Goal: Information Seeking & Learning: Learn about a topic

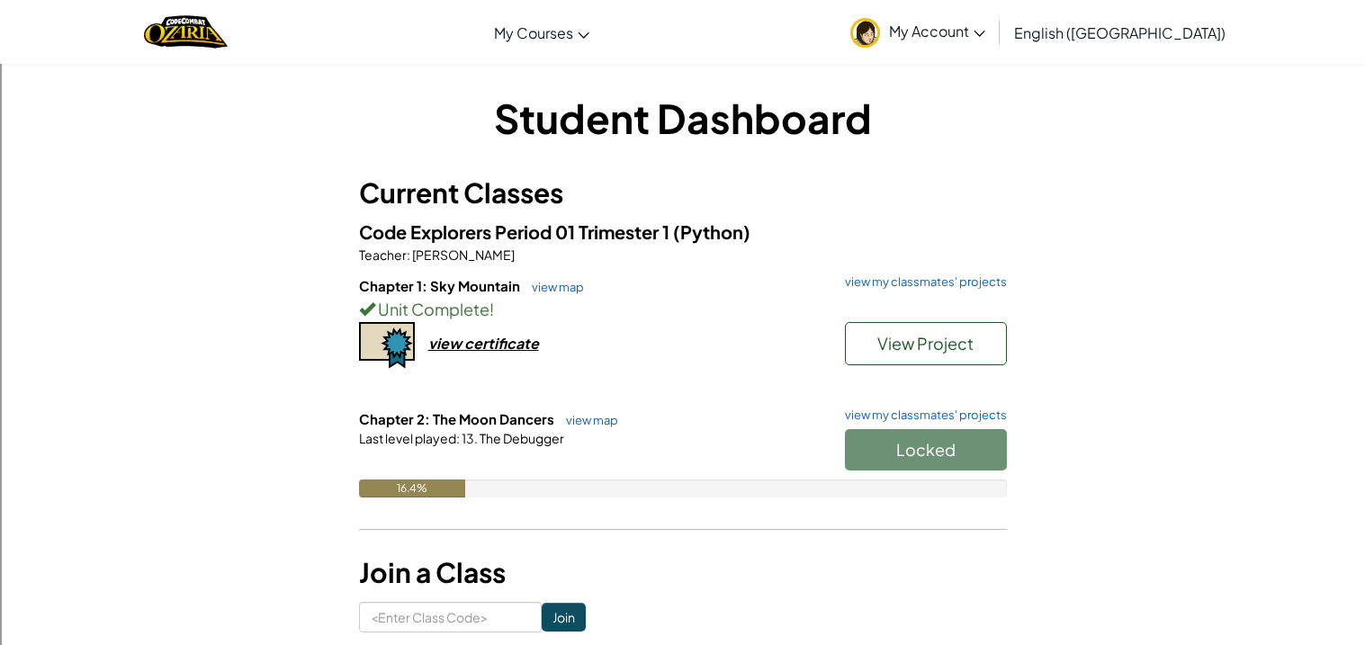
type input "60"
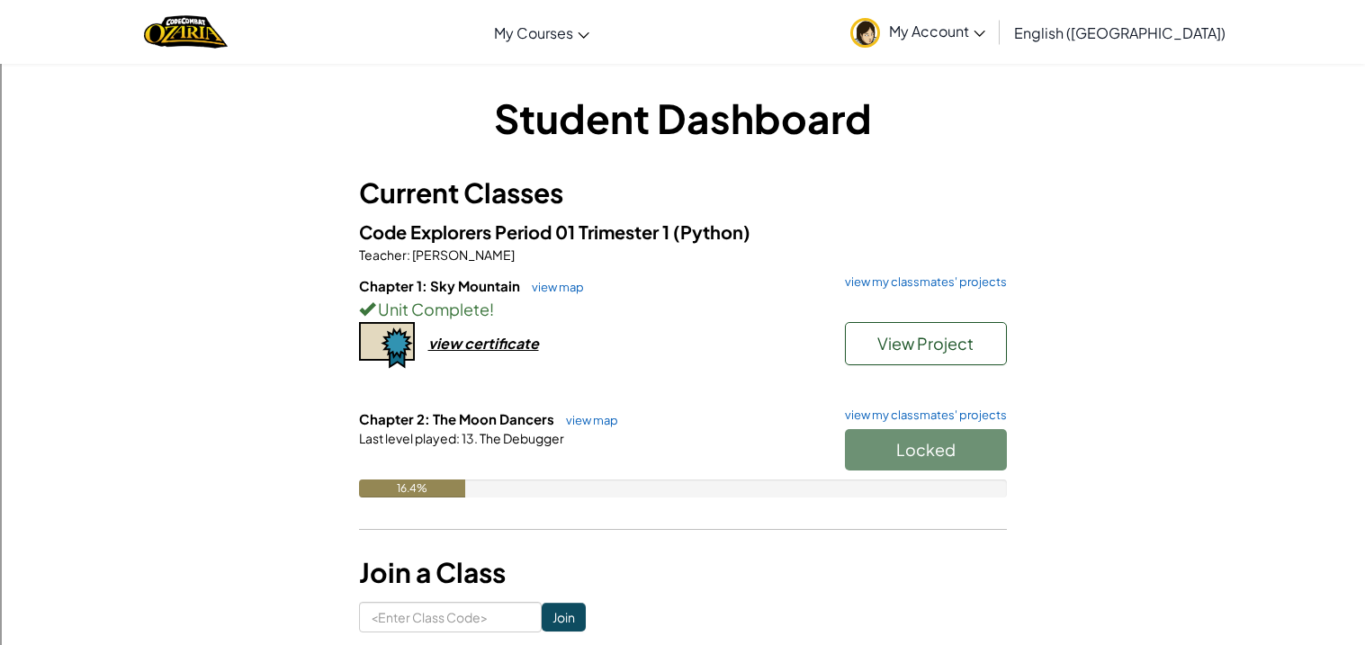
type input "#d60088"
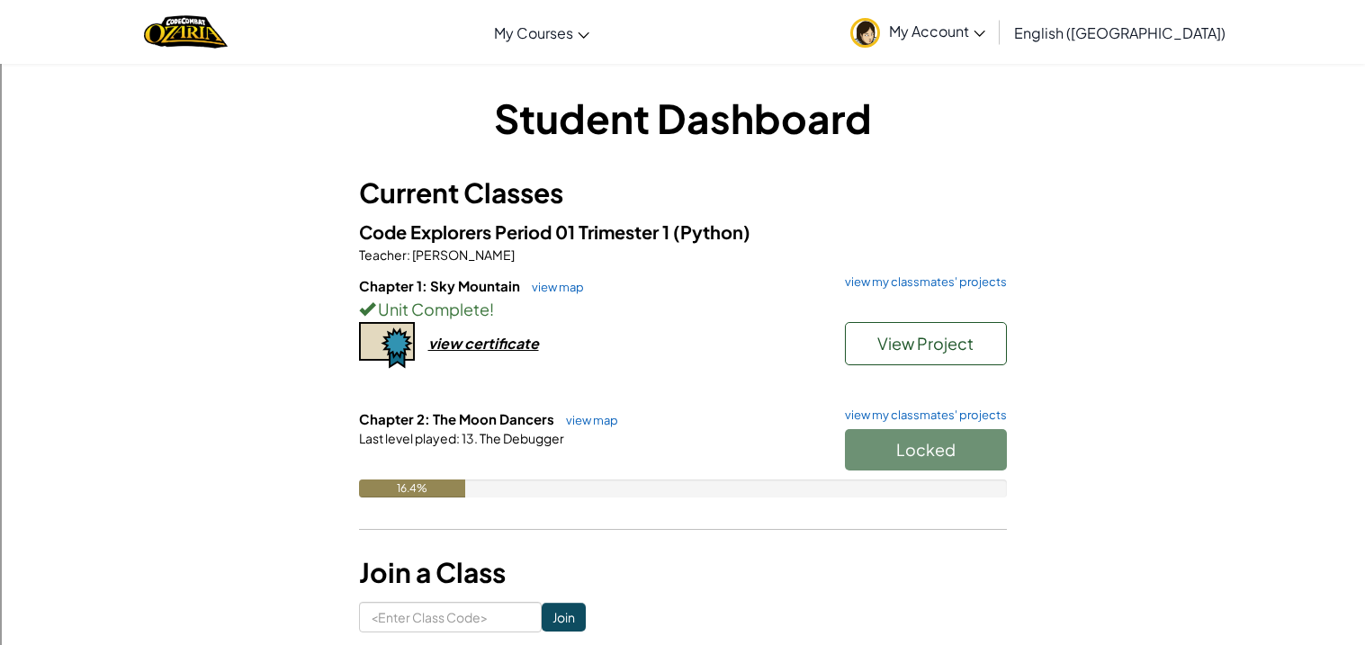
type input "16"
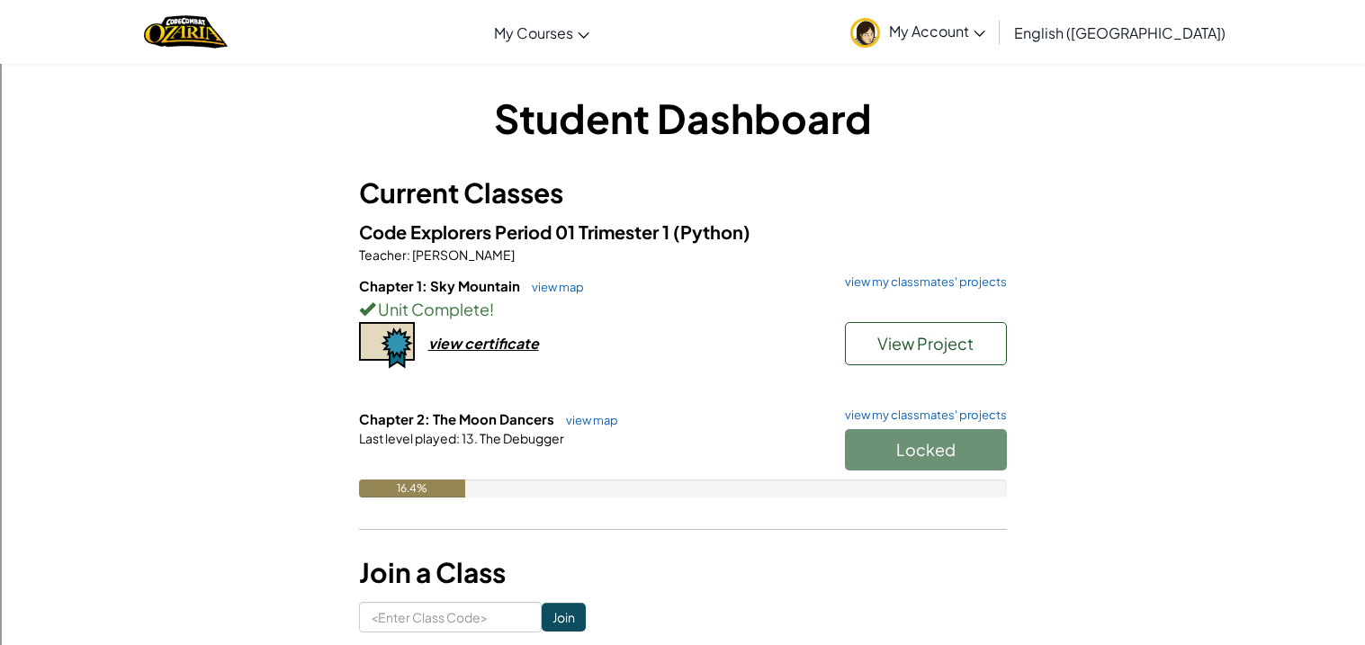
click at [937, 457] on span "Start" at bounding box center [926, 449] width 38 height 21
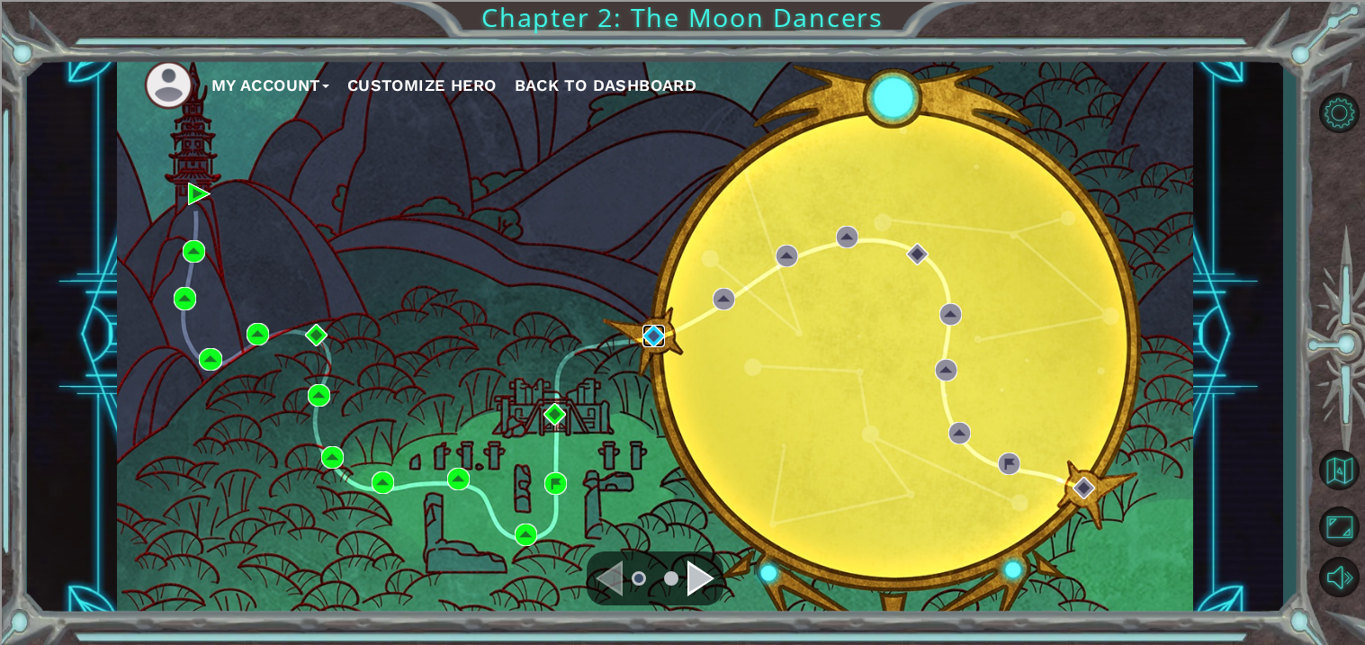
click at [658, 347] on img at bounding box center [653, 336] width 22 height 22
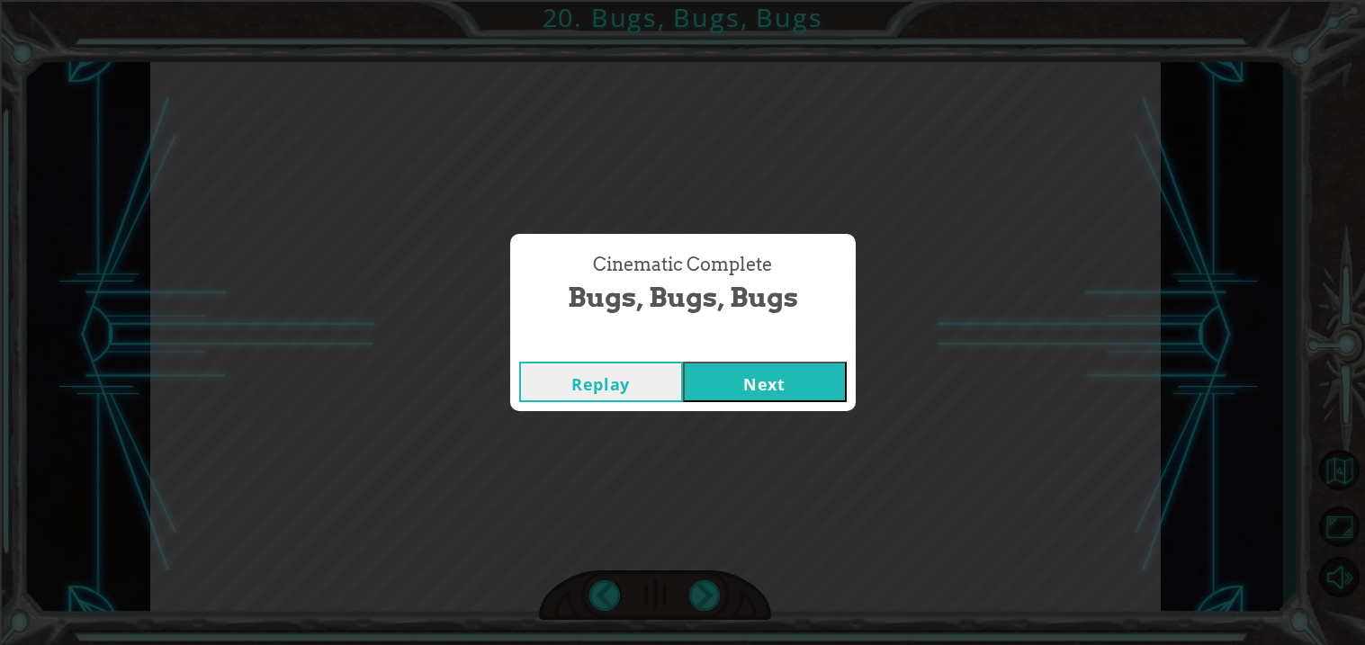
click at [793, 367] on button "Next" at bounding box center [765, 382] width 164 height 40
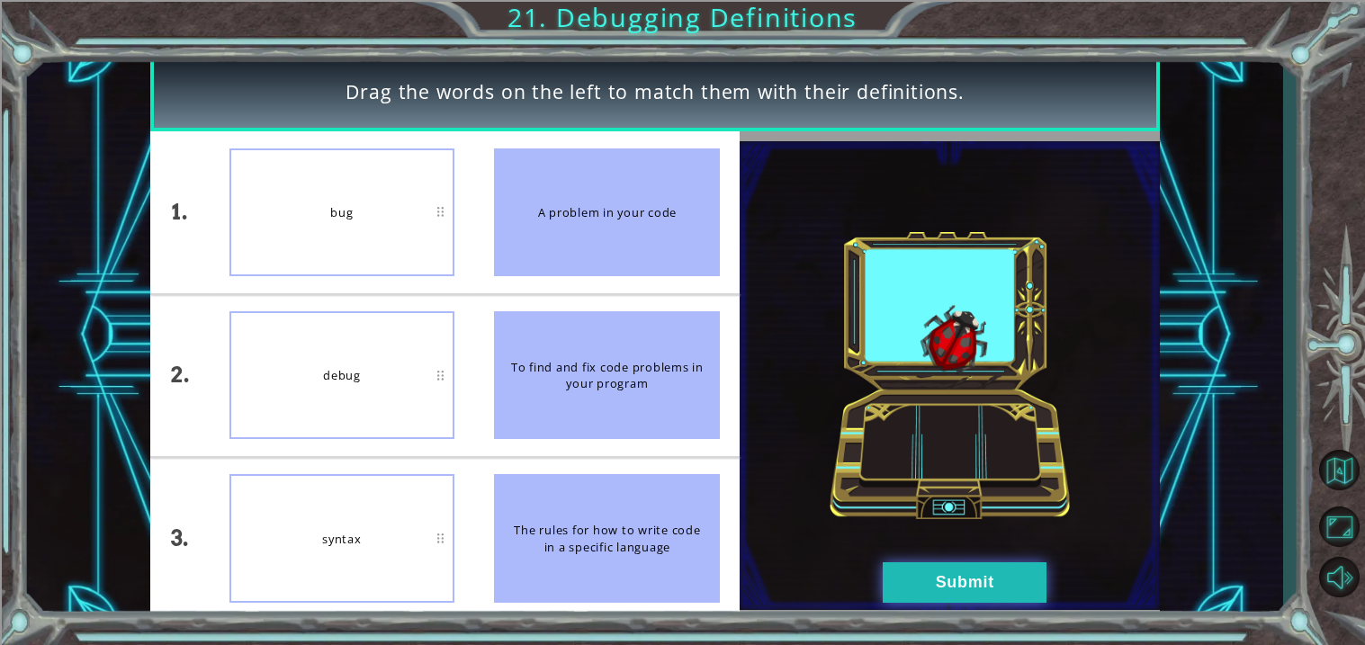
click at [974, 582] on button "Submit" at bounding box center [965, 582] width 164 height 40
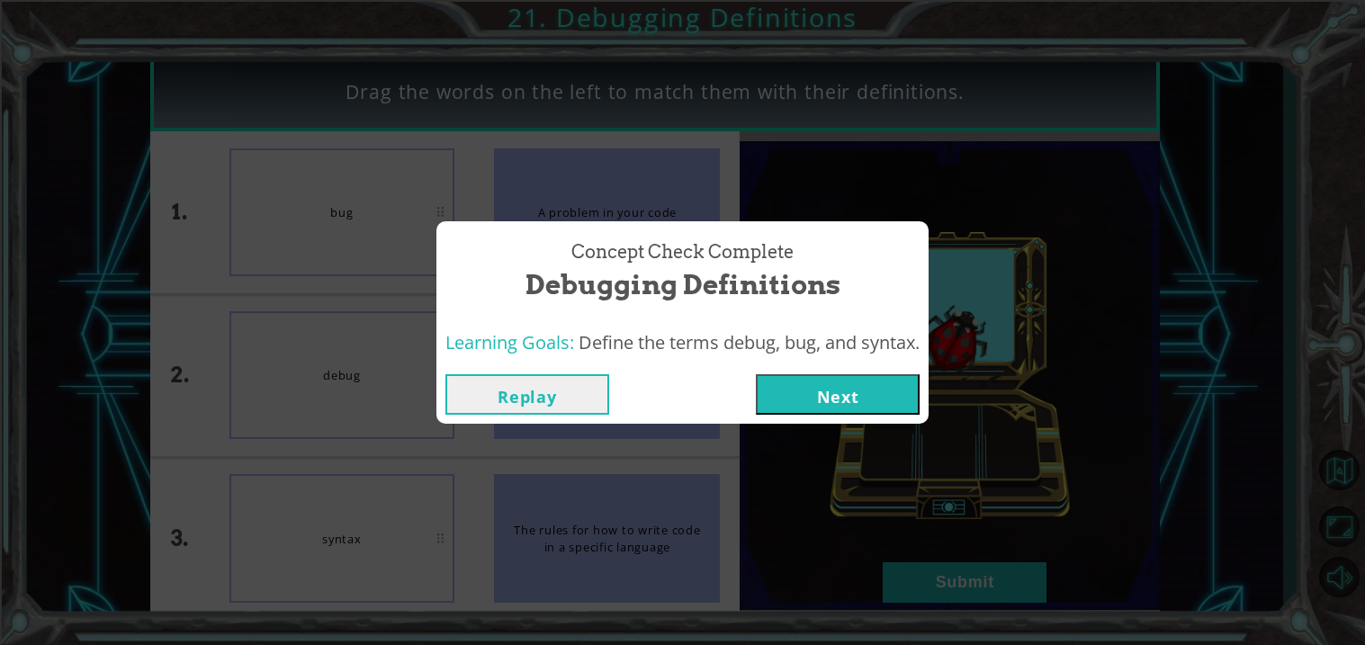
click at [871, 399] on button "Next" at bounding box center [838, 394] width 164 height 40
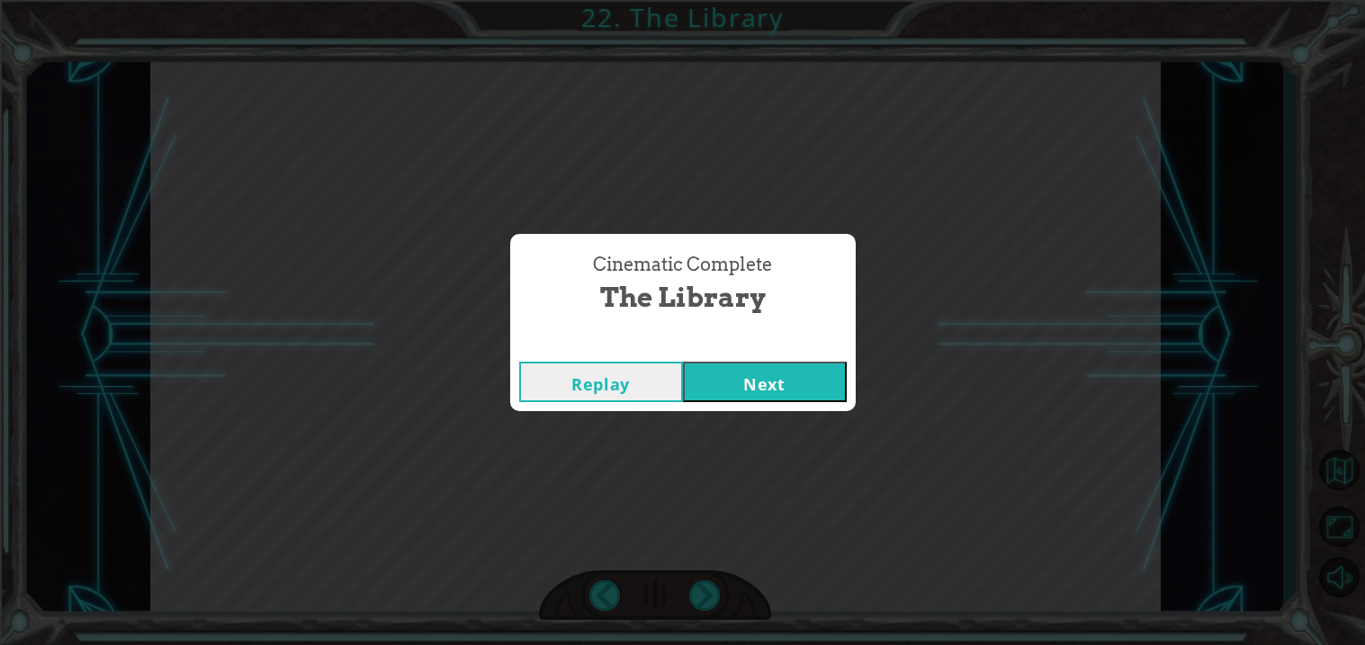
click at [745, 396] on button "Next" at bounding box center [765, 382] width 164 height 40
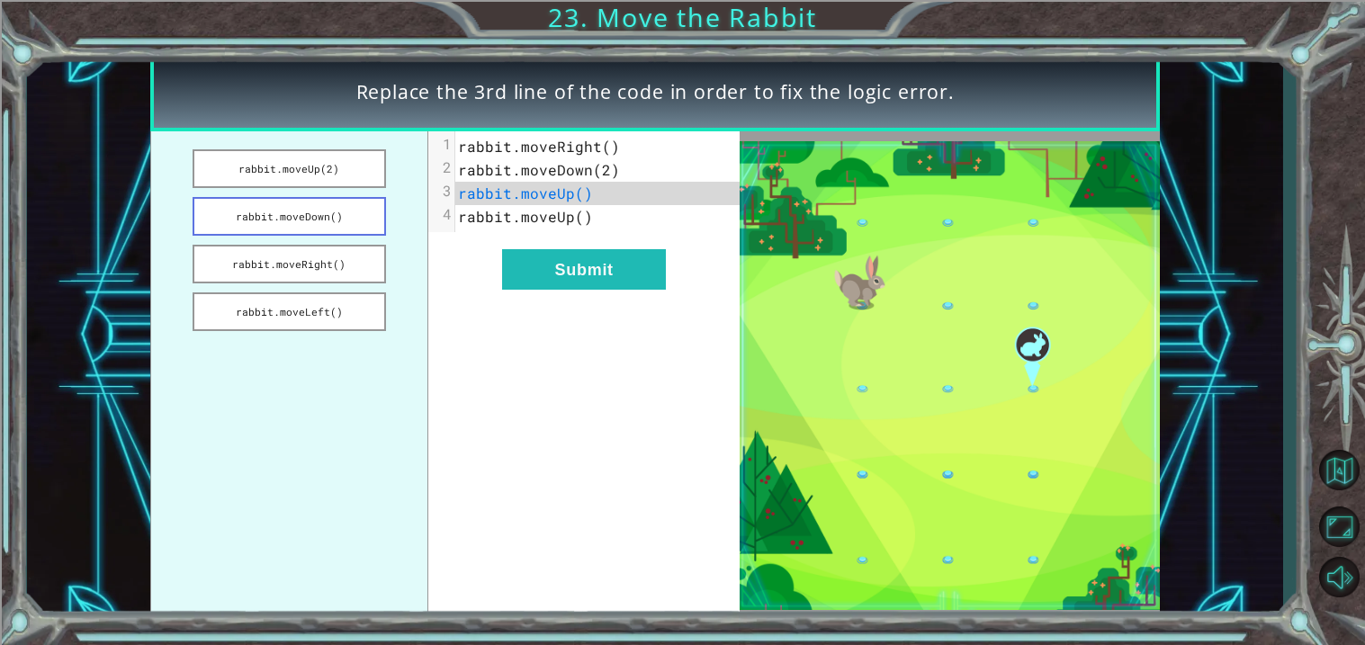
click at [305, 227] on button "rabbit.moveDown()" at bounding box center [289, 216] width 193 height 39
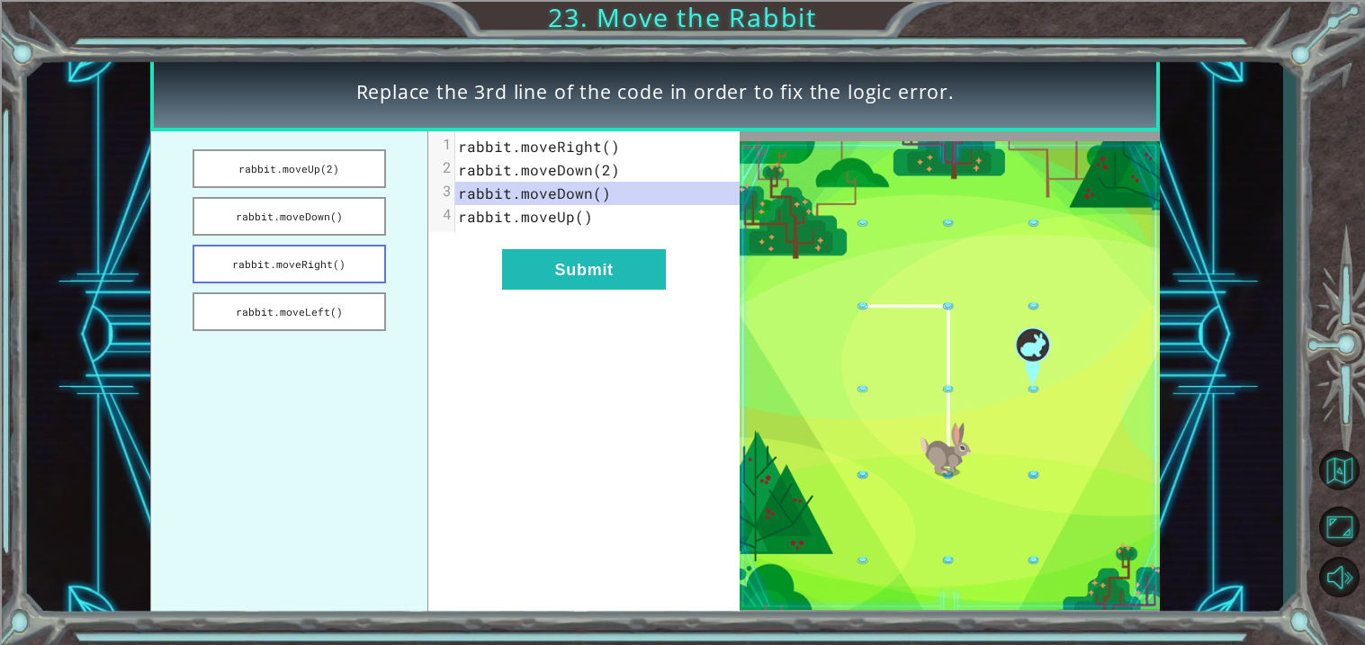
click at [364, 260] on button "rabbit.moveRight()" at bounding box center [289, 264] width 193 height 39
click at [570, 272] on button "Submit" at bounding box center [584, 269] width 164 height 40
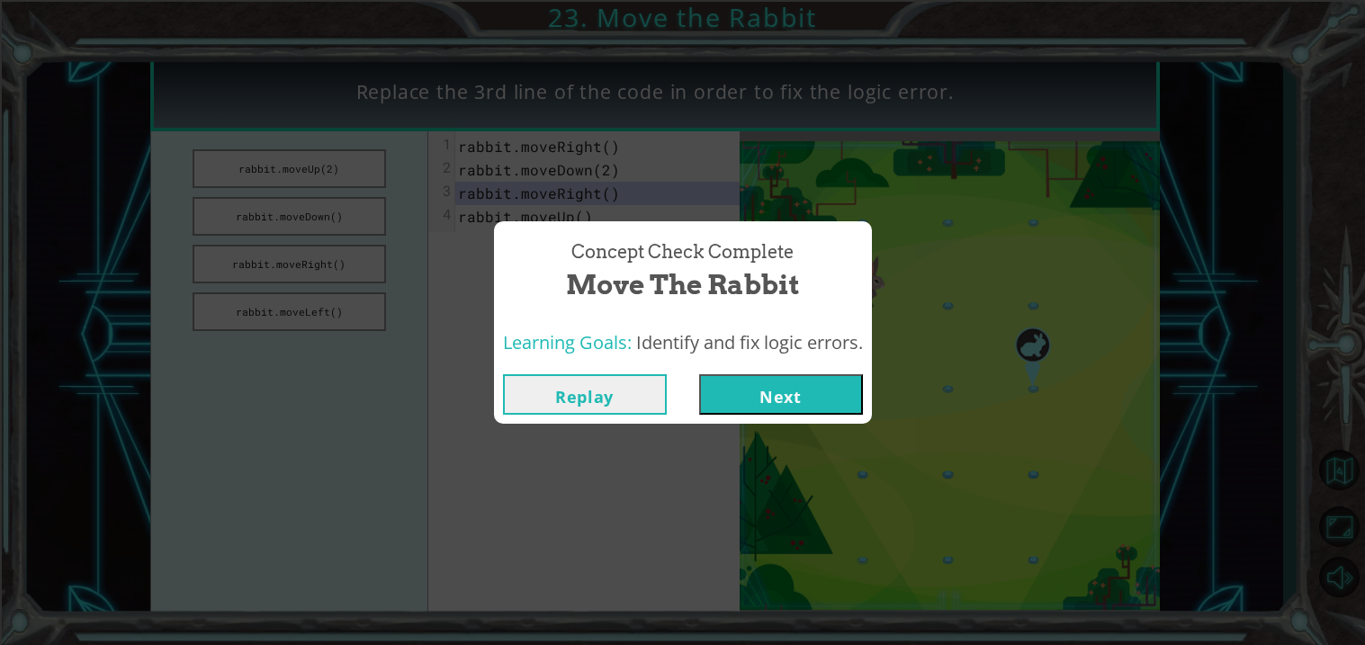
click at [784, 401] on button "Next" at bounding box center [781, 394] width 164 height 40
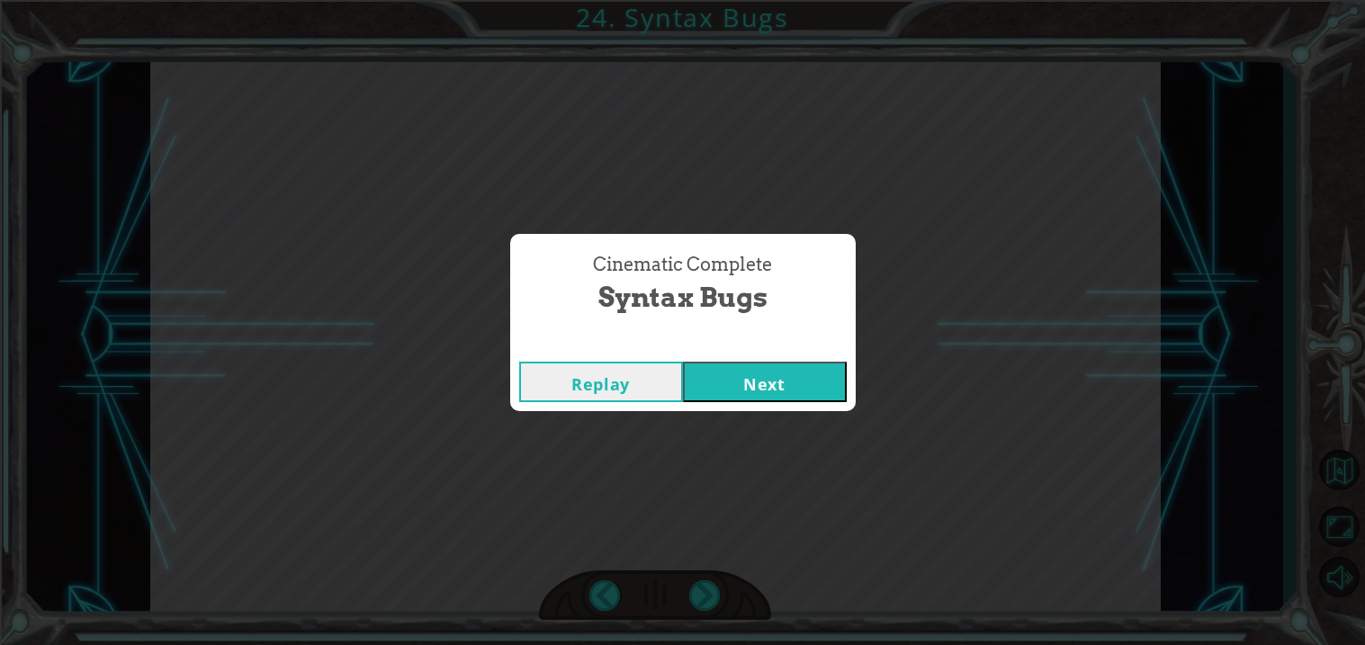
click at [751, 380] on button "Next" at bounding box center [765, 382] width 164 height 40
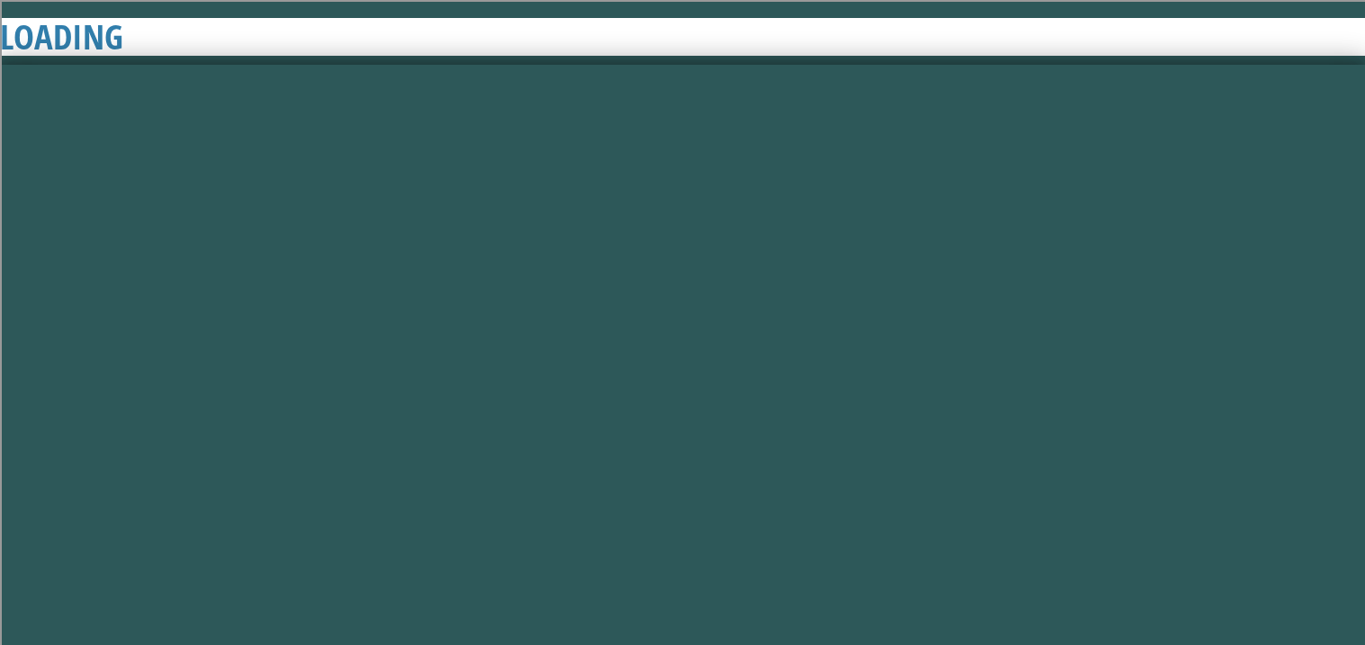
click at [784, 397] on button "Next" at bounding box center [765, 382] width 164 height 40
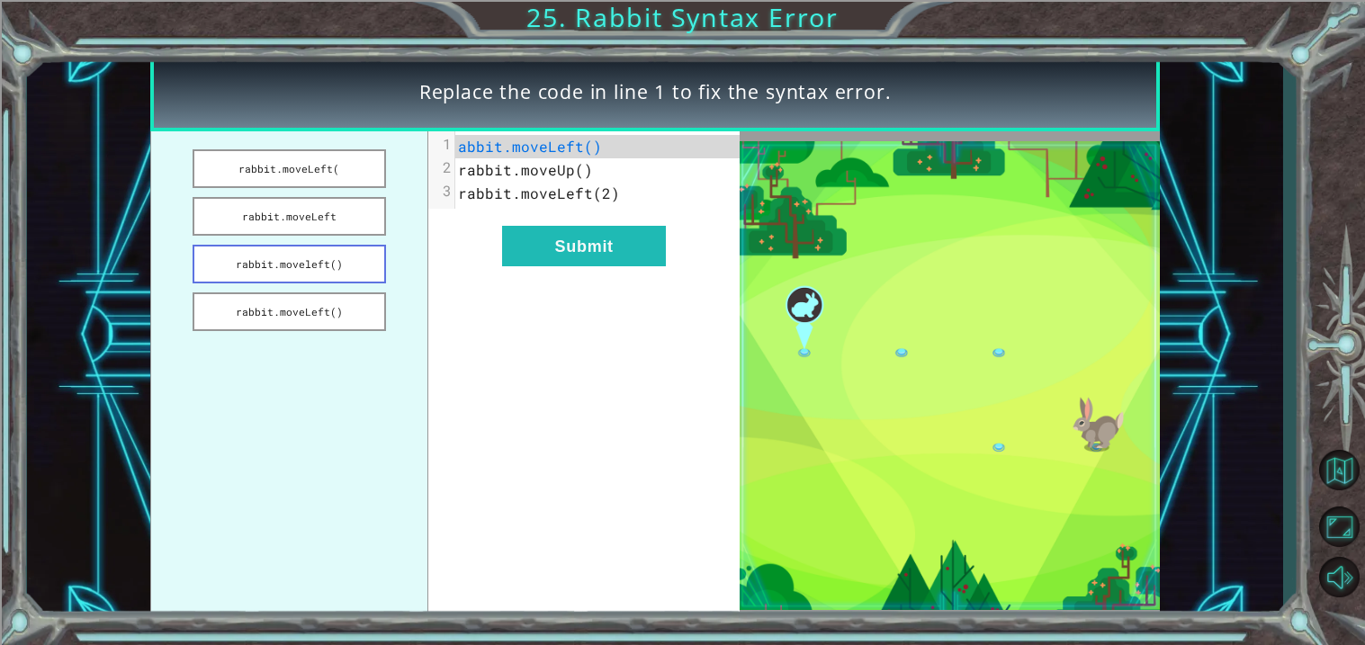
click at [230, 273] on button "rabbit.moveleft()" at bounding box center [289, 264] width 193 height 39
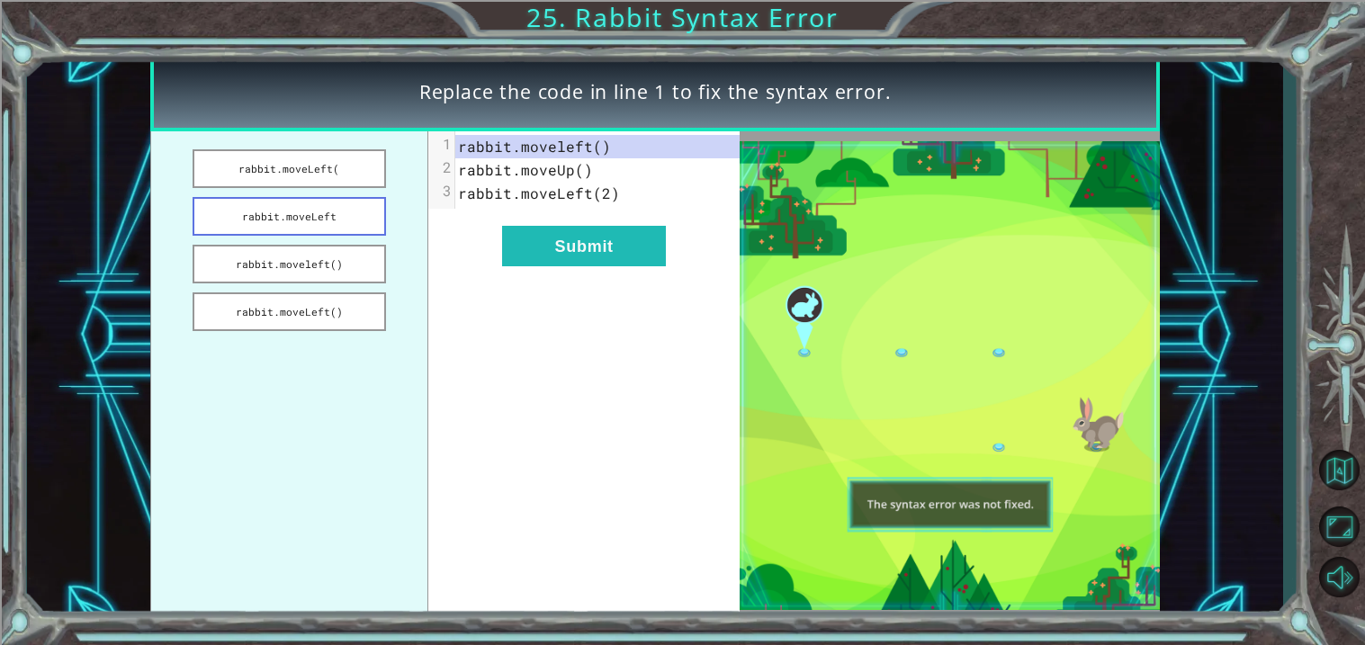
click at [209, 207] on button "rabbit.moveLeft" at bounding box center [289, 216] width 193 height 39
click at [242, 174] on button "rabbit.moveLeft(" at bounding box center [289, 168] width 193 height 39
click at [238, 260] on button "rabbit.moveleft()" at bounding box center [289, 264] width 193 height 39
click at [227, 166] on button "rabbit.moveLeft(" at bounding box center [289, 168] width 193 height 39
click at [210, 258] on button "rabbit.moveleft()" at bounding box center [289, 264] width 193 height 39
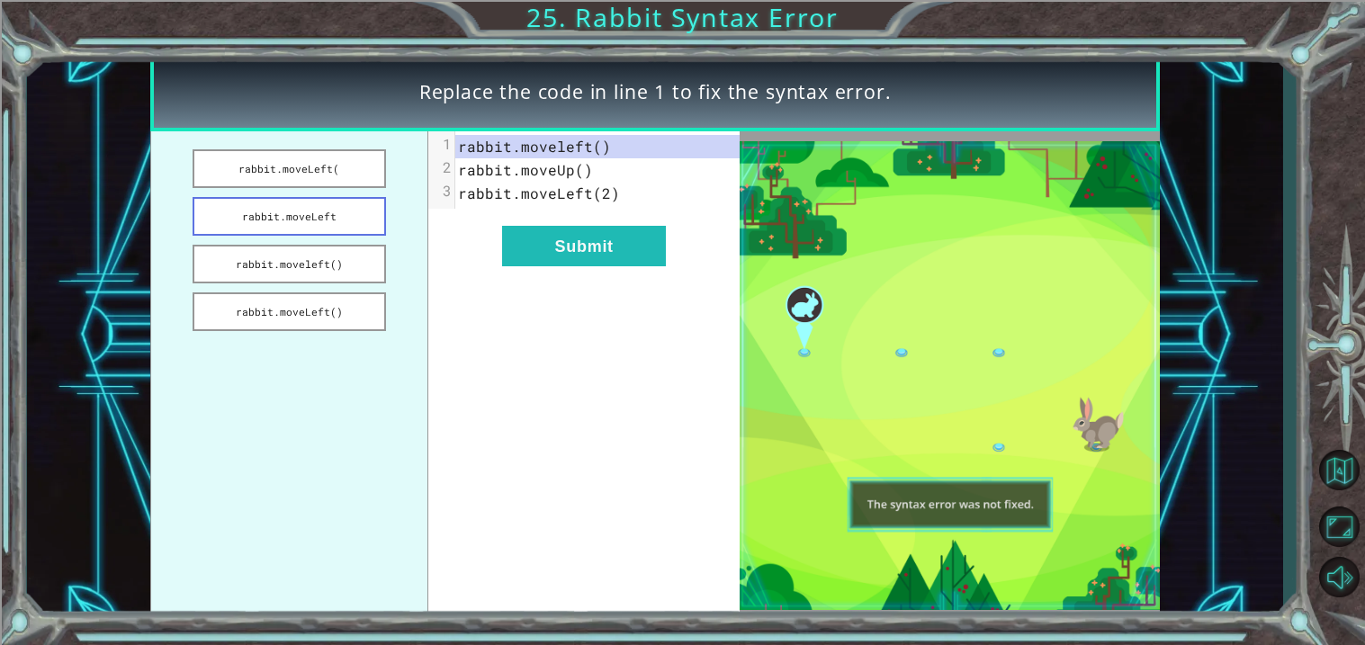
click at [215, 224] on button "rabbit.moveLeft" at bounding box center [289, 216] width 193 height 39
click at [207, 172] on button "rabbit.moveLeft(" at bounding box center [289, 168] width 193 height 39
click at [219, 224] on button "rabbit.moveLeft" at bounding box center [289, 216] width 193 height 39
click at [218, 223] on button "rabbit.moveLeft" at bounding box center [289, 216] width 193 height 39
click at [227, 302] on button "rabbit.moveLeft()" at bounding box center [289, 311] width 193 height 39
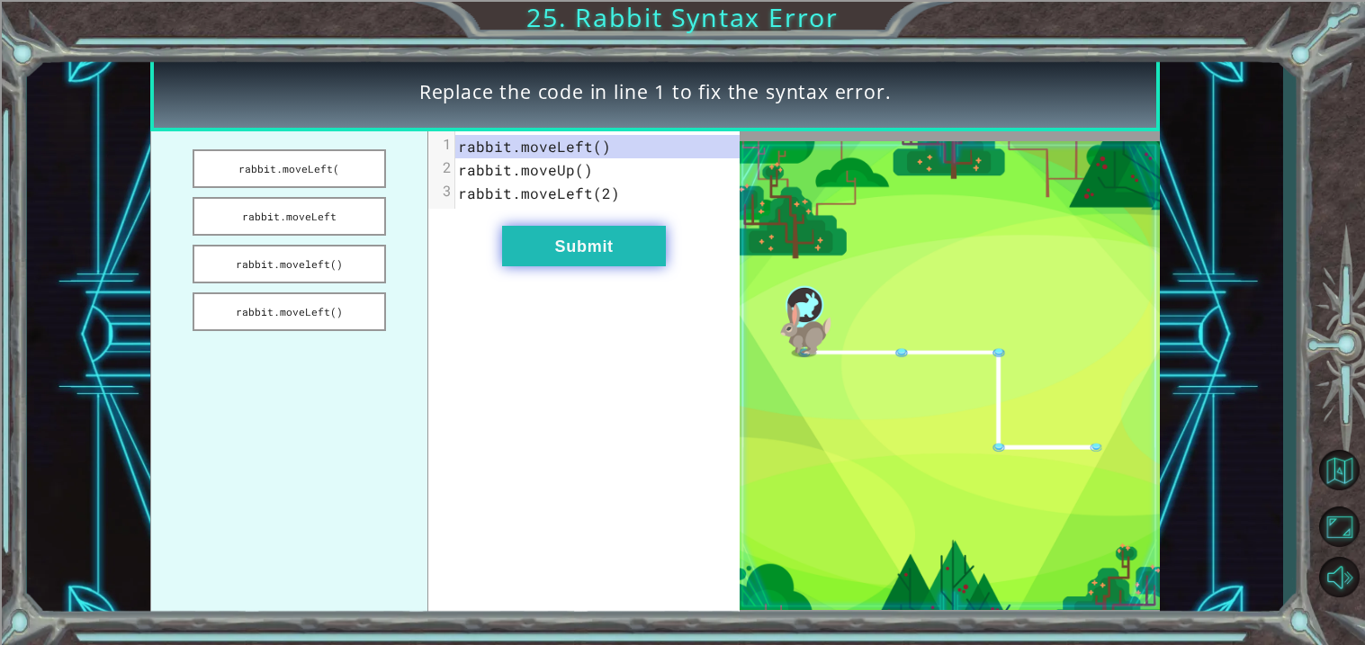
click at [562, 239] on button "Submit" at bounding box center [584, 246] width 164 height 40
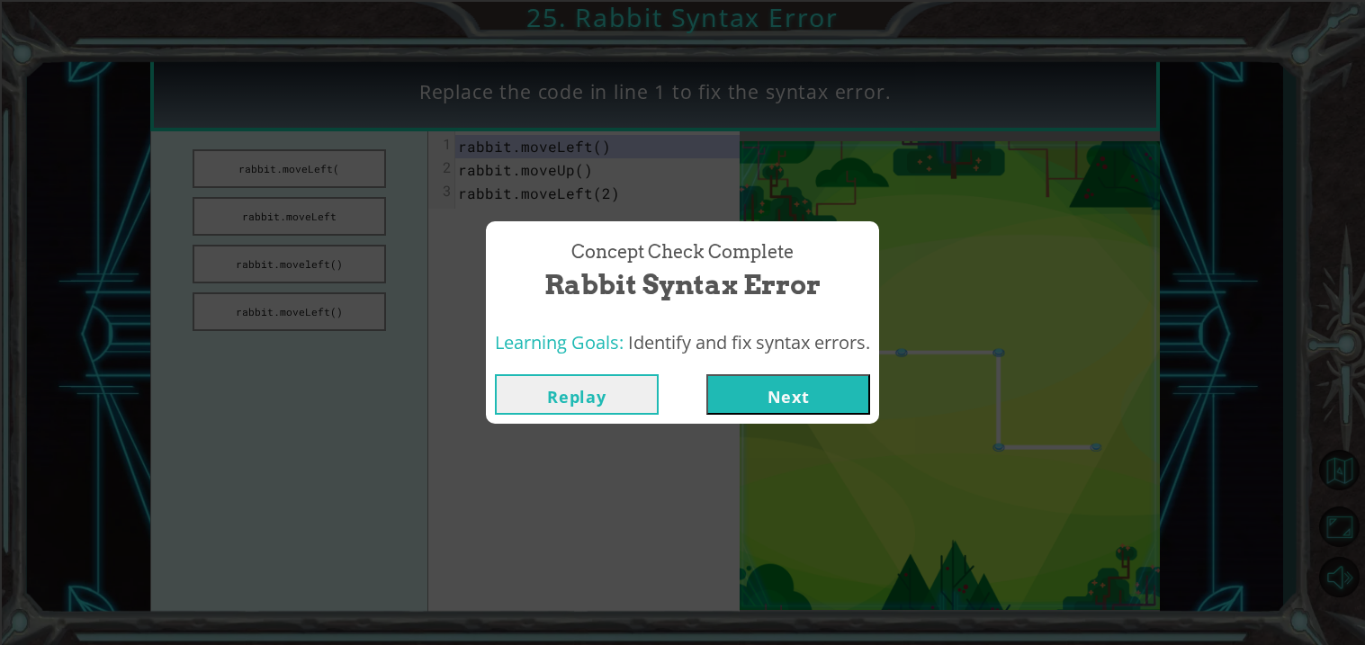
click at [761, 390] on button "Next" at bounding box center [788, 394] width 164 height 40
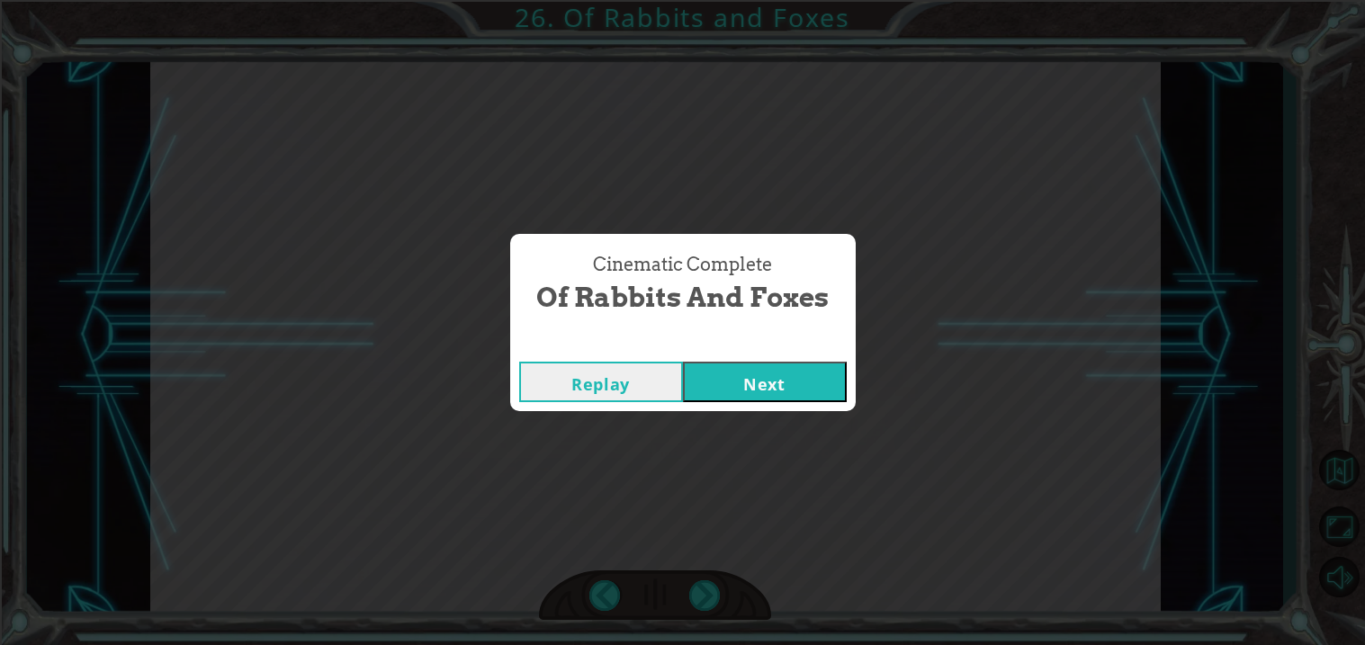
click at [816, 397] on button "Next" at bounding box center [765, 382] width 164 height 40
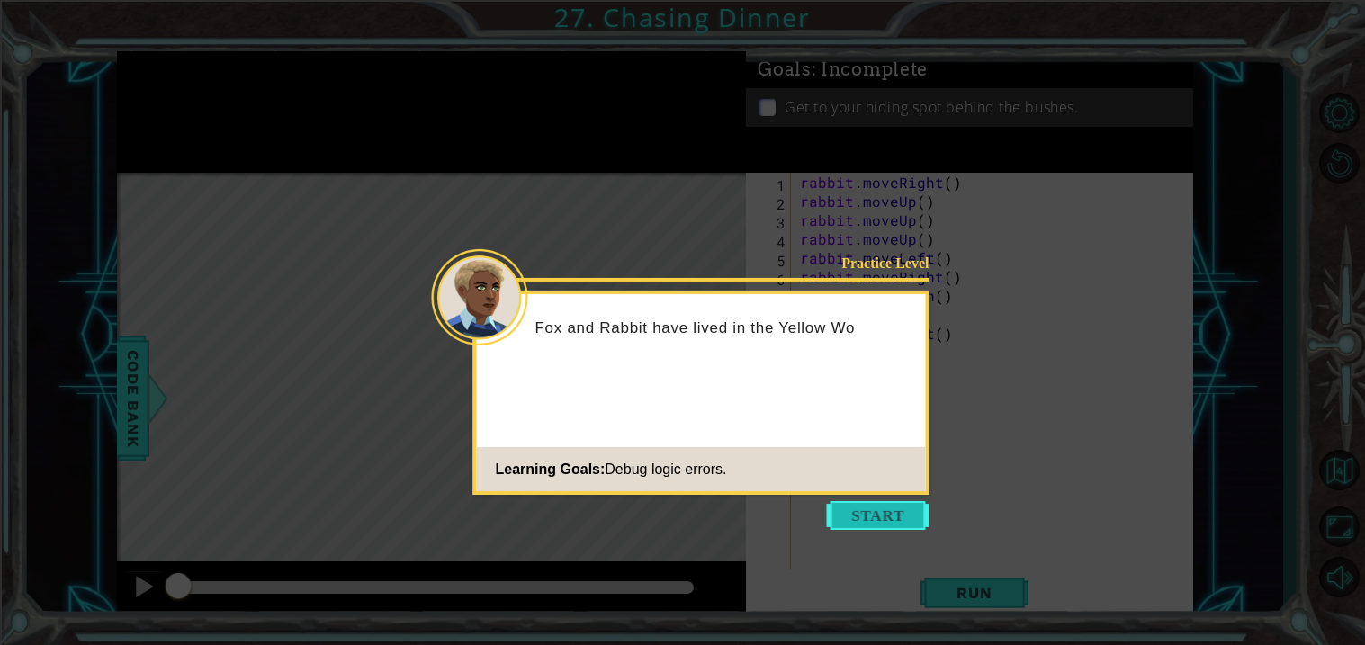
click at [864, 509] on button "Start" at bounding box center [878, 515] width 103 height 29
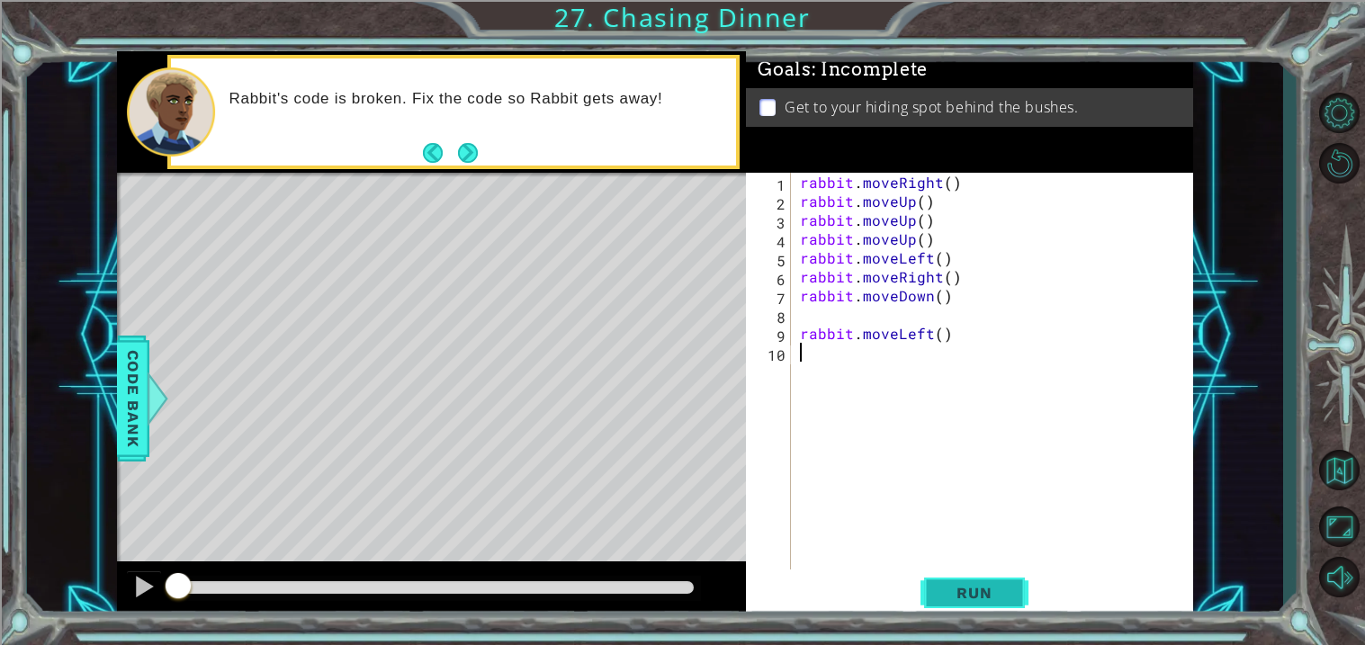
click at [929, 597] on button "Run" at bounding box center [974, 593] width 108 height 45
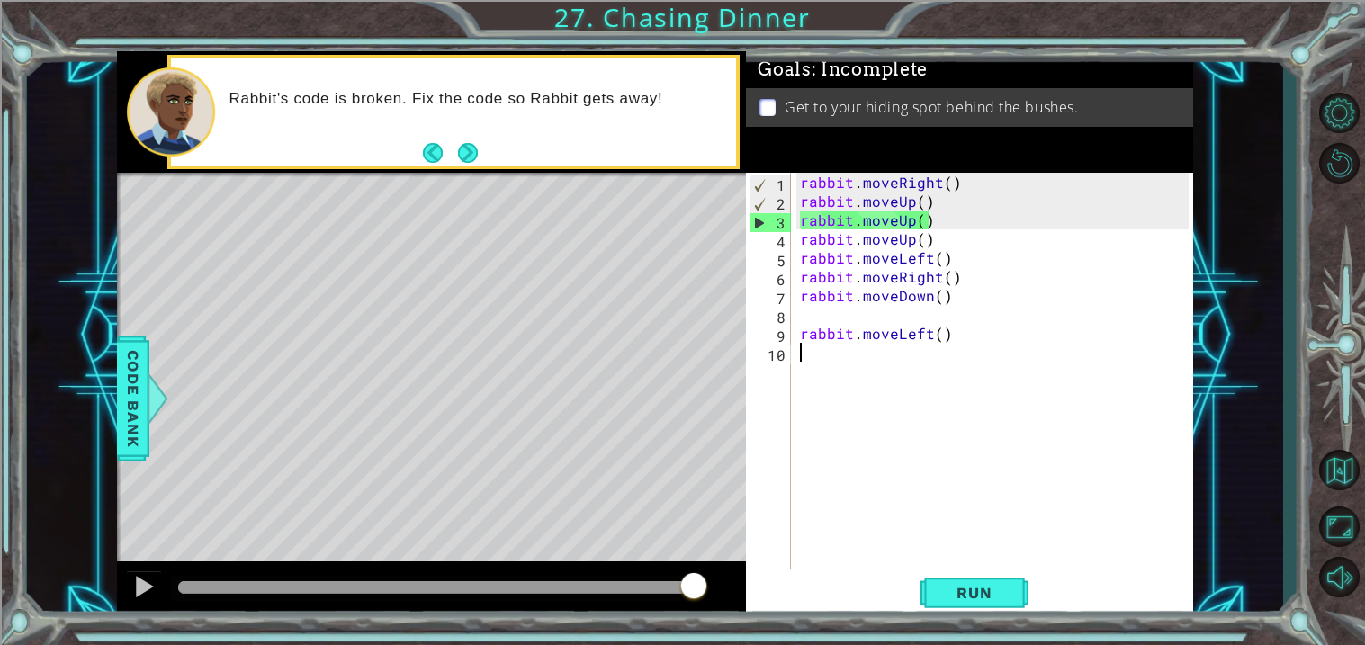
click at [984, 206] on div "rabbit . moveRight ( ) rabbit . moveUp ( ) rabbit . moveUp ( ) rabbit . moveUp …" at bounding box center [996, 390] width 401 height 435
click at [945, 589] on span "Run" at bounding box center [973, 593] width 71 height 18
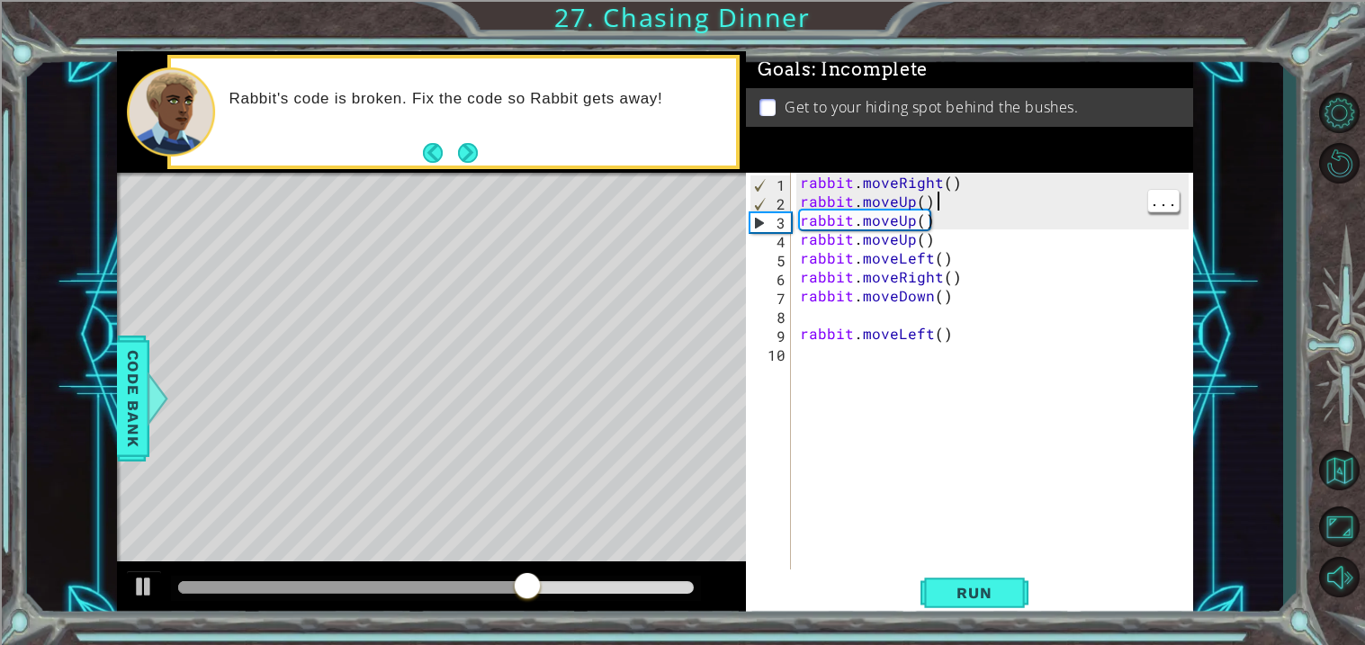
click at [950, 182] on div "rabbit . moveRight ( ) rabbit . moveUp ( ) rabbit . moveUp ( ) rabbit . moveUp …" at bounding box center [996, 390] width 401 height 435
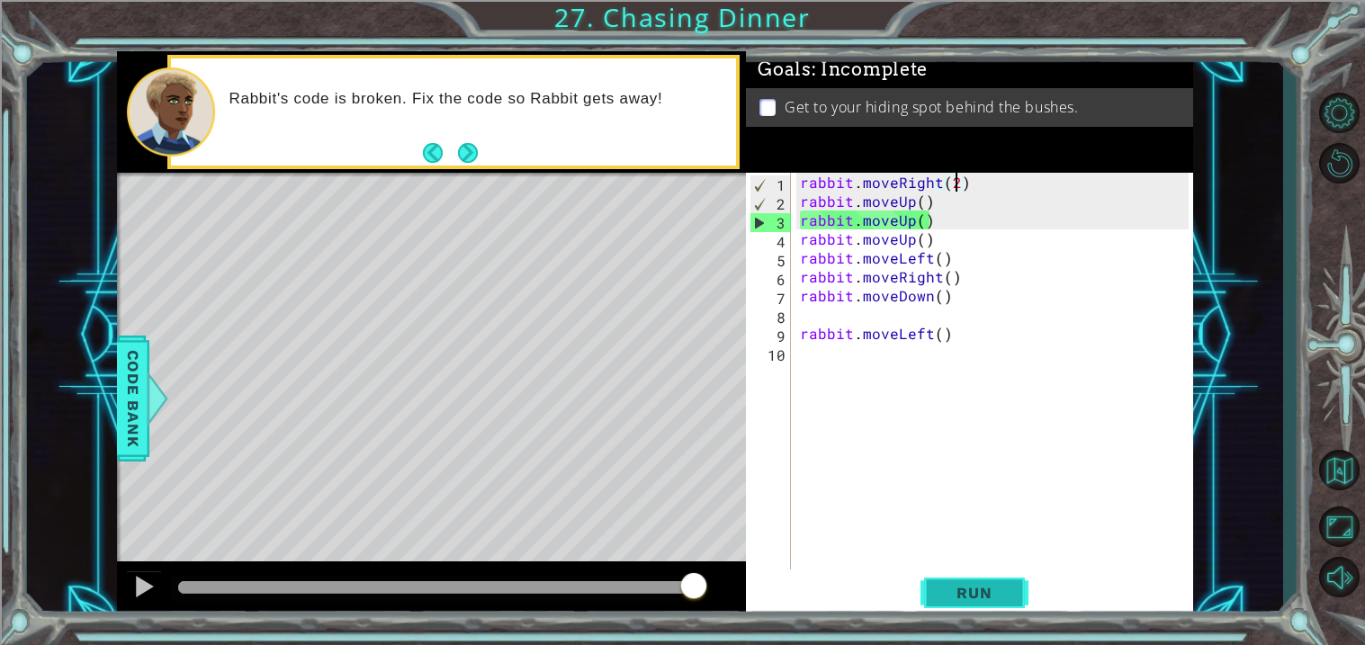
click at [986, 587] on span "Run" at bounding box center [973, 593] width 71 height 18
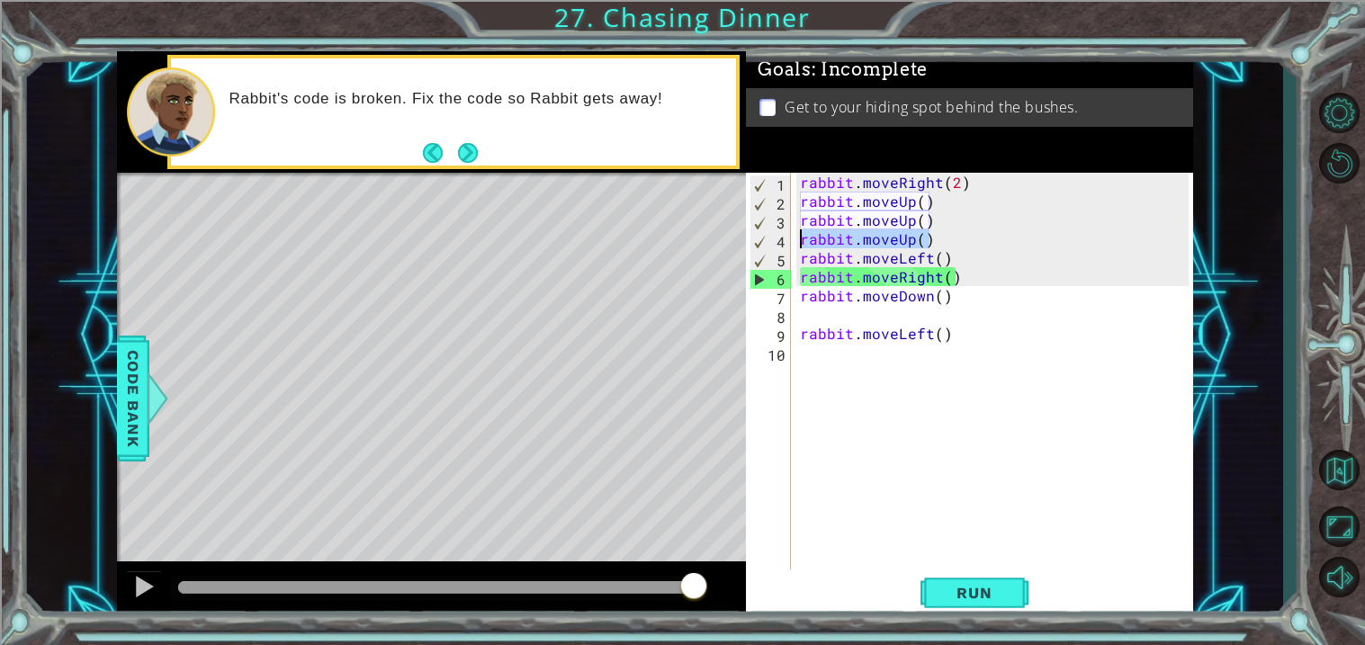
drag, startPoint x: 937, startPoint y: 233, endPoint x: 785, endPoint y: 241, distance: 152.3
click at [785, 241] on div "rabbit.moveRight(2) 1 2 3 4 5 6 7 8 9 10 rabbit . moveRight ( 2 ) rabbit . move…" at bounding box center [967, 371] width 443 height 397
type textarea "\"
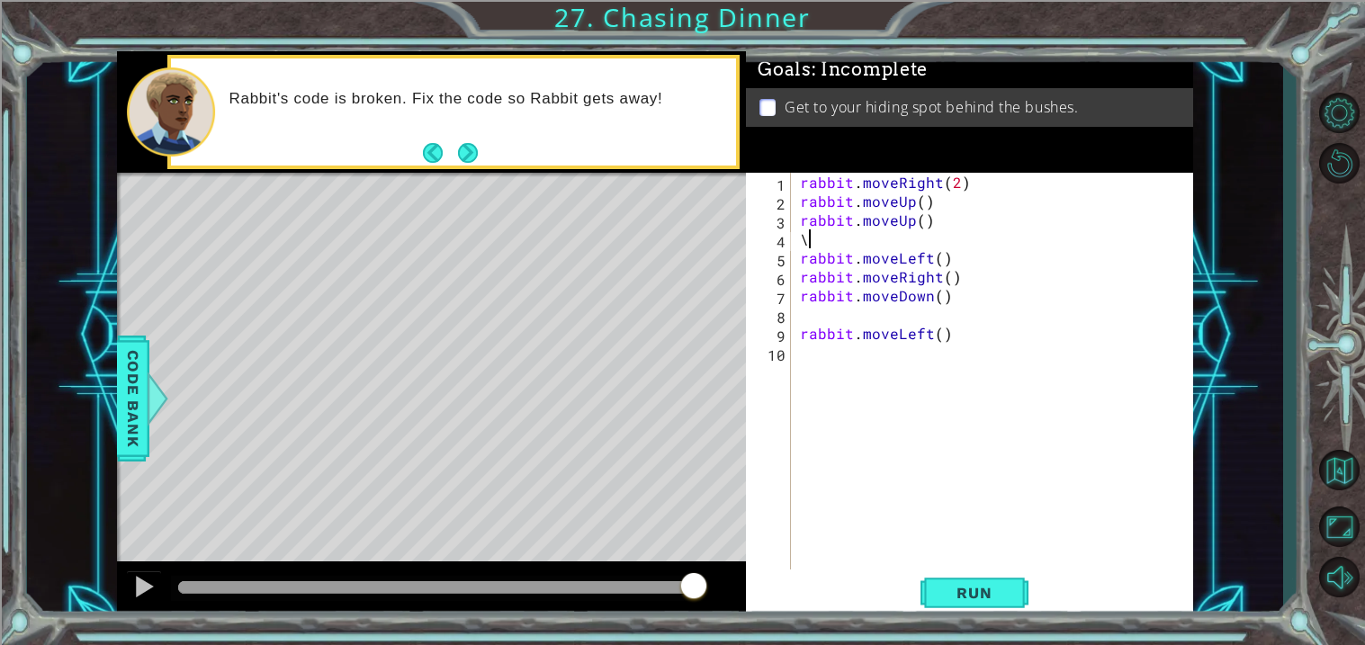
scroll to position [0, 0]
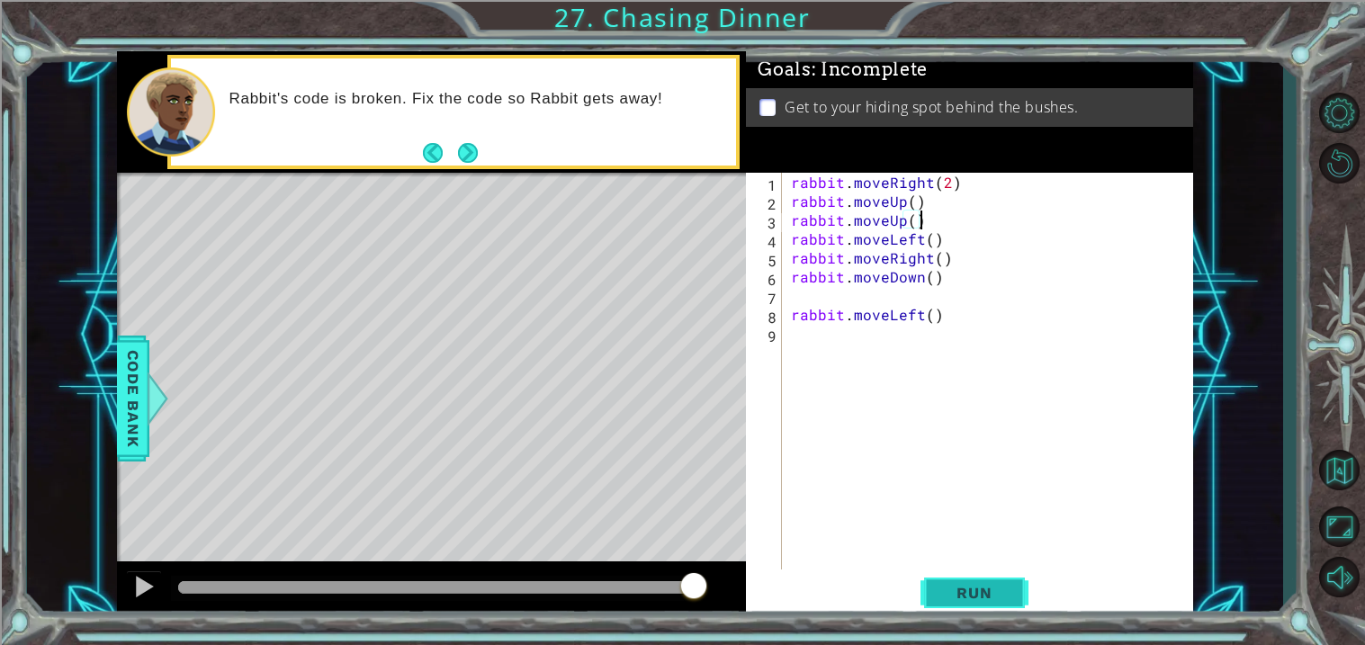
click at [951, 591] on span "Run" at bounding box center [973, 593] width 71 height 18
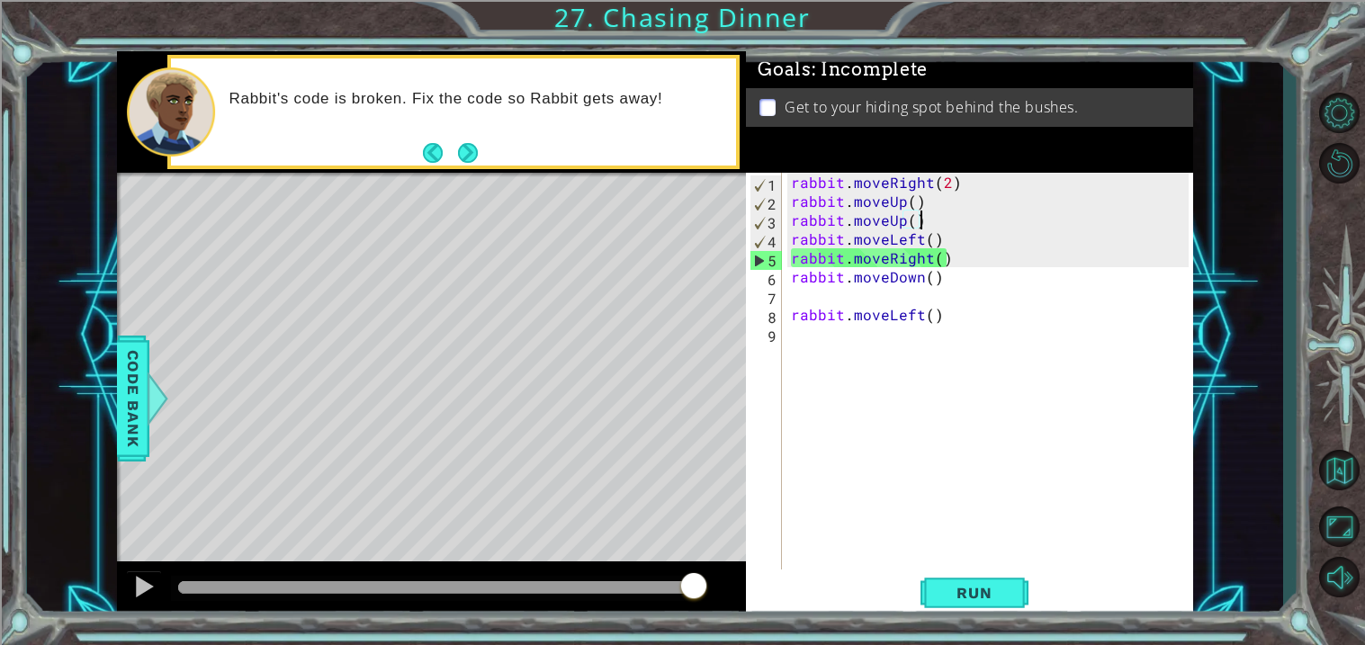
click at [930, 239] on div "rabbit . moveRight ( 2 ) rabbit . moveUp ( ) rabbit . moveUp ( ) rabbit . moveL…" at bounding box center [992, 390] width 410 height 435
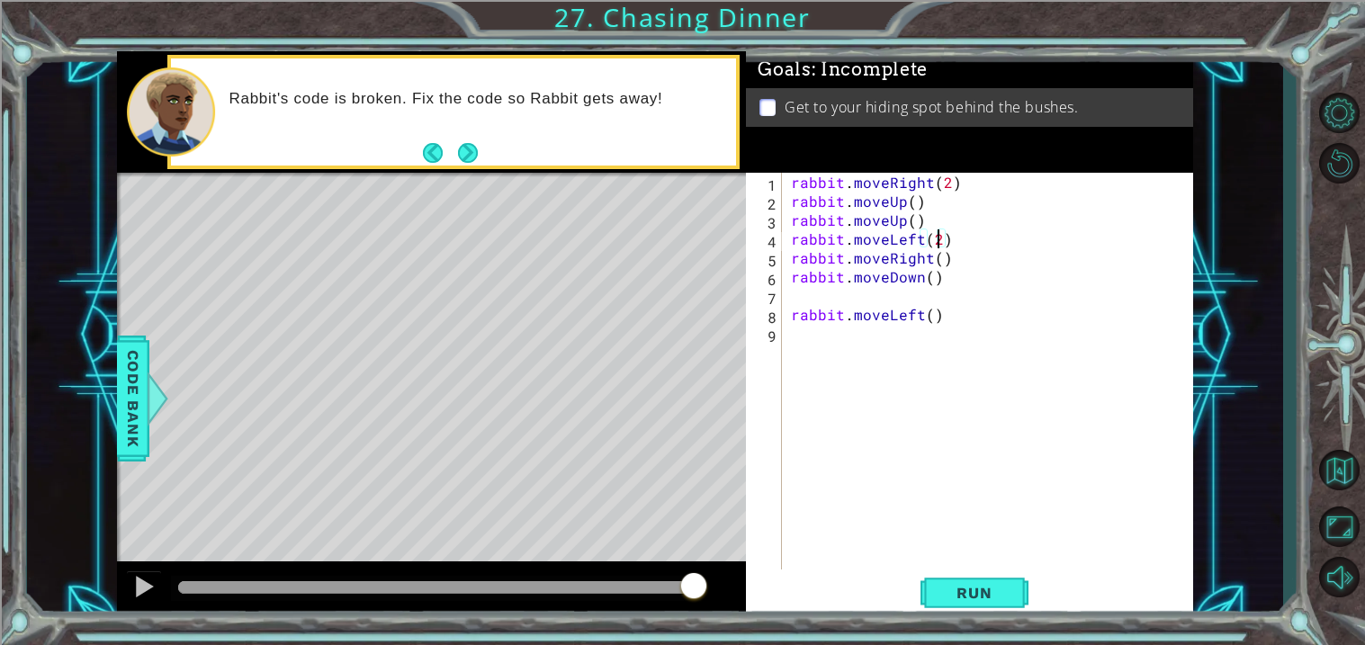
scroll to position [0, 7]
drag, startPoint x: 963, startPoint y: 265, endPoint x: 789, endPoint y: 253, distance: 174.0
click at [789, 253] on div "rabbit . moveRight ( 2 ) rabbit . moveUp ( ) rabbit . moveUp ( ) rabbit . moveL…" at bounding box center [992, 390] width 410 height 435
type textarea "rabbit.moveRight()"
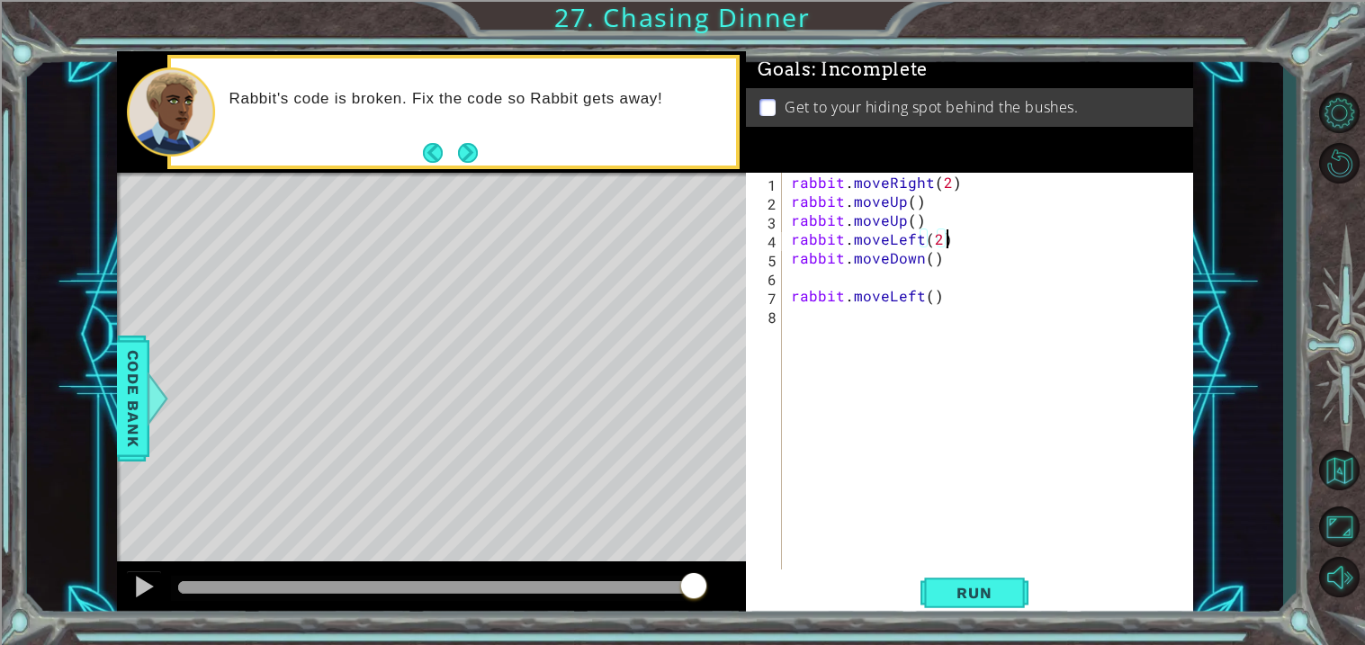
click at [929, 264] on div "rabbit . moveRight ( 2 ) rabbit . moveUp ( ) rabbit . moveUp ( ) rabbit . moveL…" at bounding box center [992, 390] width 410 height 435
type textarea "rabbit.moveDown()"
click at [938, 591] on span "Run" at bounding box center [973, 593] width 71 height 18
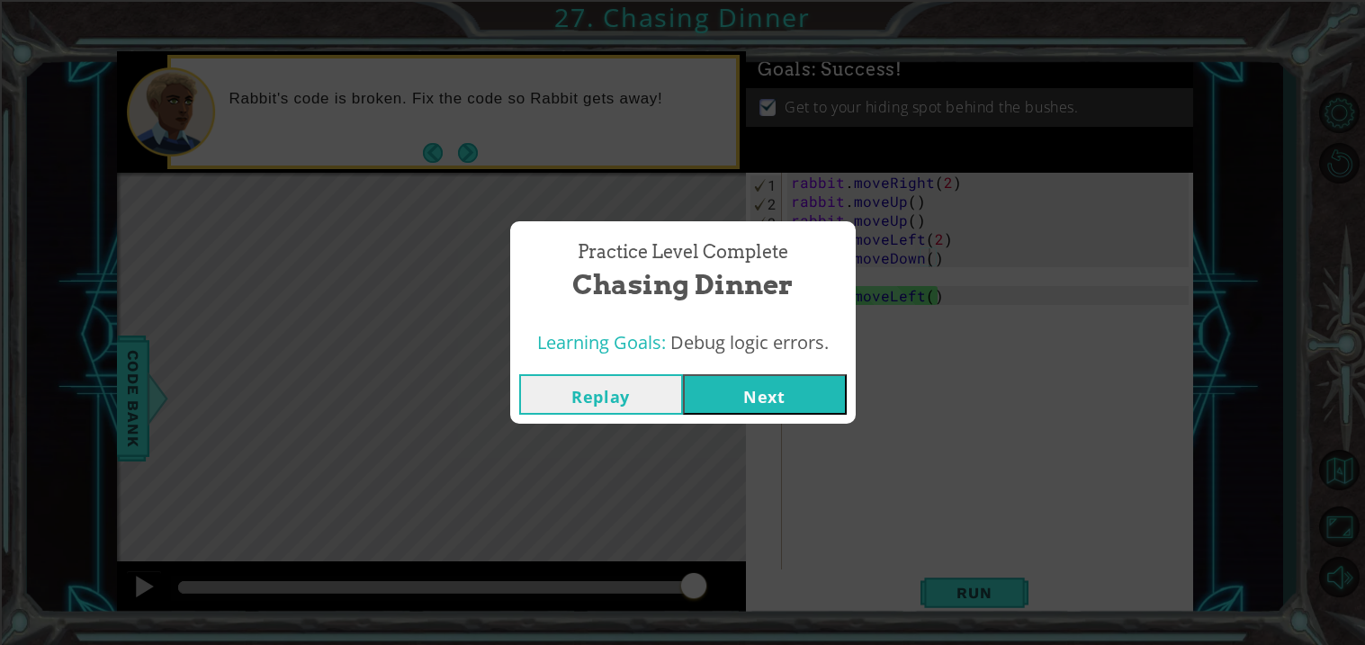
click at [777, 408] on button "Next" at bounding box center [765, 394] width 164 height 40
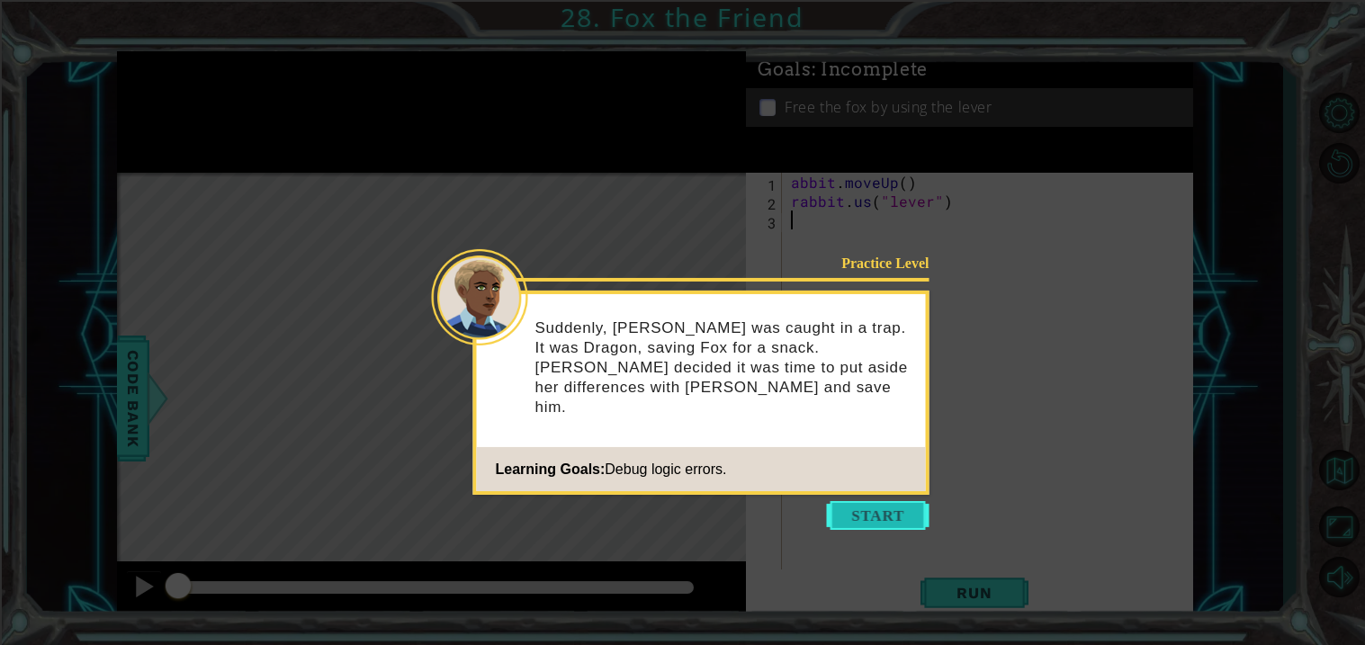
click at [886, 510] on button "Start" at bounding box center [878, 515] width 103 height 29
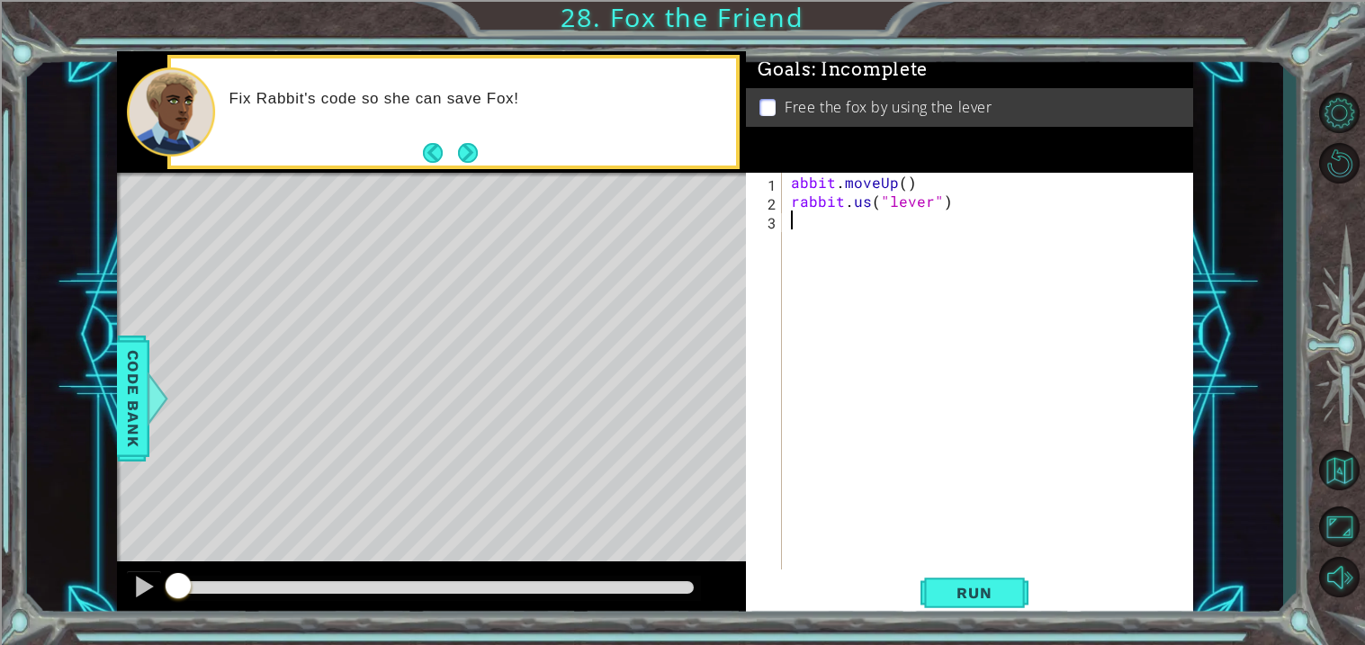
click at [791, 181] on div "abbit . moveUp ( ) rabbit . us ( "lever" )" at bounding box center [992, 390] width 410 height 435
click at [956, 158] on div "Goals : Incomplete Free the fox by using the lever" at bounding box center [969, 111] width 447 height 121
click at [872, 201] on div "rabbit . moveUp ( ) rabbit . us ( "lever" )" at bounding box center [992, 390] width 410 height 435
type textarea "rabbit.use("lever")"
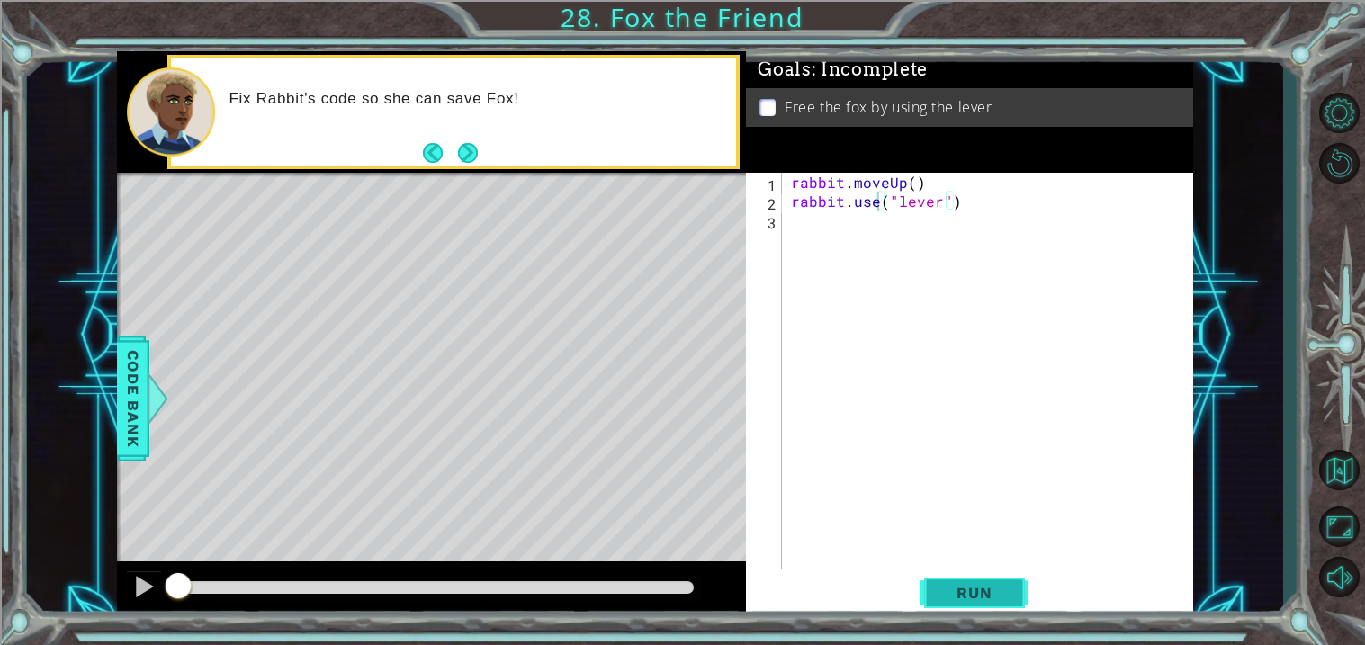
click at [934, 605] on button "Run" at bounding box center [974, 593] width 108 height 45
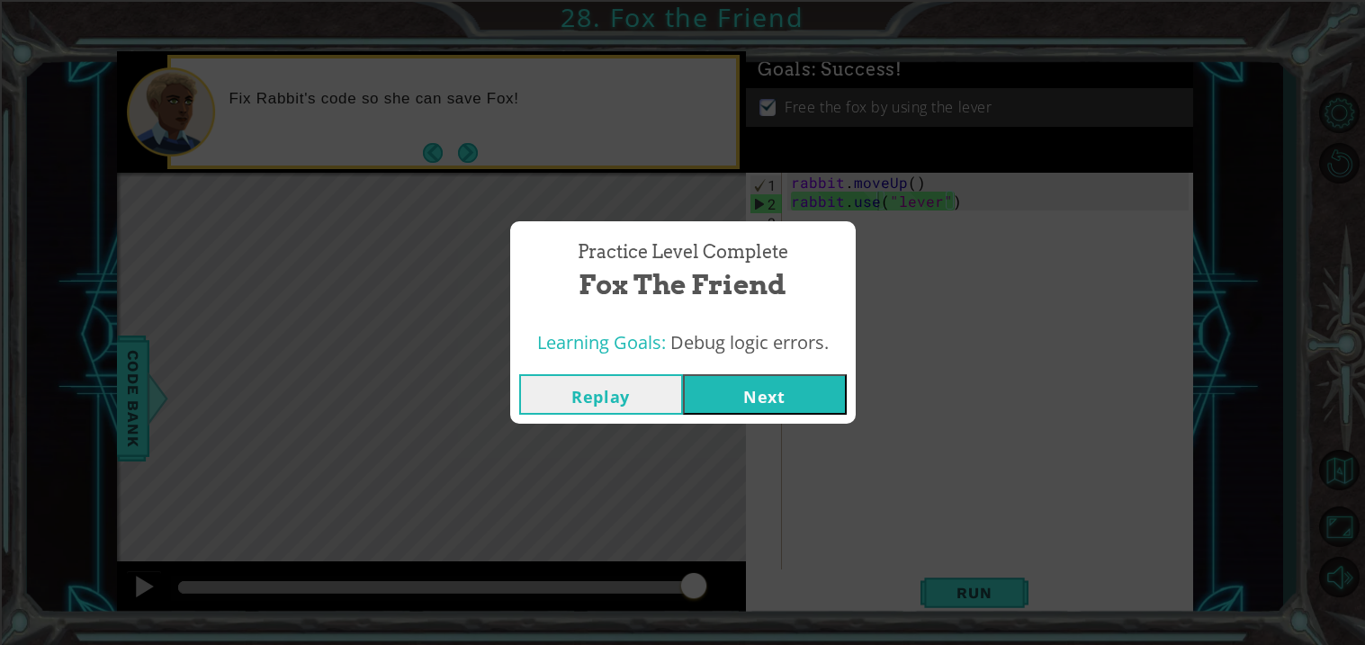
click at [794, 411] on button "Next" at bounding box center [765, 394] width 164 height 40
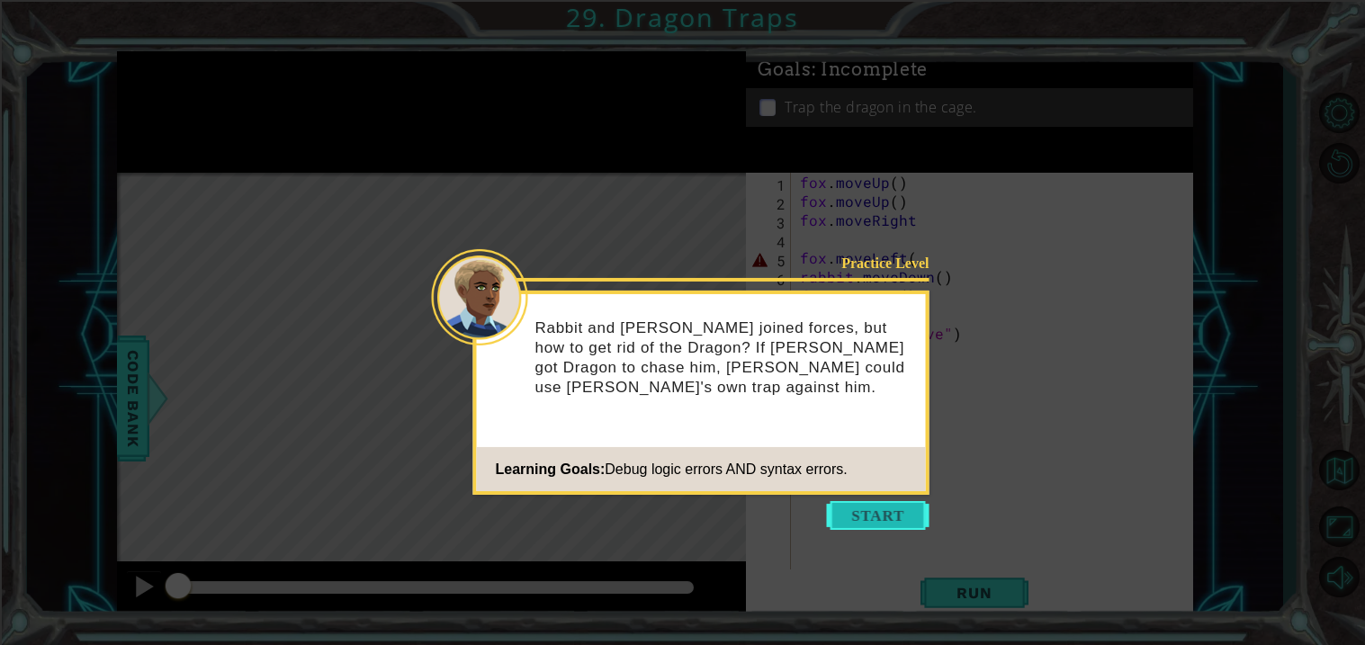
click at [846, 510] on button "Start" at bounding box center [878, 515] width 103 height 29
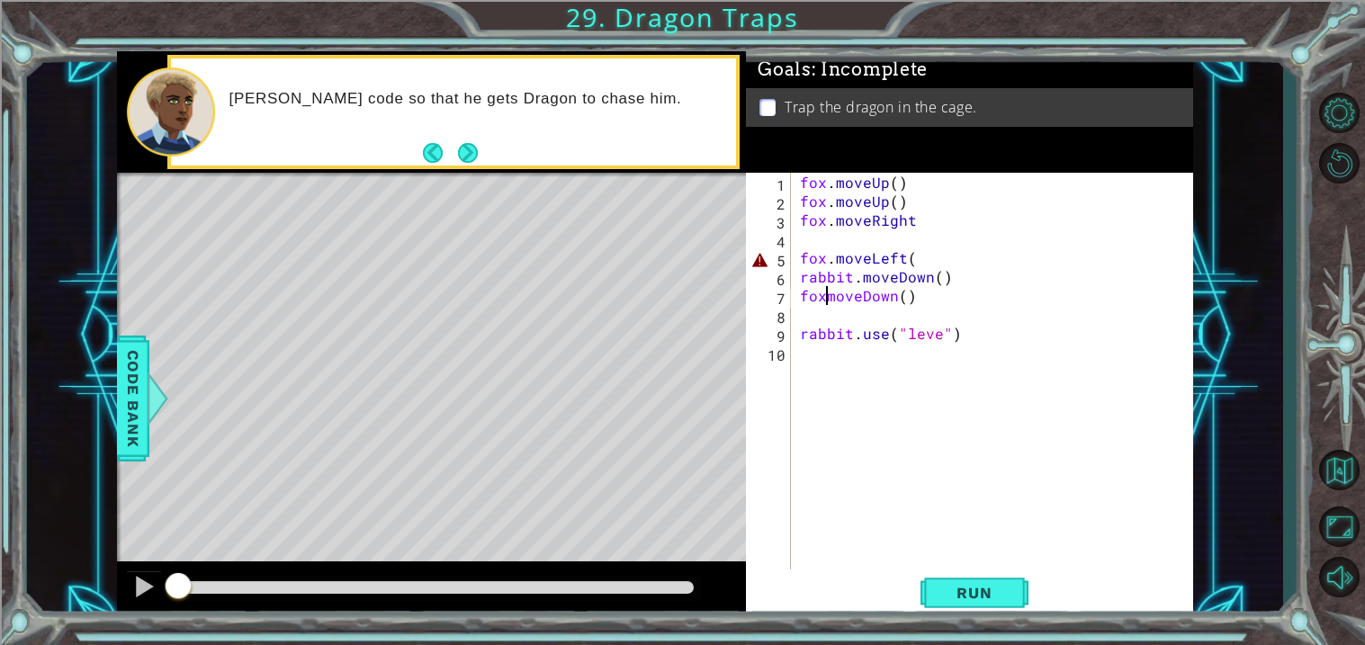
click at [826, 298] on div "fox . moveUp ( ) fox . moveUp ( ) fox . moveRight fox . moveLeft ( rabbit . mov…" at bounding box center [996, 390] width 401 height 435
click at [938, 338] on div "fox . moveUp ( ) fox . moveUp ( ) fox . moveRight fox . moveLeft ( rabbit . mov…" at bounding box center [996, 390] width 401 height 435
type textarea "rabbit.use("lever")"
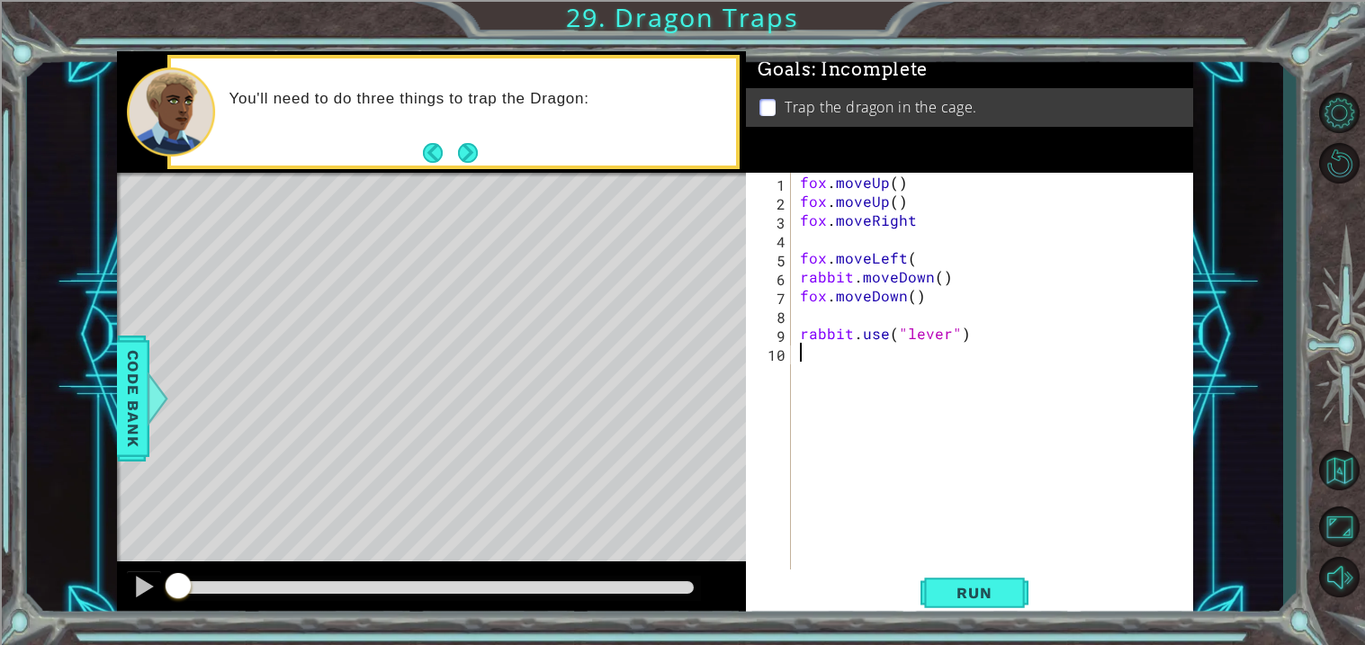
click at [924, 365] on div "fox . moveUp ( ) fox . moveUp ( ) fox . moveRight fox . moveLeft ( rabbit . mov…" at bounding box center [996, 390] width 401 height 435
click at [928, 600] on button "Run" at bounding box center [974, 593] width 108 height 45
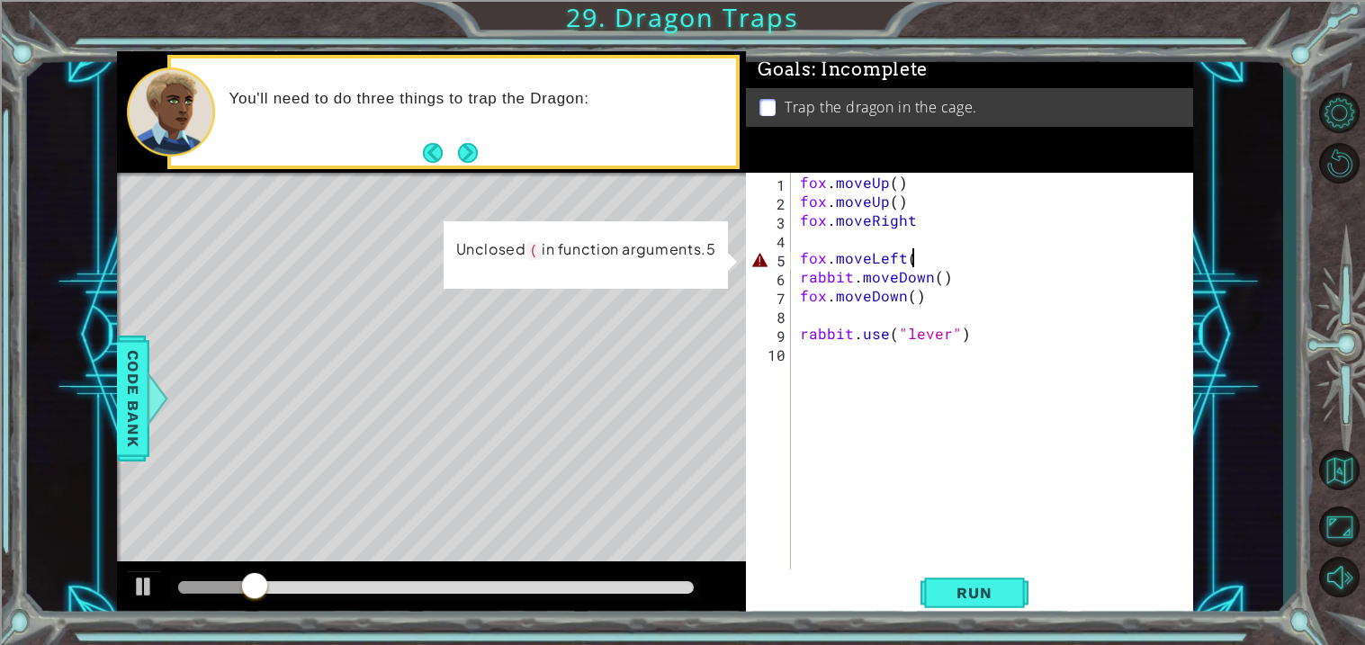
click at [970, 259] on div "fox . moveUp ( ) fox . moveUp ( ) fox . moveRight fox . moveLeft ( rabbit . mov…" at bounding box center [996, 390] width 401 height 435
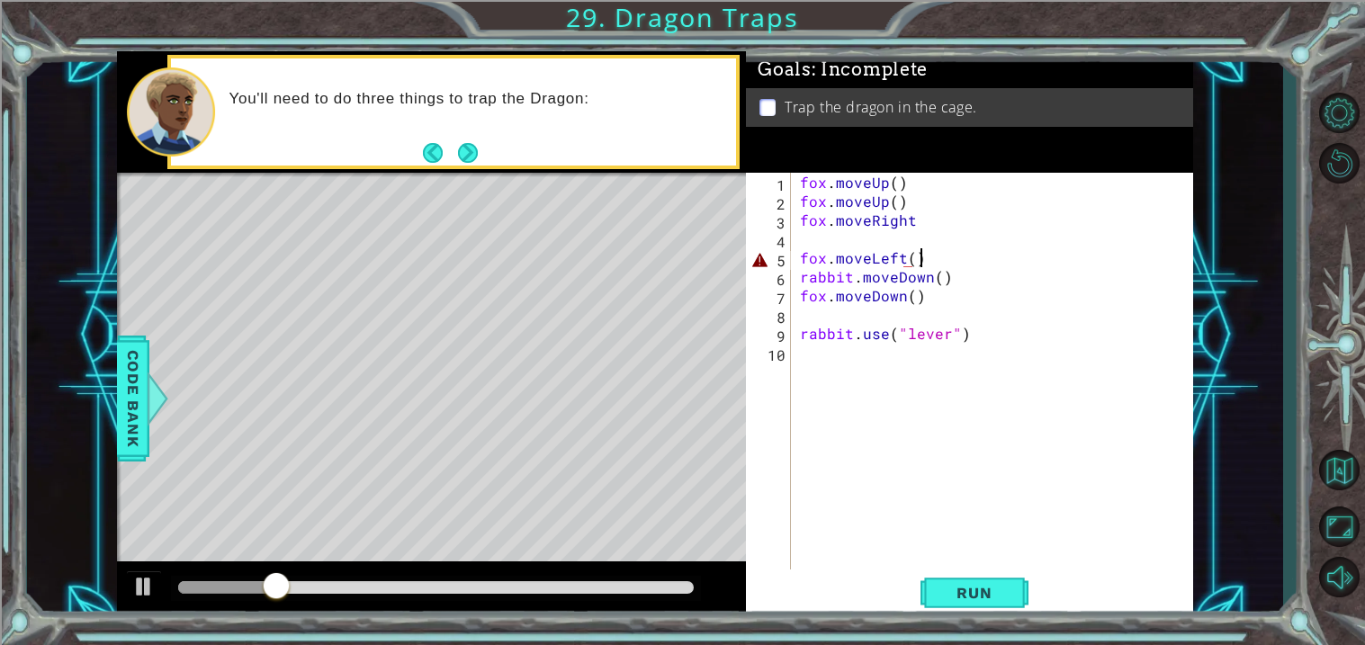
scroll to position [0, 5]
type textarea "fox.moveLeft()"
click at [934, 611] on button "Run" at bounding box center [974, 593] width 108 height 45
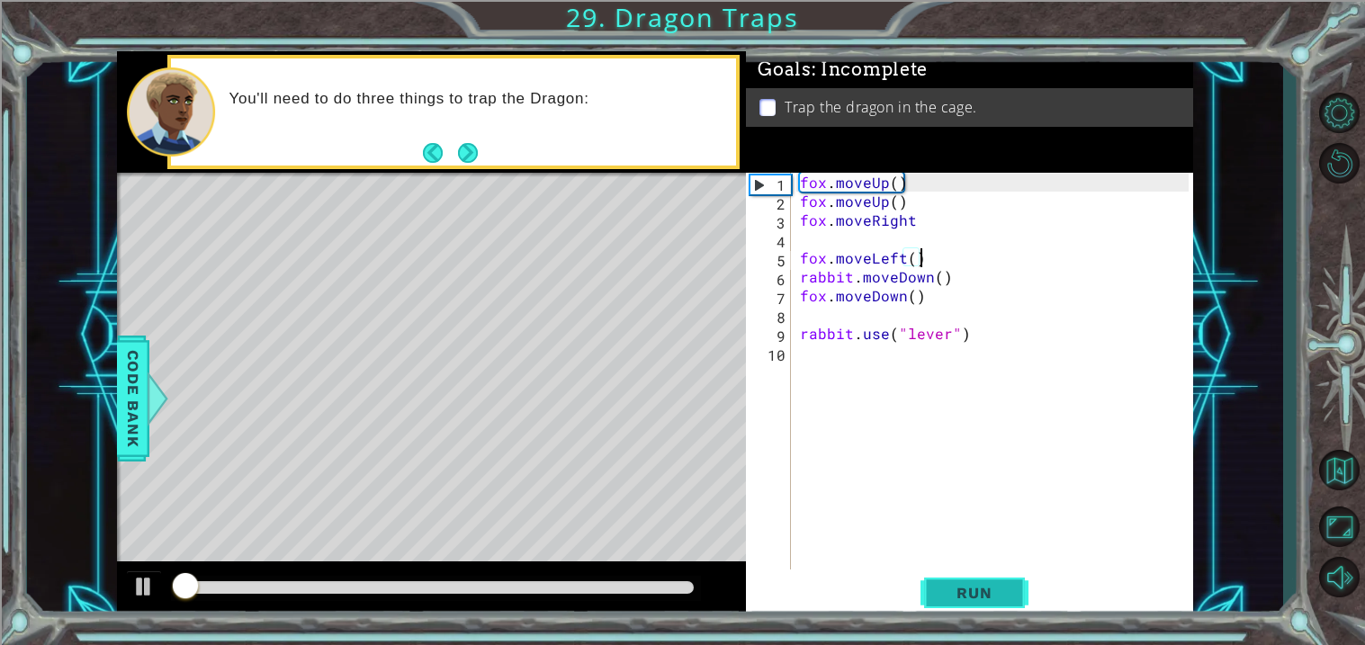
click at [956, 606] on button "Run" at bounding box center [974, 593] width 108 height 45
click at [954, 619] on div "fox.moveLeft() 1 2 3 4 5 6 7 8 9 10 fox . moveUp ( ) fox . moveUp ( ) fox . mov…" at bounding box center [969, 396] width 447 height 447
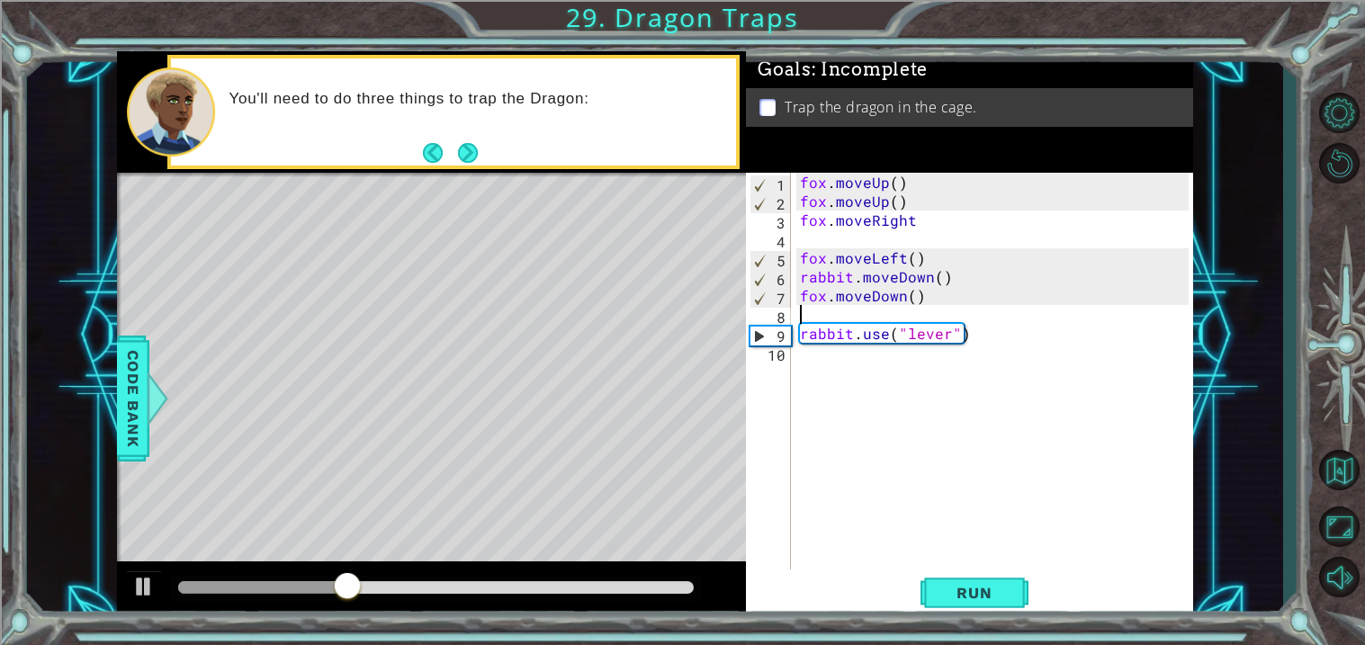
click at [816, 319] on div "fox . moveUp ( ) fox . moveUp ( ) fox . moveRight fox . moveLeft ( ) rabbit . m…" at bounding box center [996, 390] width 401 height 435
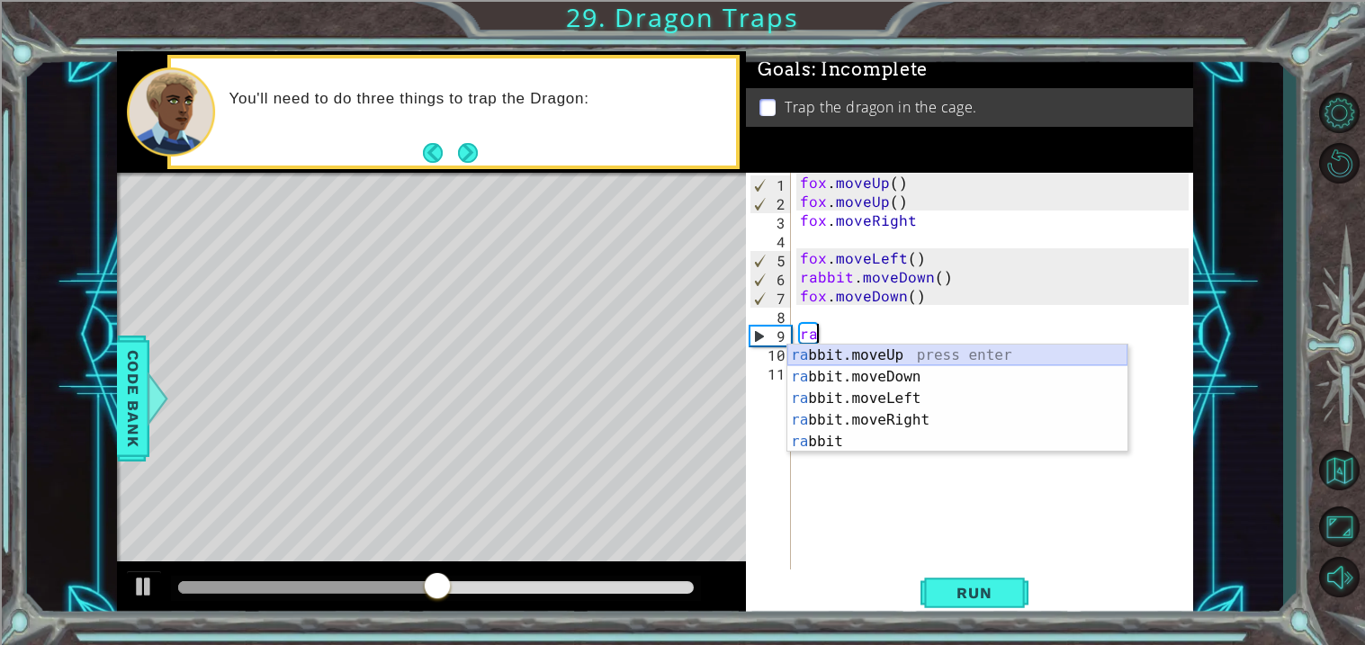
click at [936, 357] on div "ra bbit.moveUp press enter ra bbit.moveDown press enter ra bbit.moveLeft press …" at bounding box center [957, 420] width 340 height 151
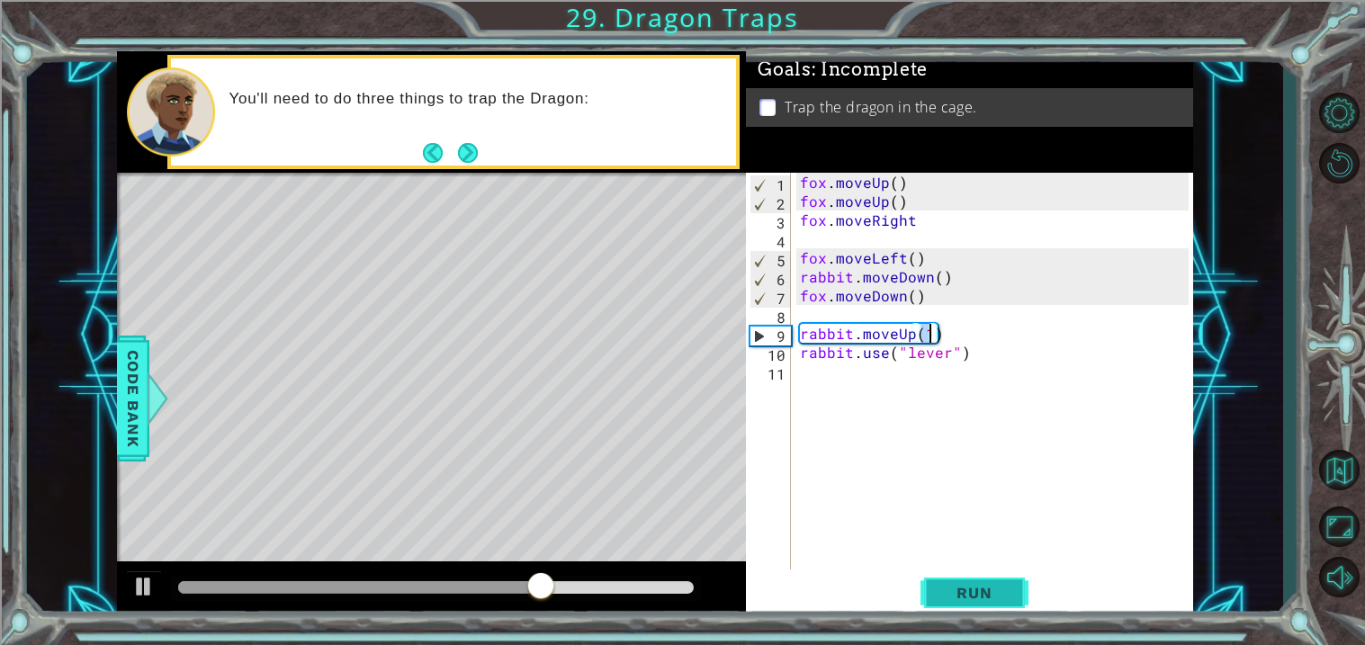
type textarea "rabbit.moveUp(1)"
click at [928, 573] on button "Run" at bounding box center [974, 593] width 108 height 45
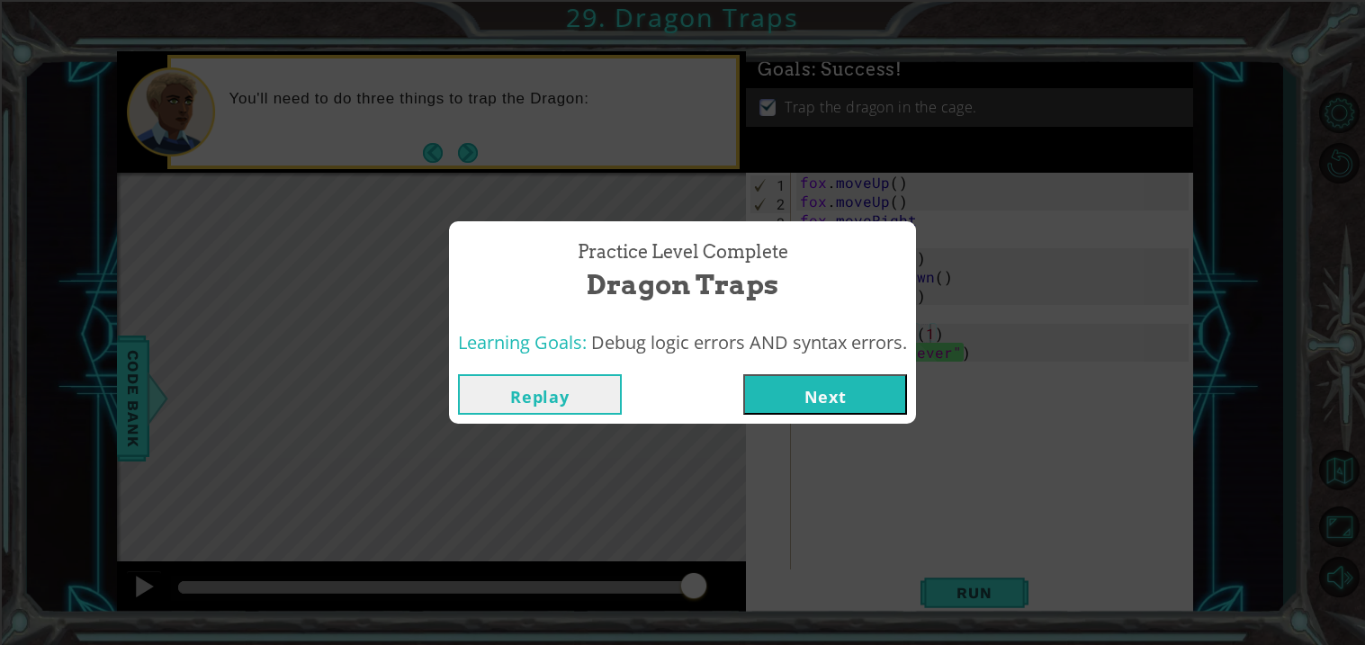
click at [848, 408] on button "Next" at bounding box center [825, 394] width 164 height 40
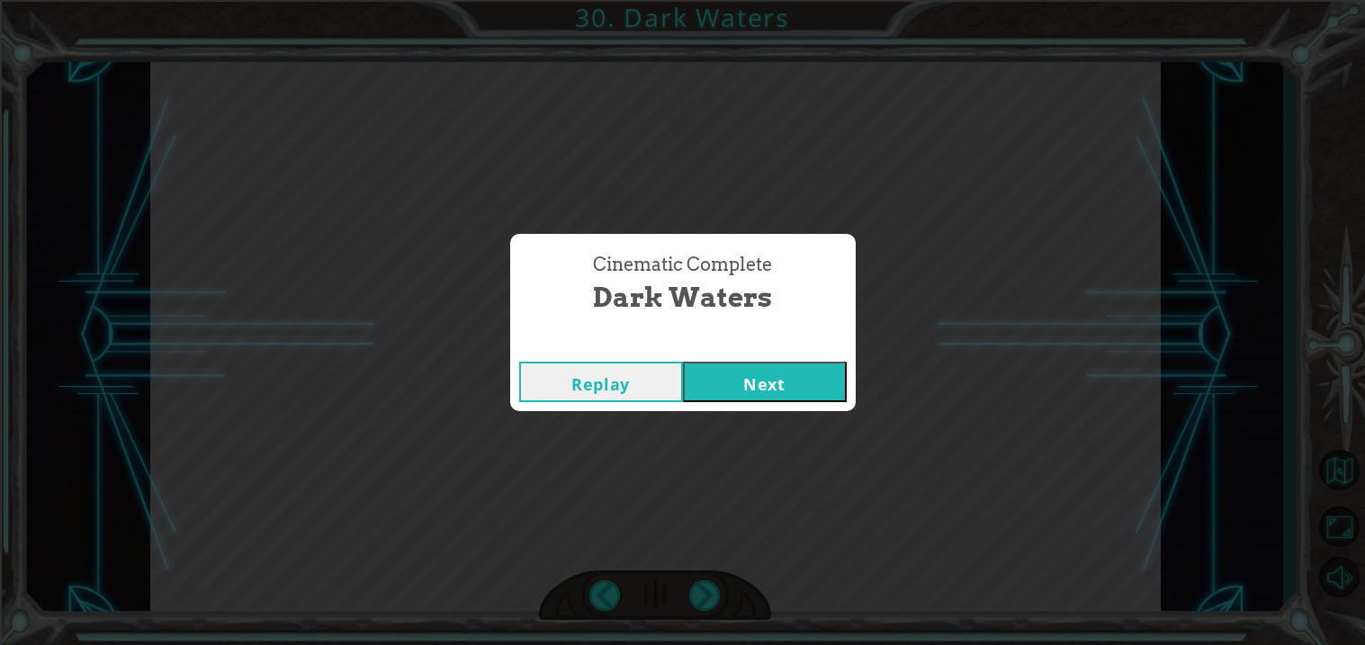
click at [742, 378] on button "Next" at bounding box center [765, 382] width 164 height 40
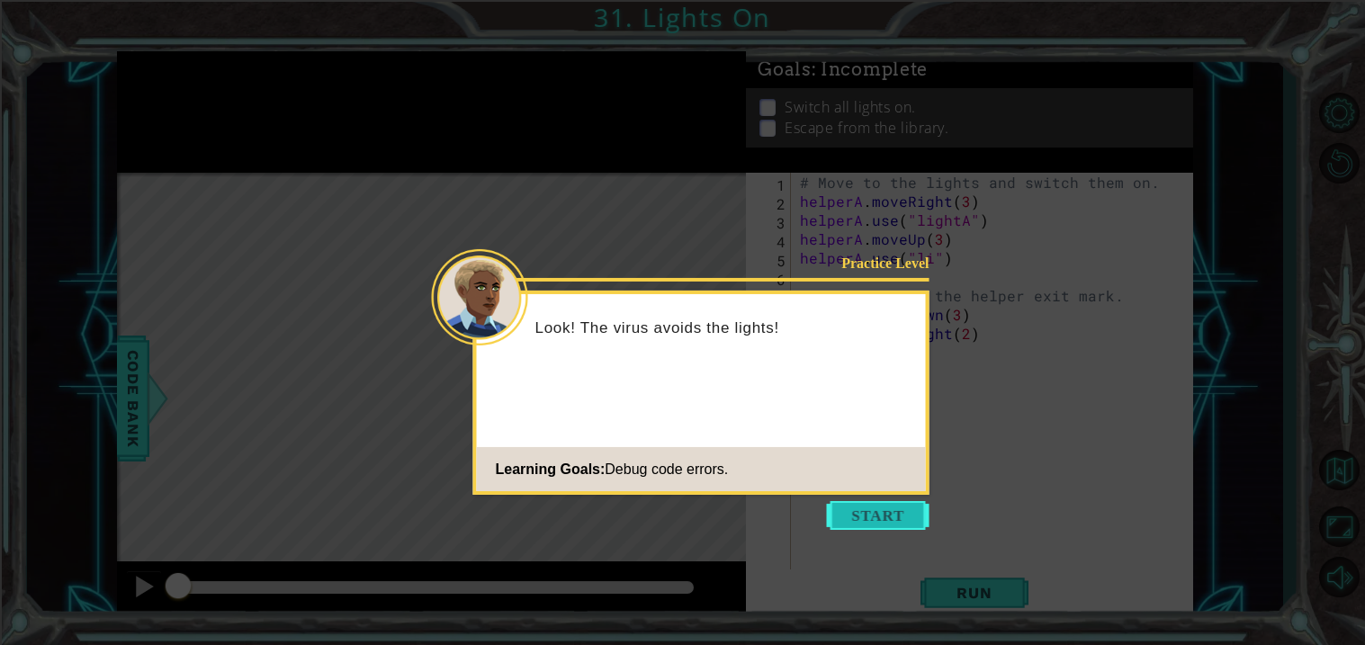
click at [875, 525] on button "Start" at bounding box center [878, 515] width 103 height 29
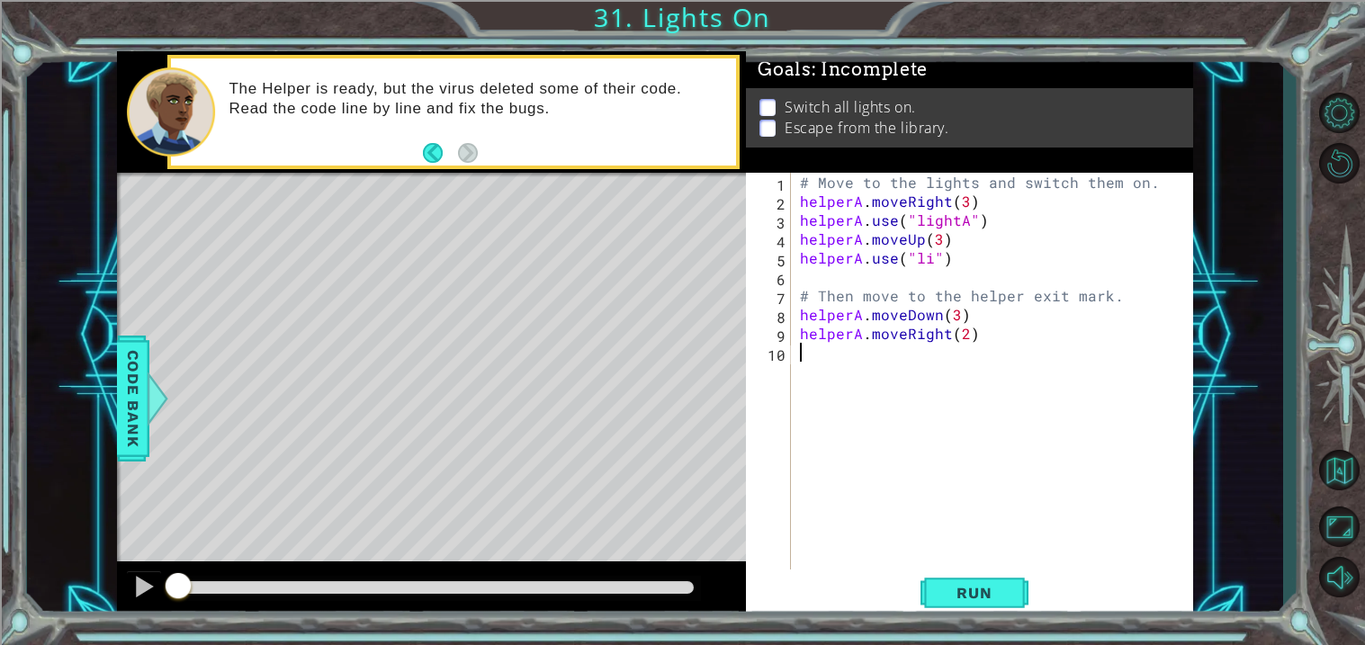
click at [968, 220] on div "# Move to the lights and switch them on. helperA . moveRight ( 3 ) helperA . us…" at bounding box center [996, 390] width 401 height 435
click at [928, 262] on div "# Move to the lights and switch them on. helperA . moveRight ( 3 ) helperA . us…" at bounding box center [996, 390] width 401 height 435
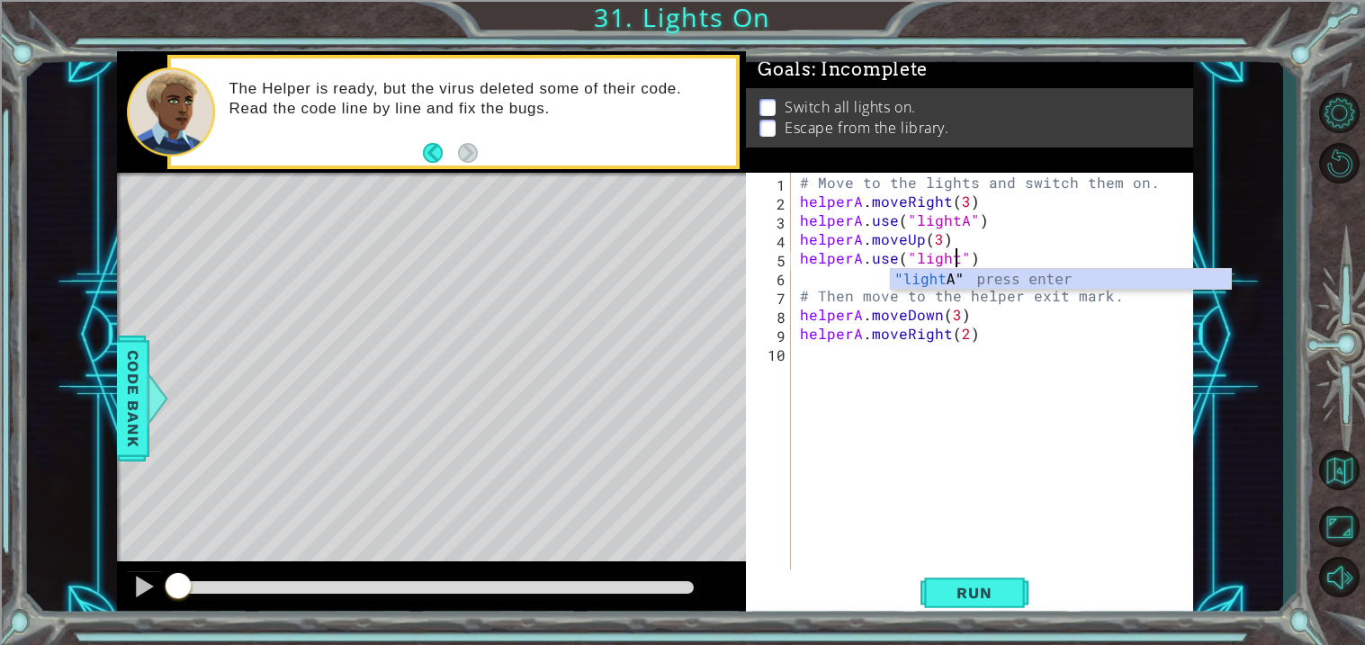
scroll to position [0, 10]
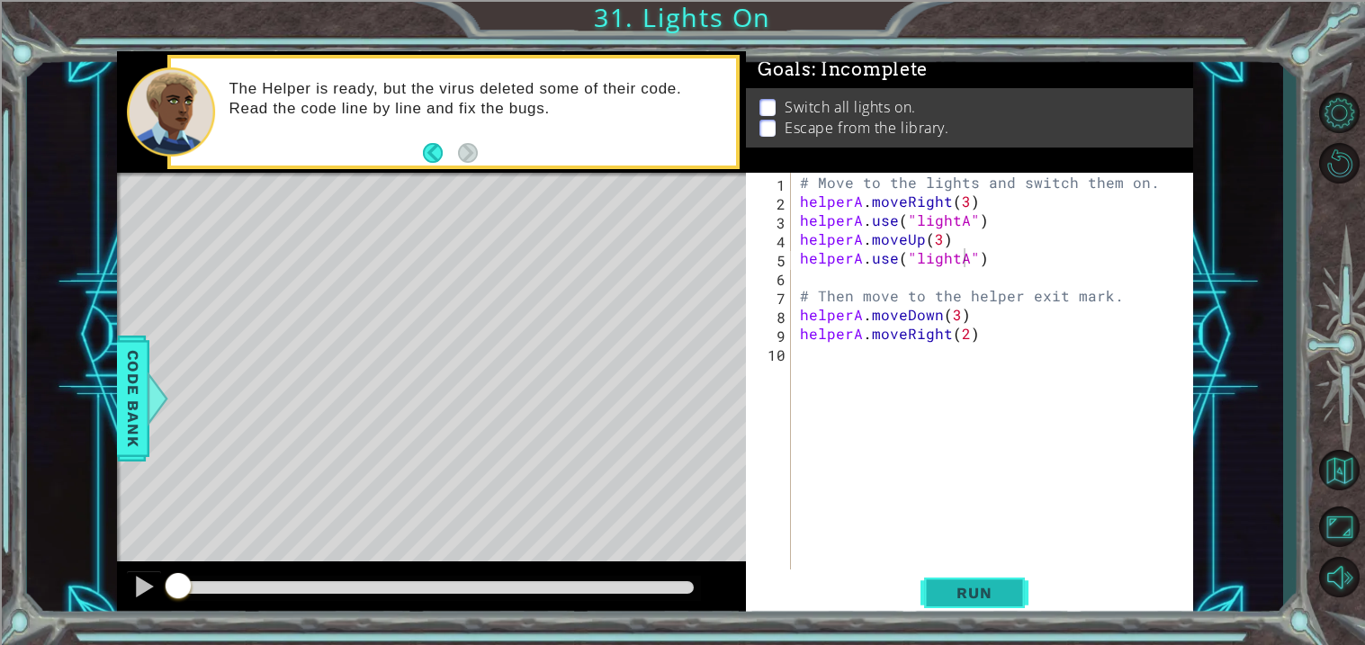
click at [935, 605] on button "Run" at bounding box center [974, 593] width 108 height 45
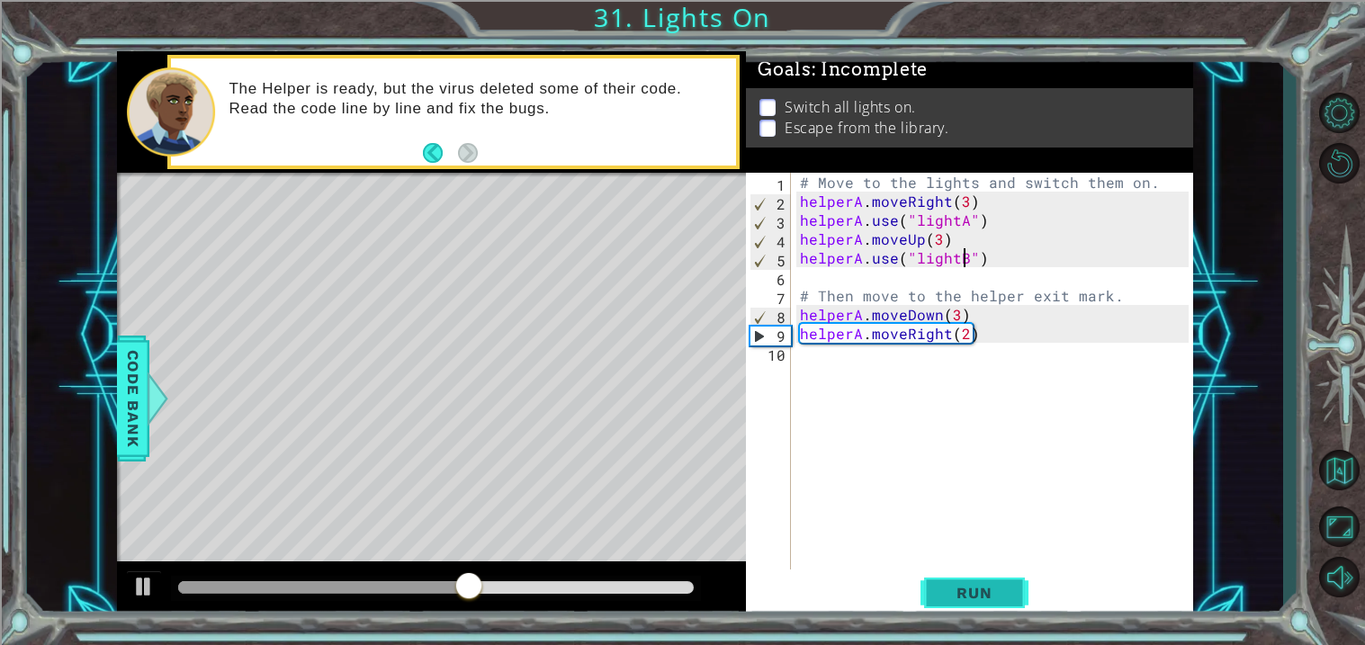
click at [979, 601] on span "Run" at bounding box center [973, 593] width 71 height 18
click at [1017, 589] on button "Run" at bounding box center [974, 593] width 108 height 45
click at [958, 315] on div "# Move to the lights and switch them on. helperA . moveRight ( 3 ) helperA . us…" at bounding box center [996, 390] width 401 height 435
click at [977, 610] on button "Run" at bounding box center [974, 593] width 108 height 45
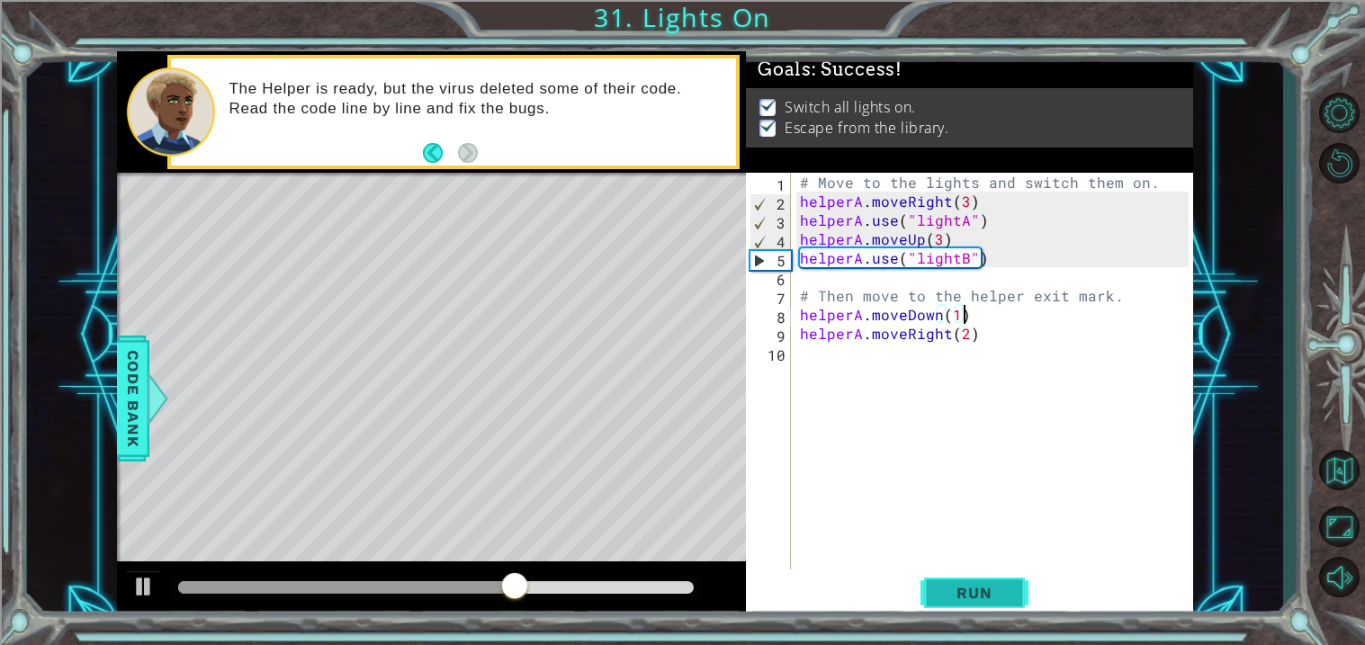
type textarea "helperA.moveRight(2)"
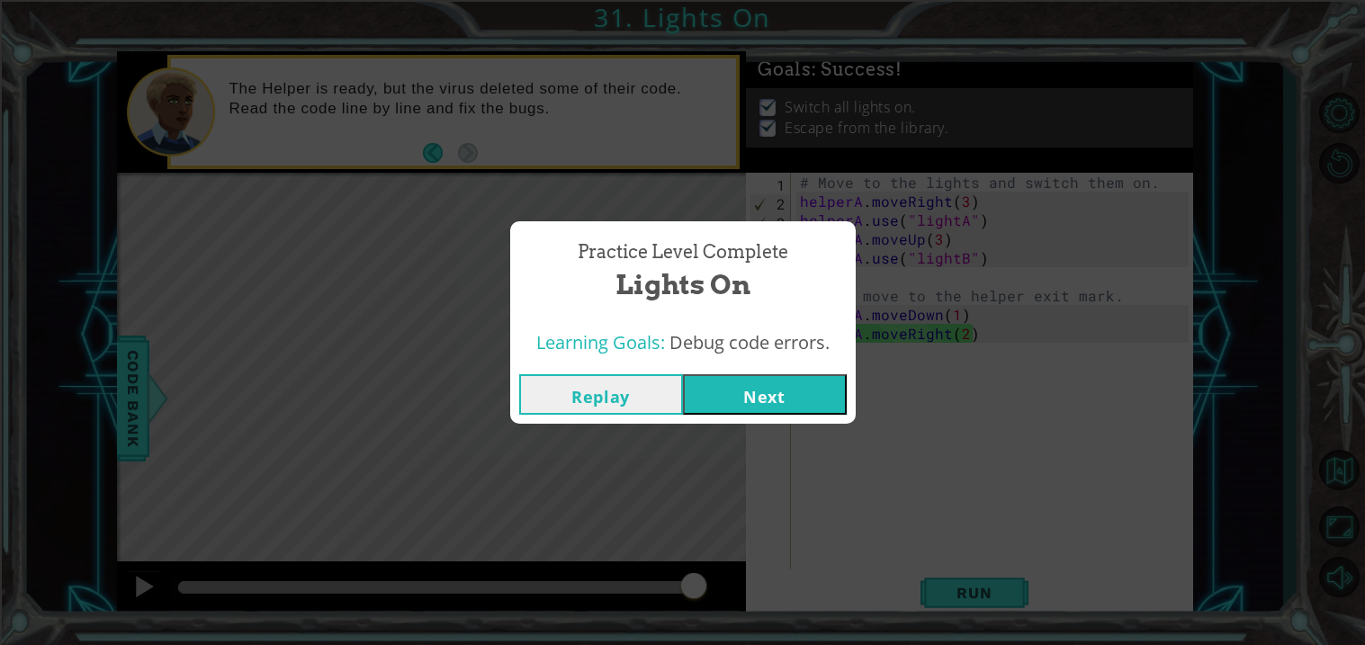
click at [734, 389] on button "Next" at bounding box center [765, 394] width 164 height 40
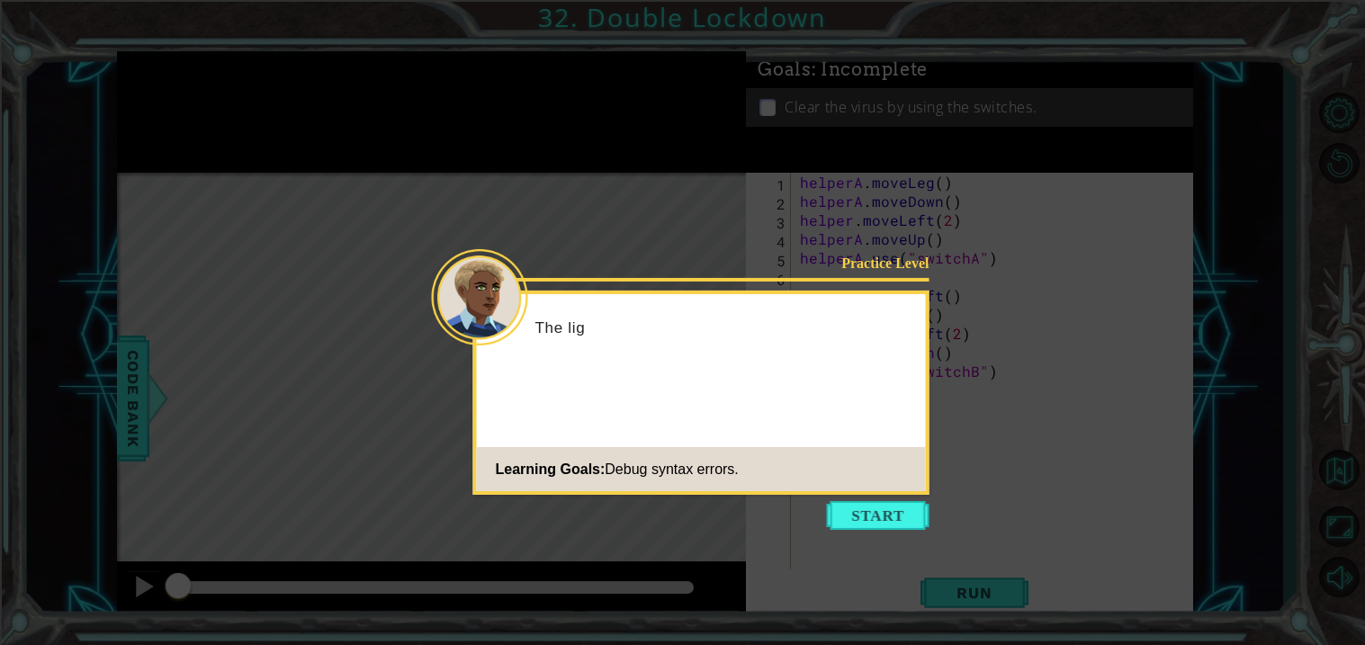
click at [847, 498] on icon at bounding box center [682, 322] width 1365 height 645
click at [852, 501] on button "Start" at bounding box center [878, 515] width 103 height 29
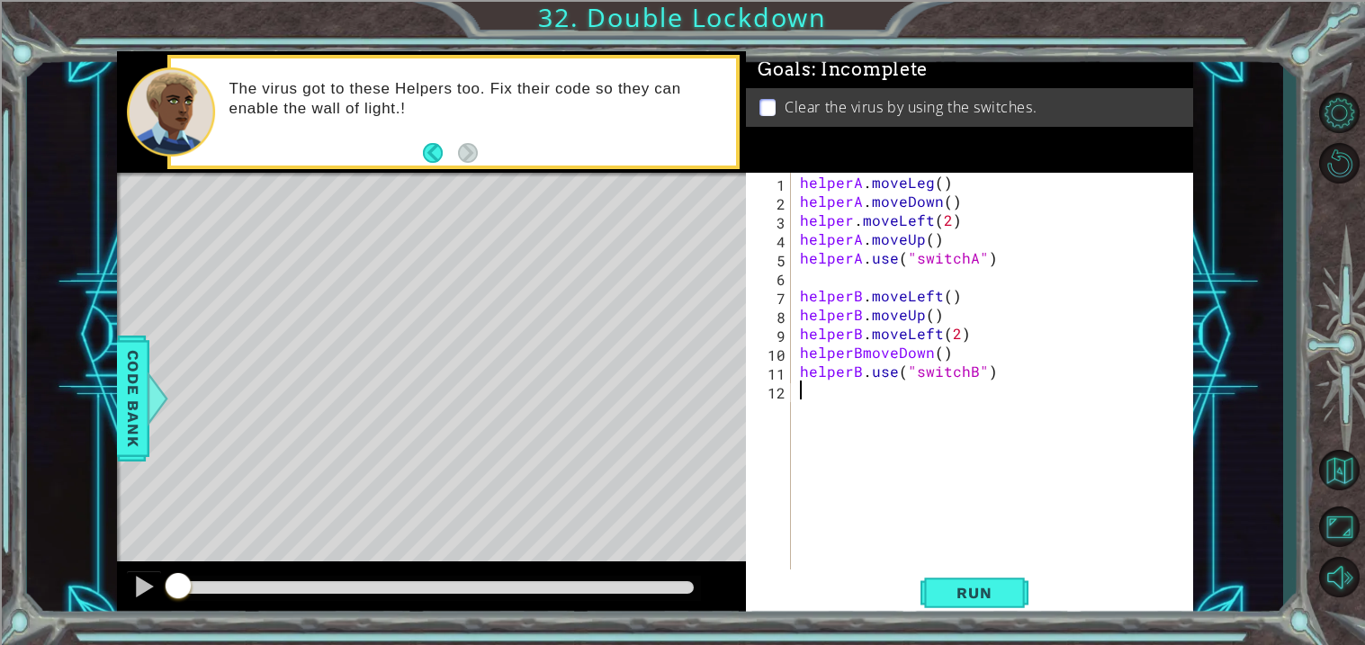
click at [926, 172] on div "Goals : Incomplete Clear the virus by using the switches." at bounding box center [969, 111] width 447 height 121
click at [937, 176] on div "helperA . moveLeg ( ) helperA . moveDown ( ) helper . moveLeft ( 2 ) helperA . …" at bounding box center [996, 390] width 401 height 435
click at [940, 186] on div "helperA . moveLeg ( ) helperA . moveDown ( ) helper . moveLeft ( 2 ) helperA . …" at bounding box center [996, 390] width 401 height 435
click at [922, 186] on div "helperA . moveLeg ( ) helperA . moveDown ( ) helper . moveLeft ( 2 ) helperA . …" at bounding box center [996, 390] width 401 height 435
click at [929, 193] on div "helperA . moveLeg ( ) helperA . moveDown ( ) helper . moveLeft ( 2 ) helperA . …" at bounding box center [996, 390] width 401 height 435
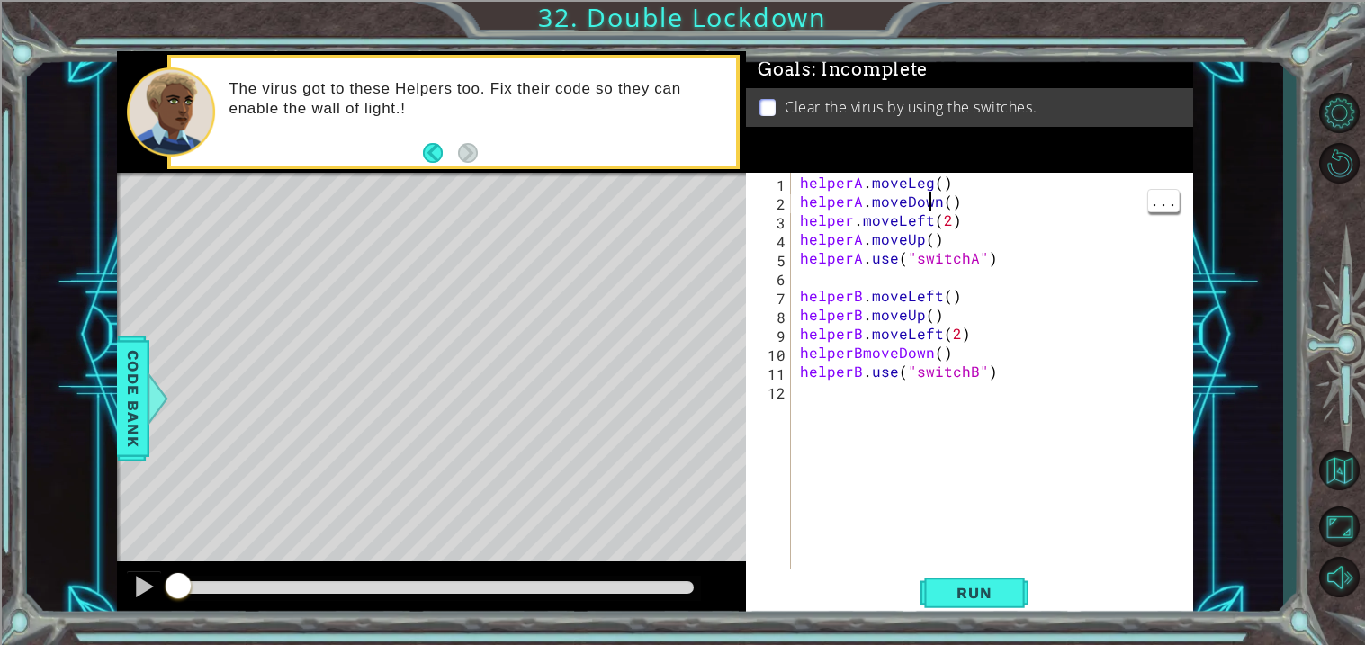
click at [927, 175] on div "helperA . moveLeg ( ) helperA . moveDown ( ) helper . moveLeft ( 2 ) helperA . …" at bounding box center [996, 390] width 401 height 435
click at [943, 236] on div "helperA . moveLeft ( ) helperA . moveDown ( ) helper . moveLeft ( 2 ) helperA .…" at bounding box center [996, 390] width 401 height 435
click at [856, 221] on div "helperA . moveLeft ( ) helperA . moveDown ( ) helper . moveLeft ( 2 ) helperA .…" at bounding box center [996, 390] width 401 height 435
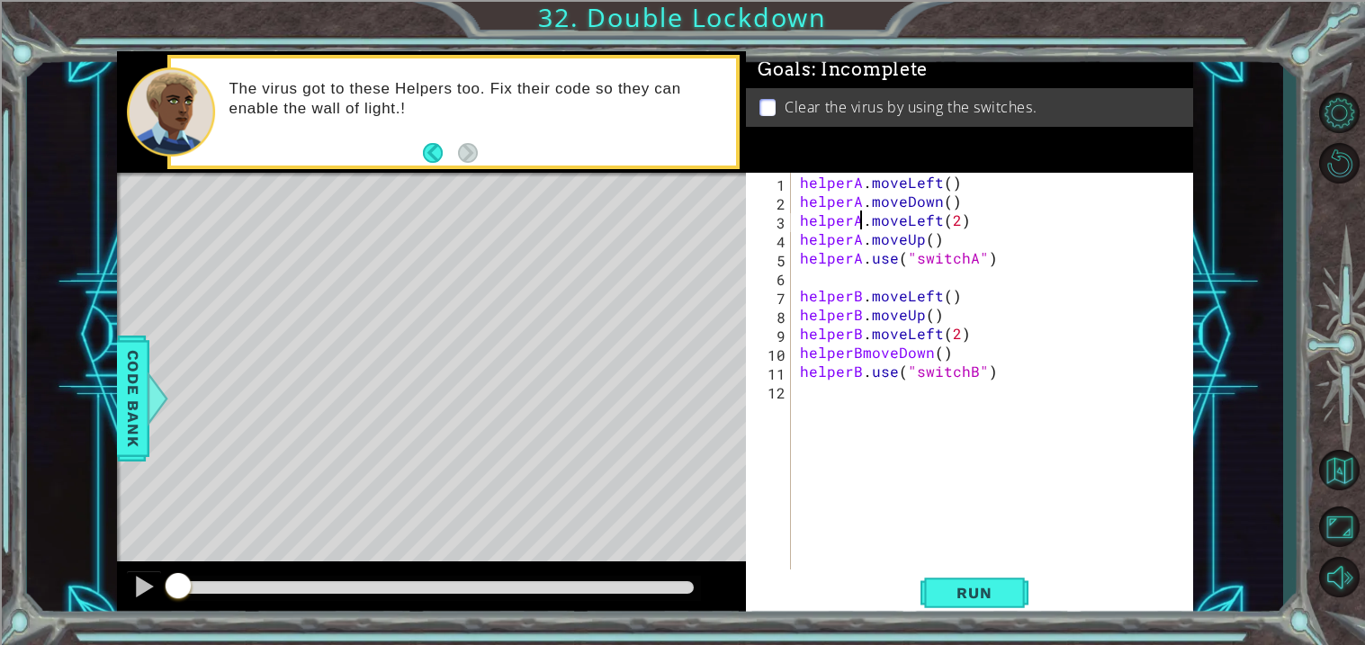
scroll to position [0, 3]
click at [923, 238] on div "helperA . moveLeft ( ) helperA . moveDown ( ) helperA . moveLeft ( 2 ) helperA …" at bounding box center [996, 390] width 401 height 435
click at [932, 206] on div "helperA . moveLeft ( ) helperA . moveDown ( ) helperA . moveLeft ( 2 ) helperA …" at bounding box center [996, 390] width 401 height 435
click at [934, 206] on div "helperA . moveLeft ( ) helperA . moveDown ( ) helperA . moveLeft ( 2 ) helperA …" at bounding box center [996, 390] width 401 height 435
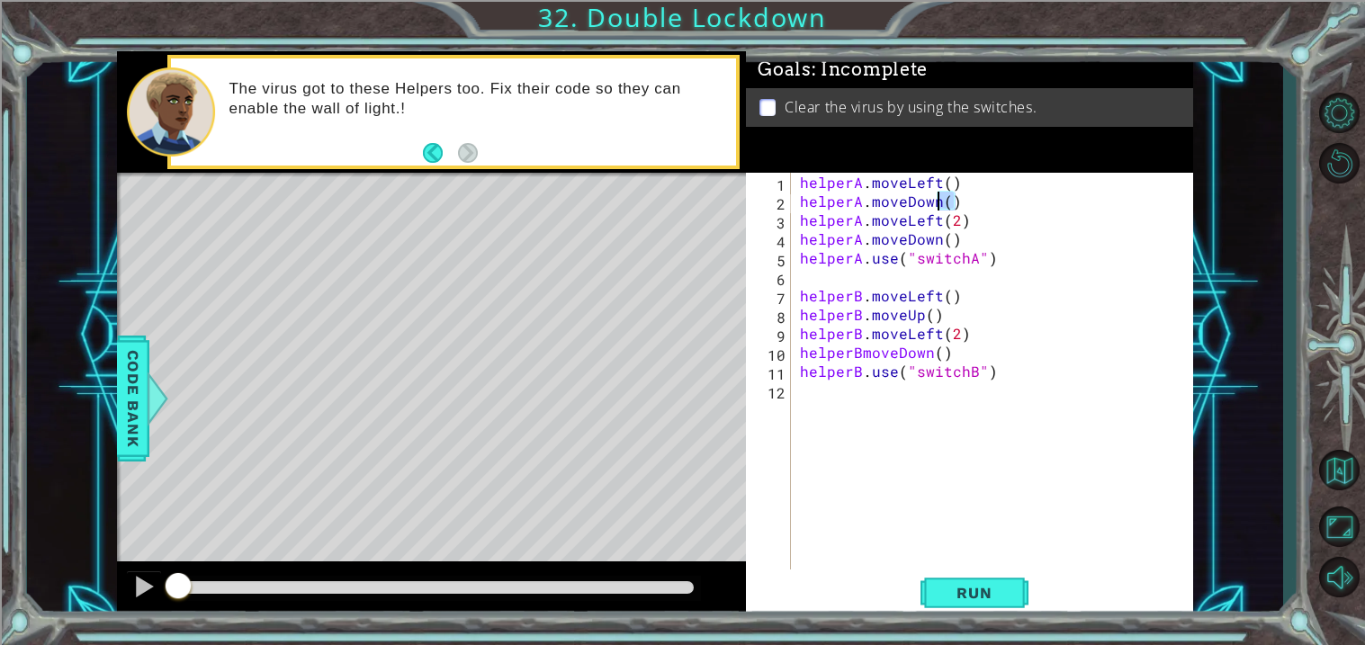
click at [933, 206] on div "helperA . moveLeft ( ) helperA . moveDown ( ) helperA . moveLeft ( 2 ) helperA …" at bounding box center [996, 390] width 401 height 435
click at [938, 202] on div "helperA . moveLeft ( ) helperA . moveDown ( ) helperA . moveLeft ( 2 ) helperA …" at bounding box center [996, 390] width 401 height 435
click at [862, 345] on div "helperA . moveLeft ( ) helperA . moveUp ( ) helperA . moveLeft ( 2 ) helperA . …" at bounding box center [996, 390] width 401 height 435
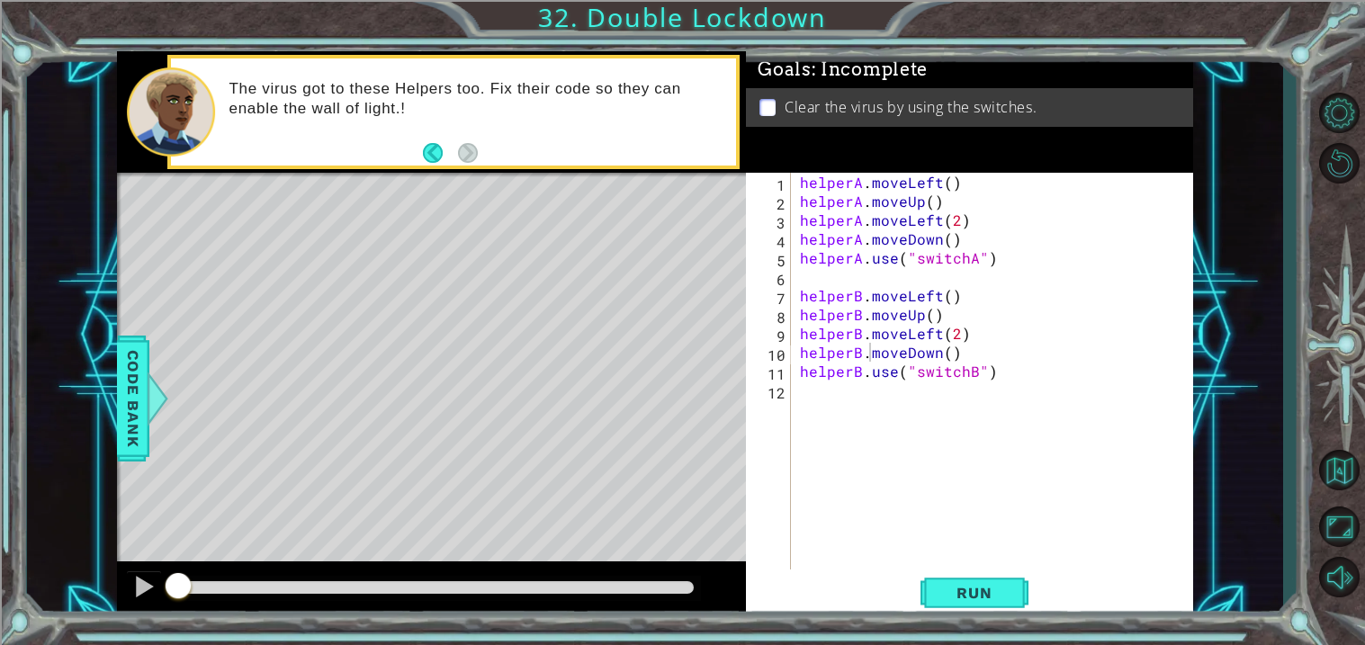
click at [656, 251] on div "Level Map" at bounding box center [532, 438] width 831 height 530
click at [1012, 587] on button "Run" at bounding box center [974, 593] width 108 height 45
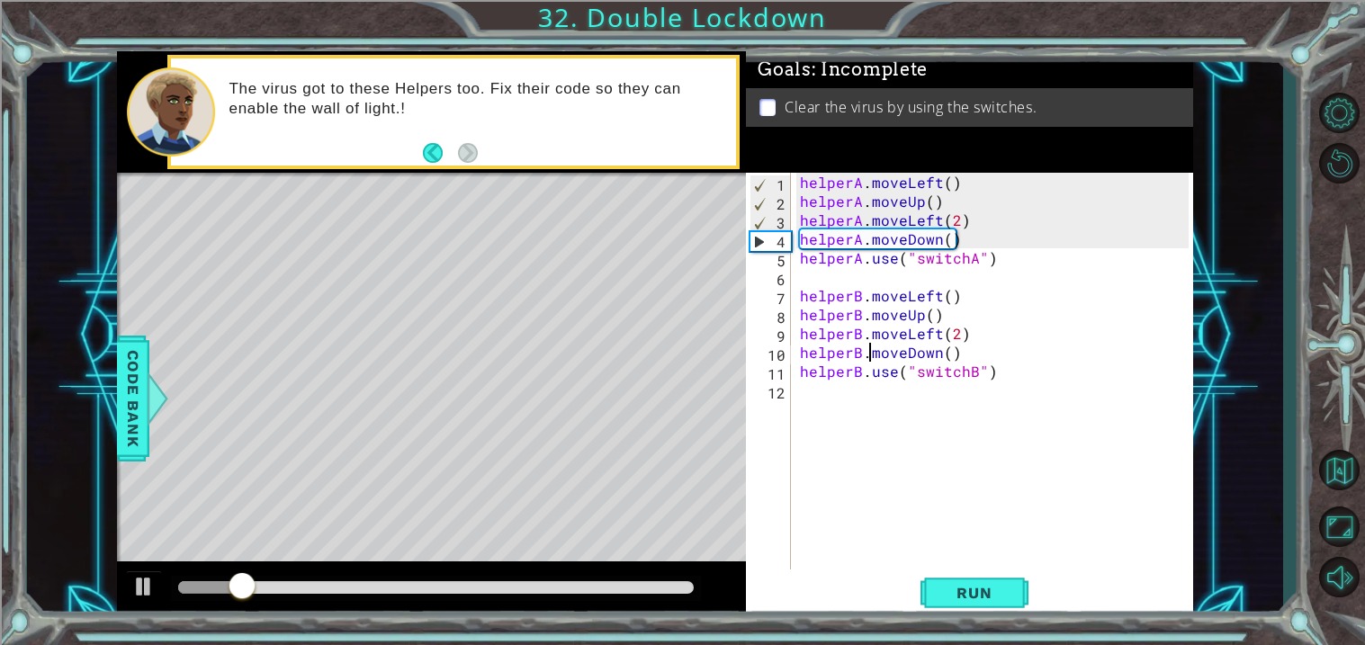
click at [922, 203] on div "helperA . moveLeft ( ) helperA . moveUp ( ) helperA . moveLeft ( 2 ) helperA . …" at bounding box center [996, 390] width 401 height 435
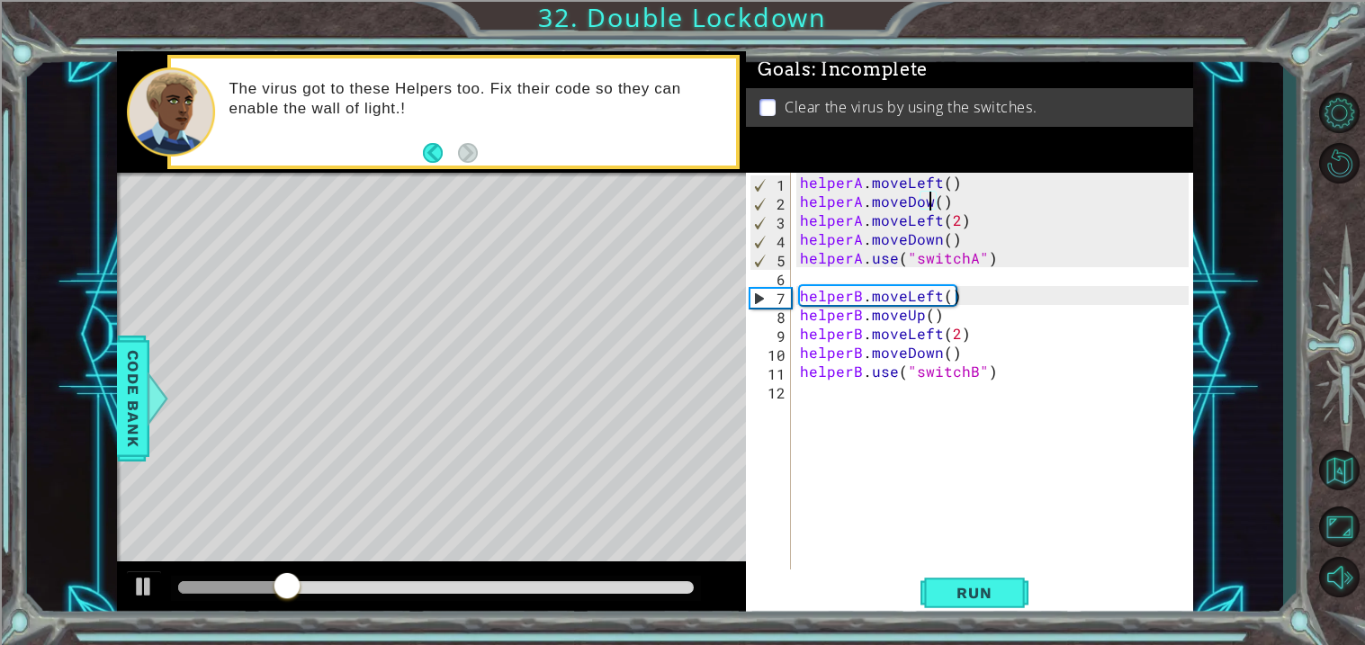
scroll to position [0, 7]
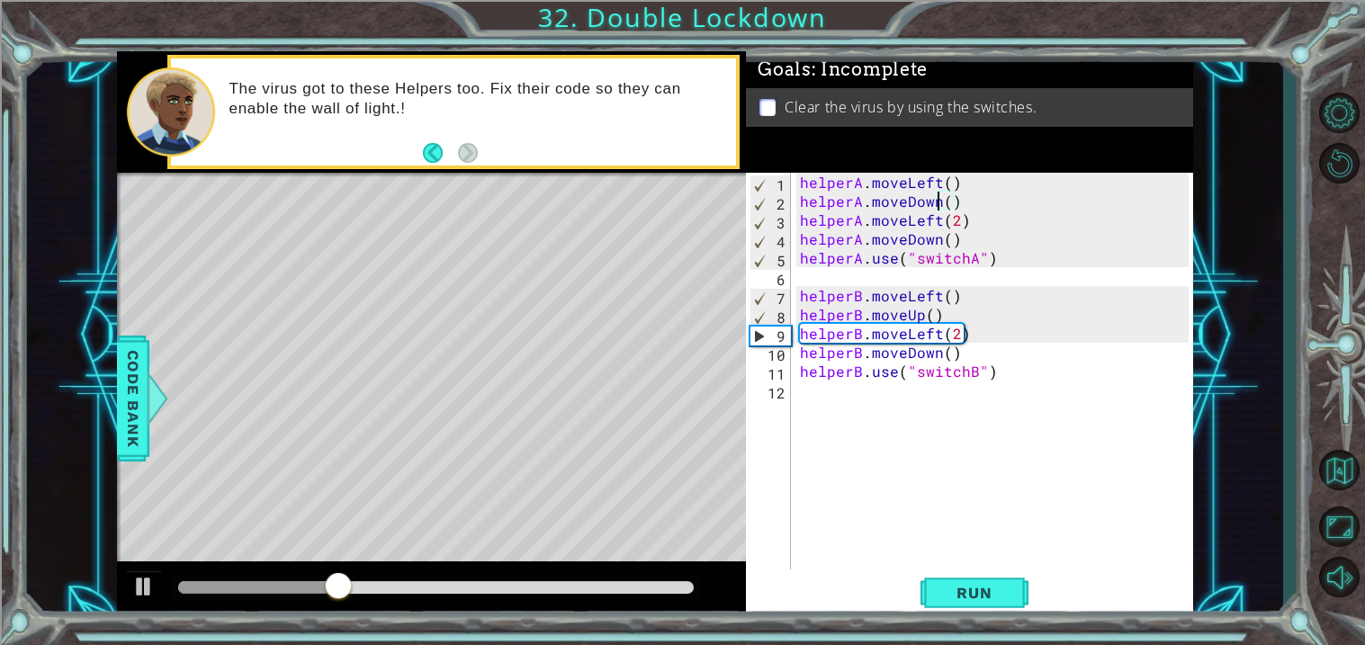
click at [937, 247] on div "helperA . moveLeft ( ) helperA . moveDown ( ) helperA . moveLeft ( 2 ) helperA …" at bounding box center [996, 390] width 401 height 435
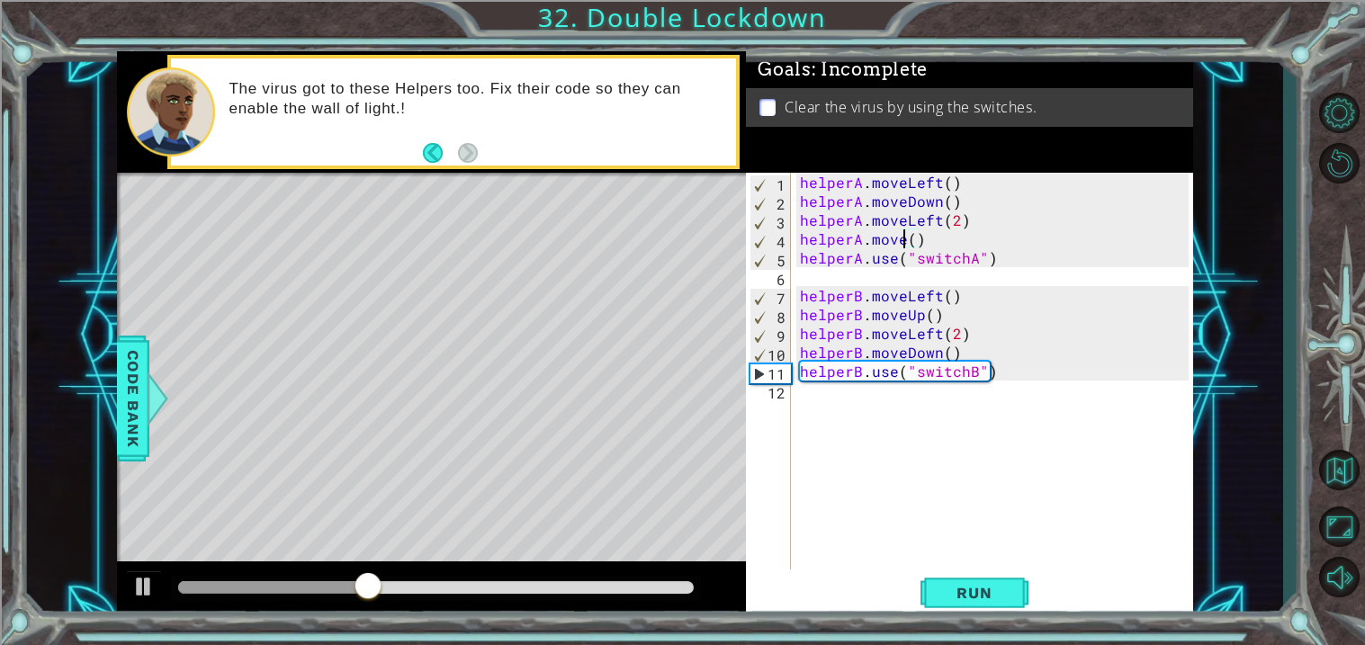
scroll to position [0, 6]
click at [921, 309] on div "helperA . moveLeft ( ) helperA . moveDown ( ) helperA . moveLeft ( 2 ) helperA …" at bounding box center [996, 390] width 401 height 435
click at [936, 354] on div "helperA . moveLeft ( ) helperA . moveDown ( ) helperA . moveLeft ( 2 ) helperA …" at bounding box center [996, 390] width 401 height 435
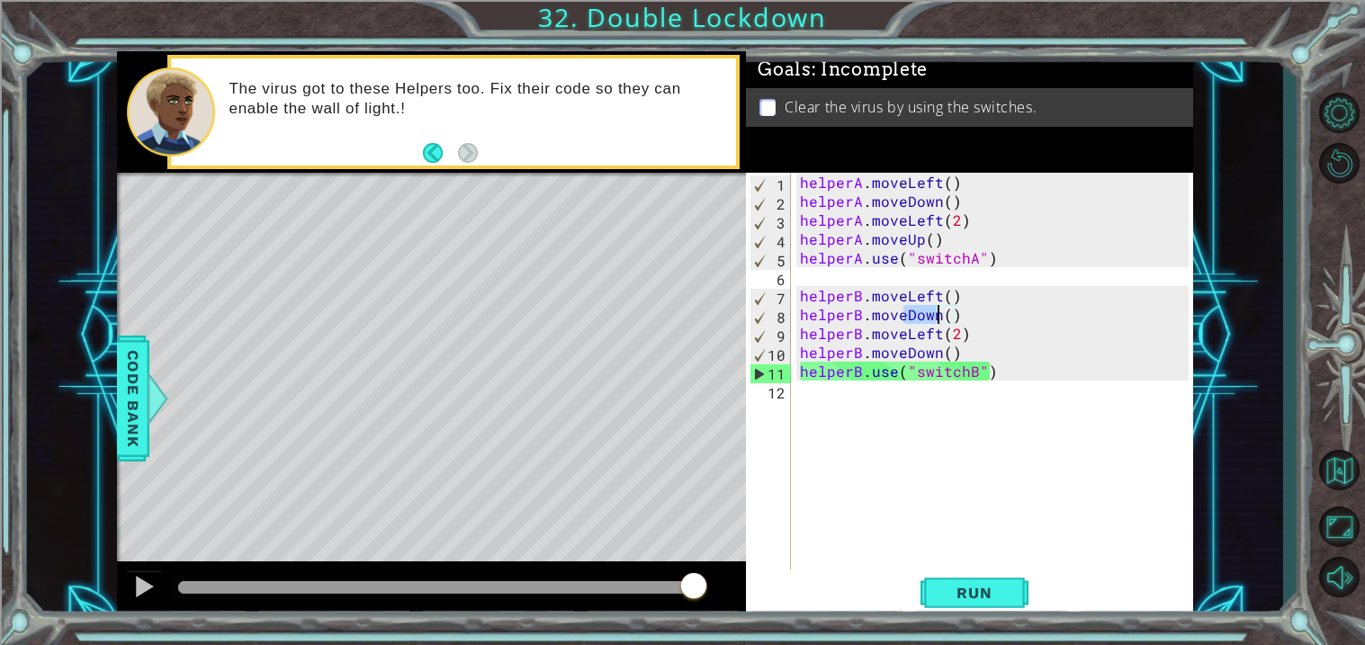
drag, startPoint x: 903, startPoint y: 315, endPoint x: 937, endPoint y: 317, distance: 34.2
click at [937, 317] on div "helperA . moveLeft ( ) helperA . moveDown ( ) helperA . moveLeft ( 2 ) helperA …" at bounding box center [996, 390] width 401 height 435
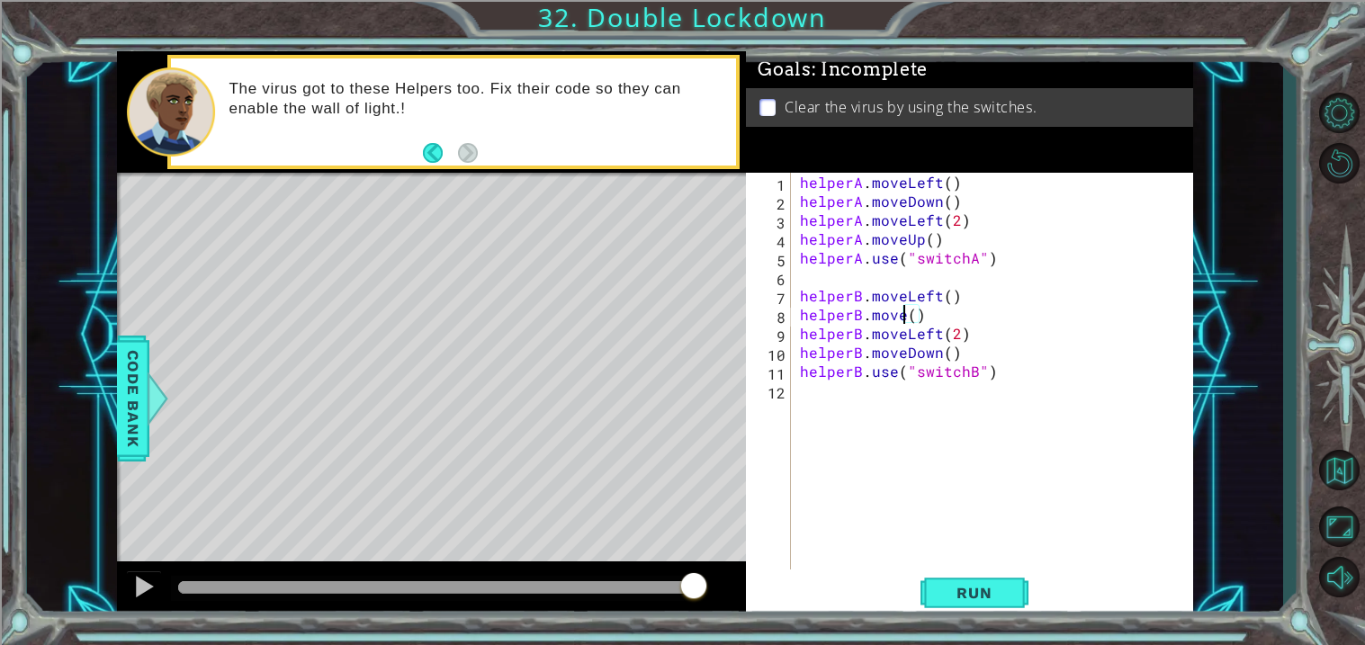
scroll to position [0, 6]
type textarea "helperB.moveUp()"
click at [982, 583] on button "Run" at bounding box center [974, 593] width 108 height 45
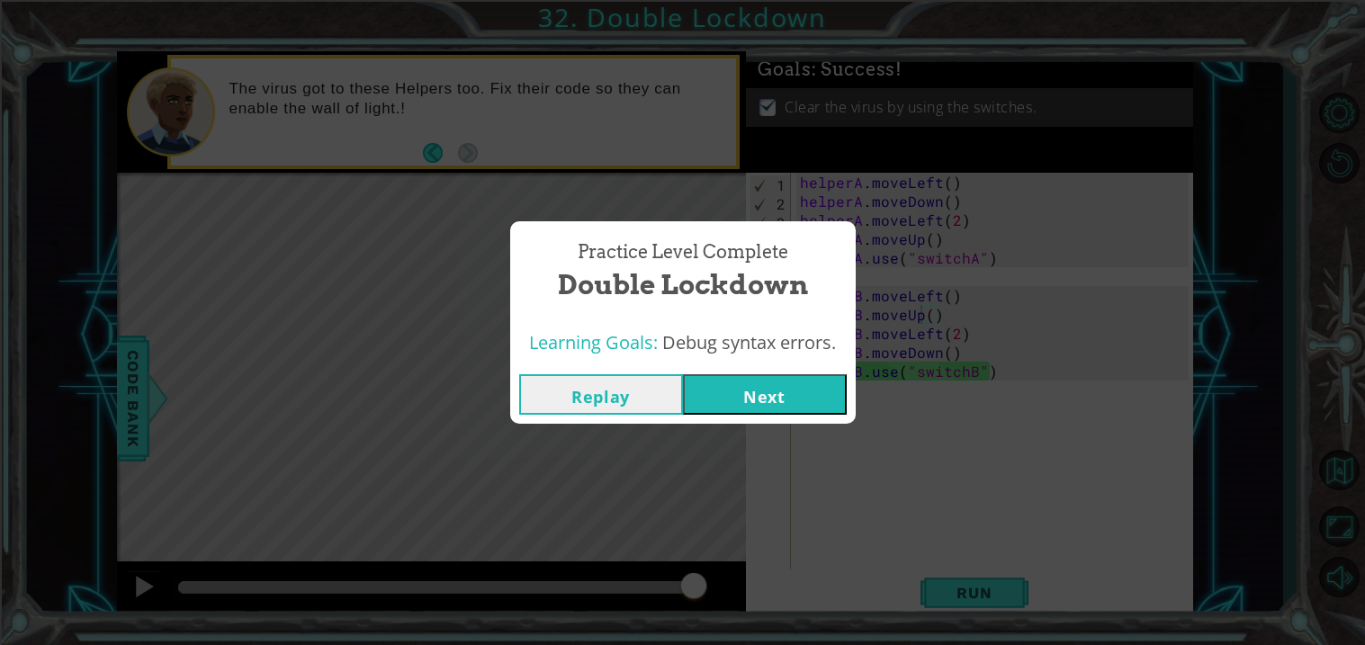
click at [776, 413] on button "Next" at bounding box center [765, 394] width 164 height 40
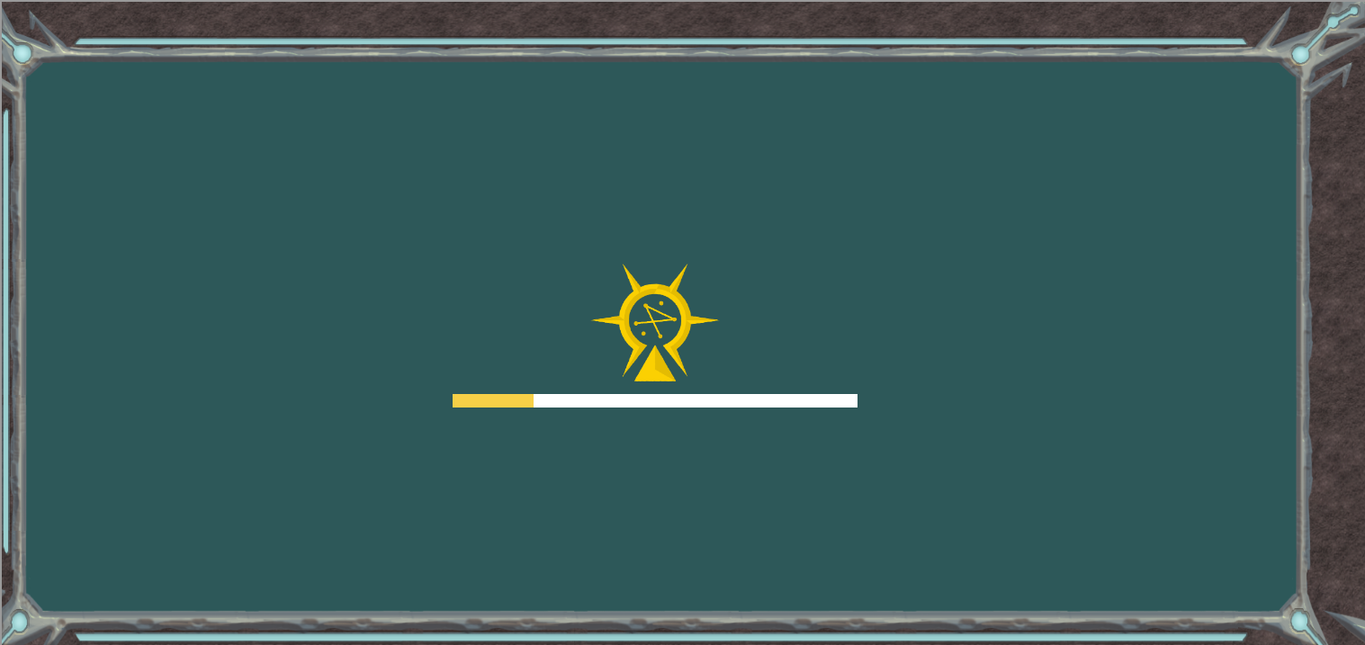
click at [815, 387] on div at bounding box center [655, 336] width 405 height 144
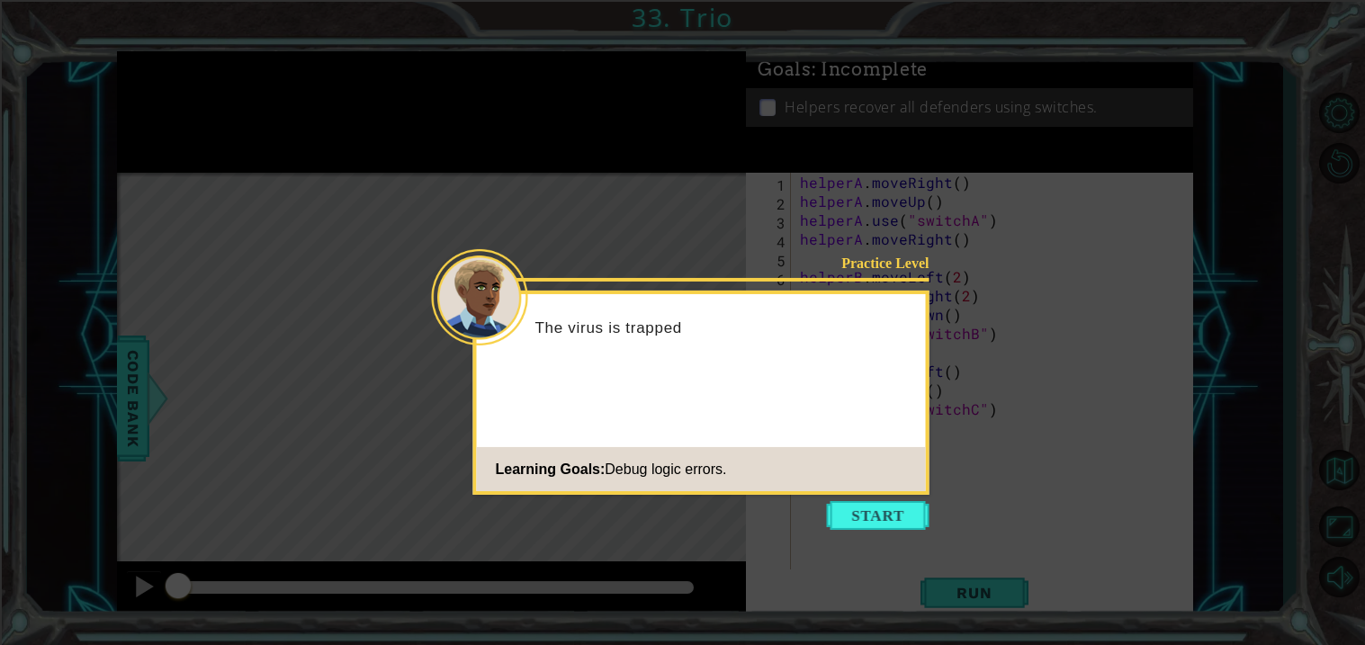
click at [872, 499] on icon at bounding box center [682, 322] width 1365 height 645
click at [864, 512] on button "Start" at bounding box center [878, 515] width 103 height 29
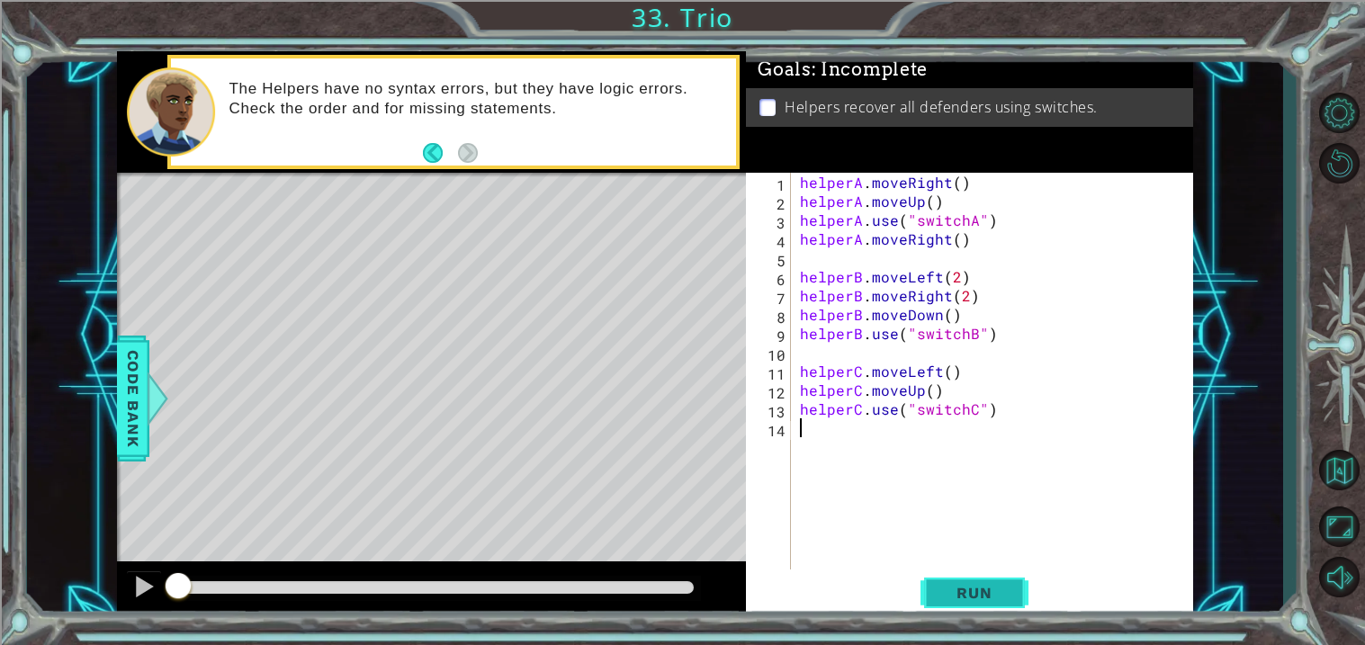
click at [959, 605] on button "Run" at bounding box center [974, 593] width 108 height 45
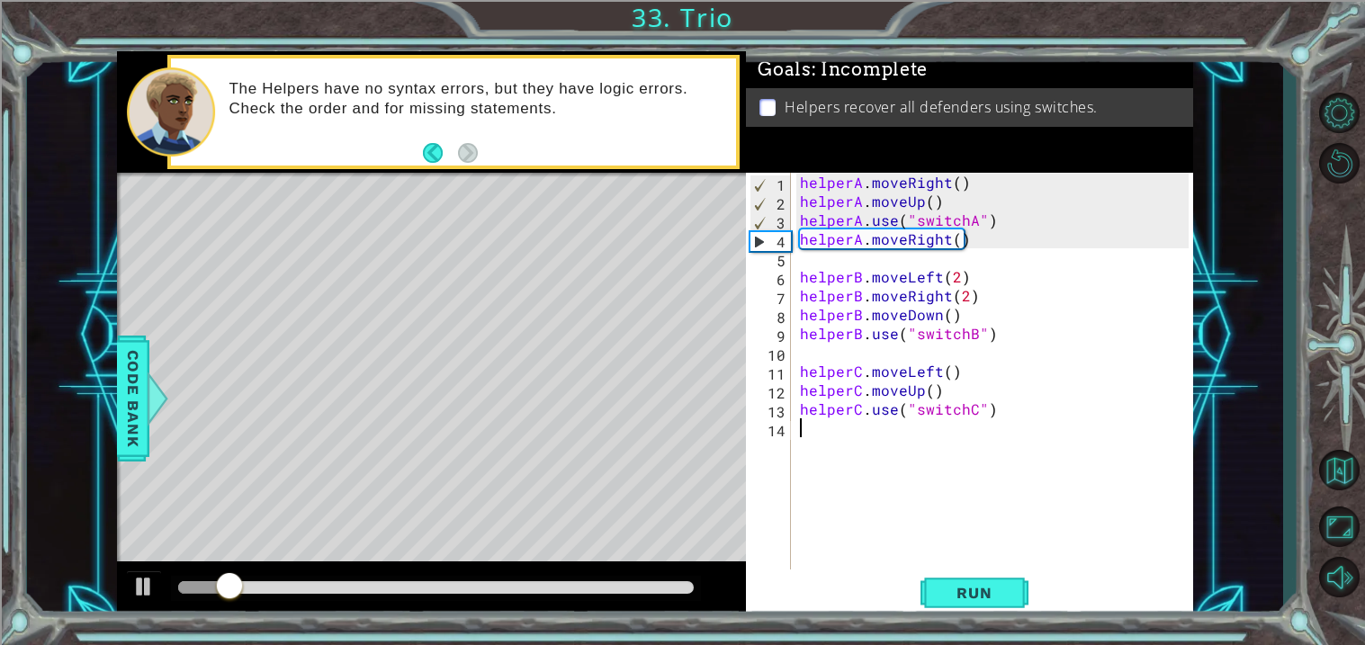
click at [992, 209] on div "helperA . moveRight ( ) helperA . moveUp ( ) helperA . use ( "switchA" ) helper…" at bounding box center [996, 390] width 401 height 435
type textarea "helperA.moveUp()"
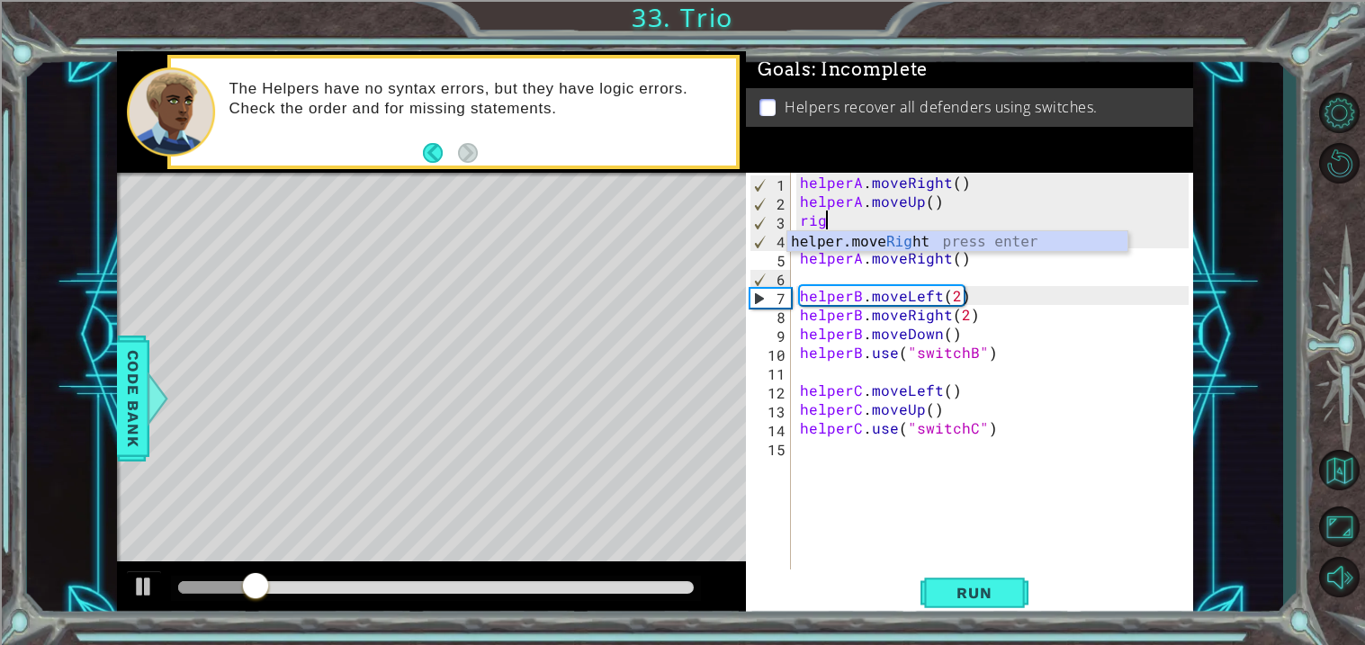
scroll to position [0, 1]
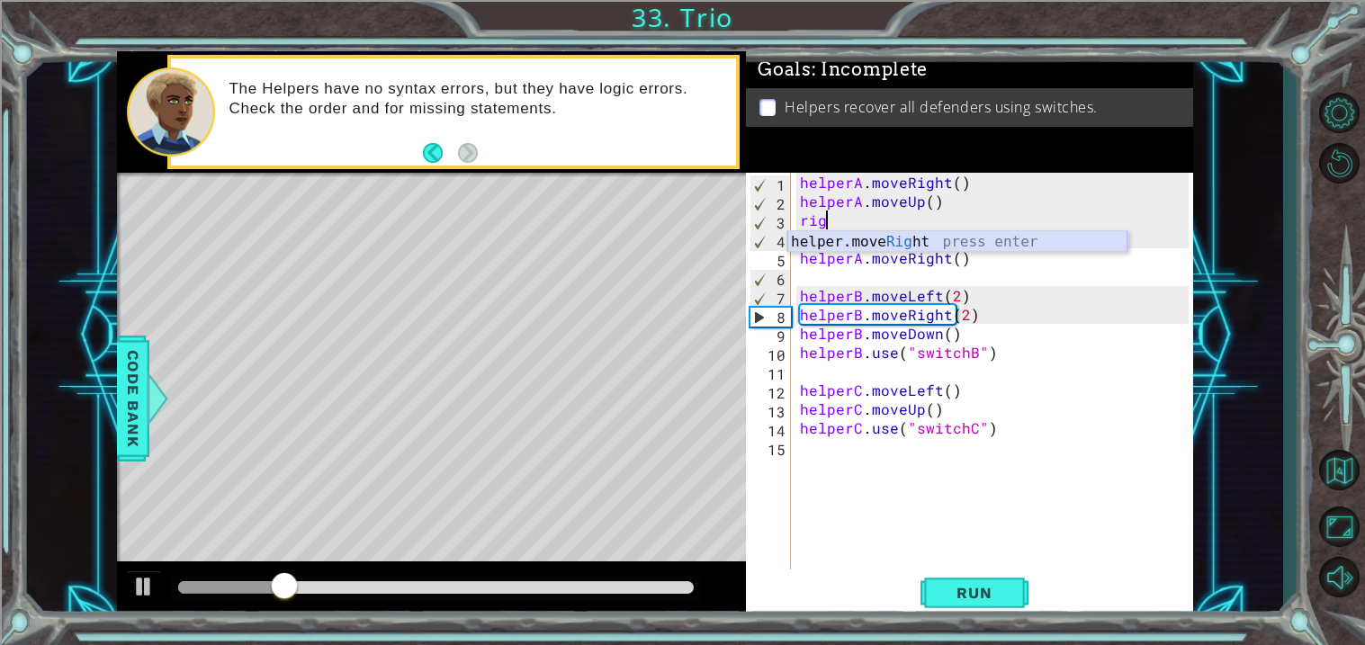
click at [992, 241] on div "helper.move Rig ht press enter" at bounding box center [957, 263] width 340 height 65
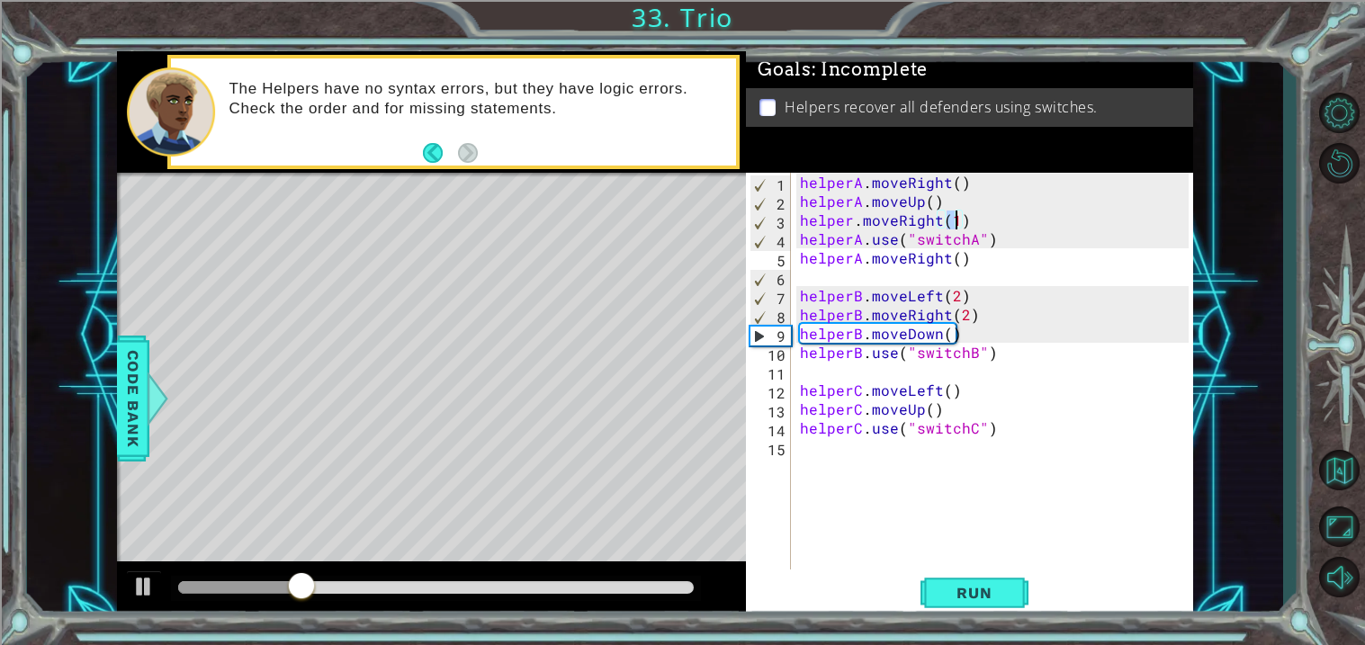
click at [851, 223] on div "helperA . moveRight ( ) helperA . moveUp ( ) helper . moveRight ( 1 ) helperA .…" at bounding box center [996, 390] width 401 height 435
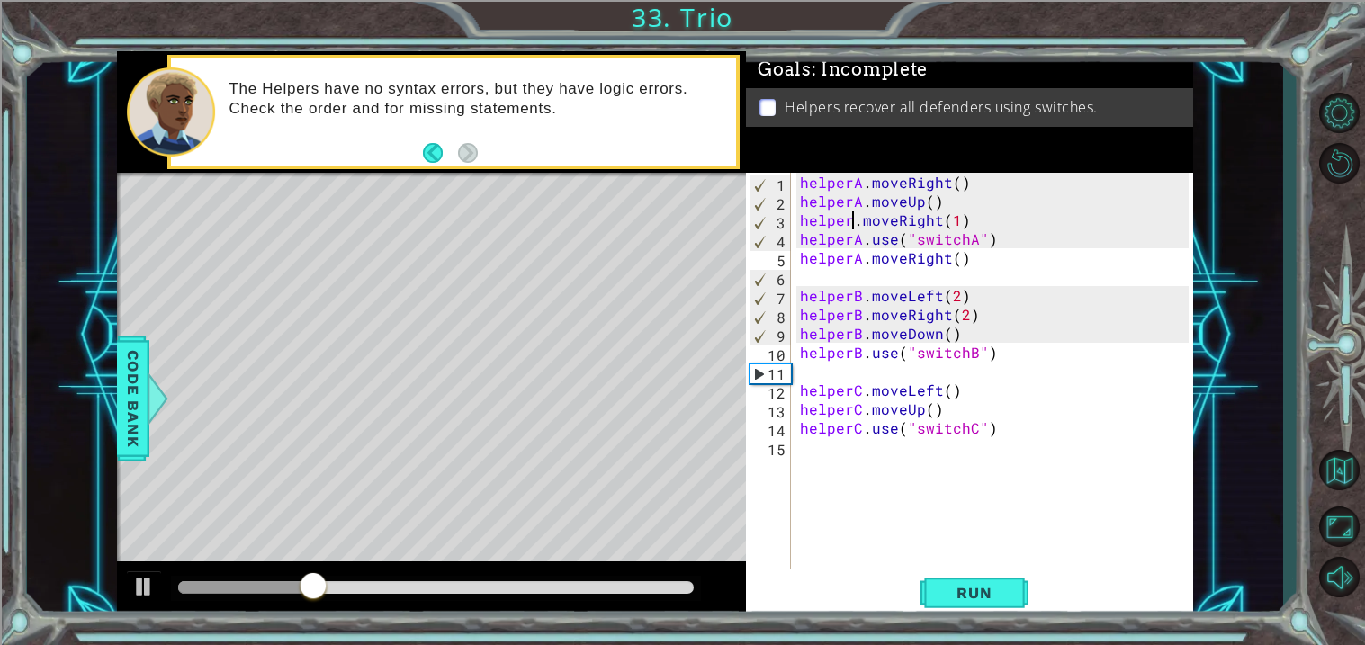
scroll to position [0, 3]
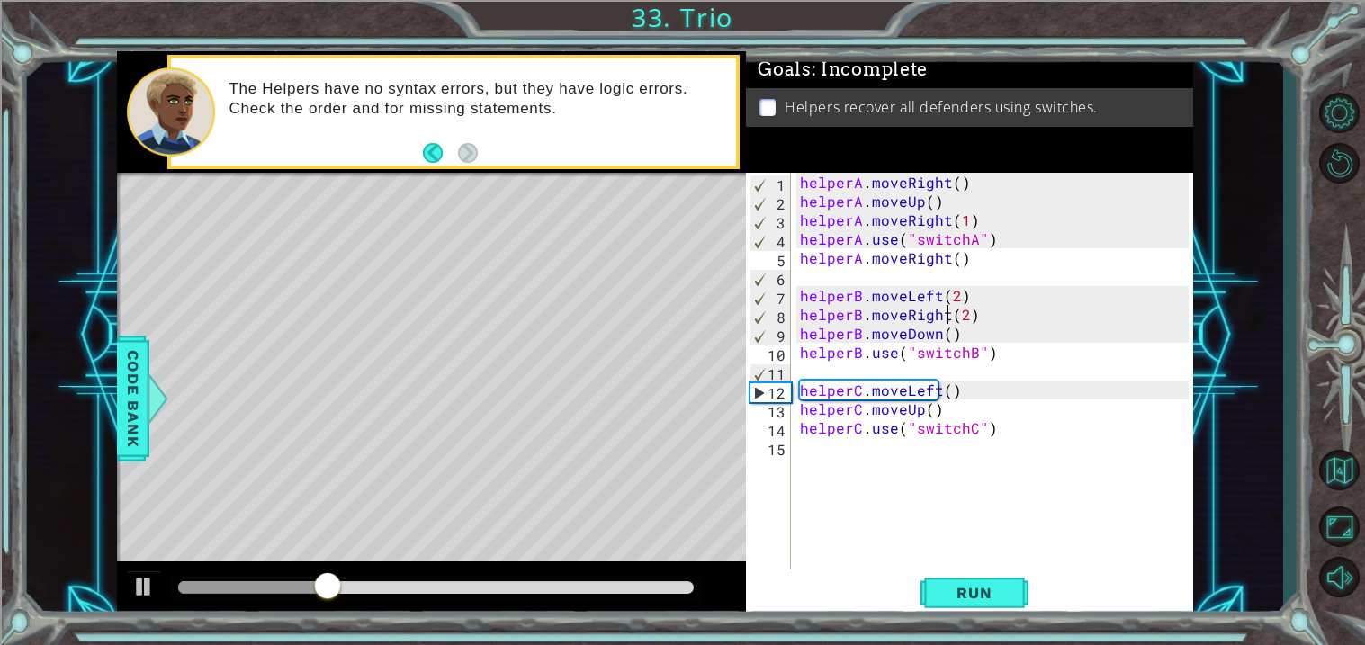
click at [945, 323] on div "helperA . moveRight ( ) helperA . moveUp ( ) helperA . moveRight ( 1 ) helperA …" at bounding box center [996, 390] width 401 height 435
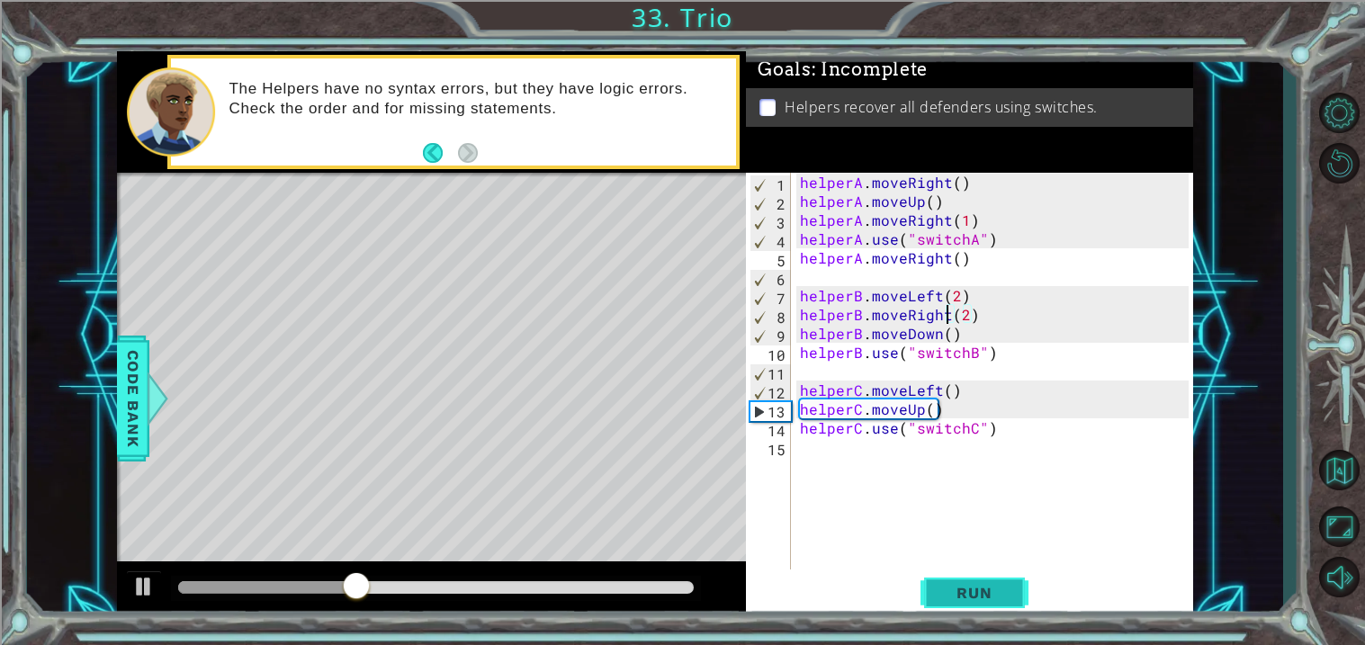
click at [947, 609] on button "Run" at bounding box center [974, 593] width 108 height 45
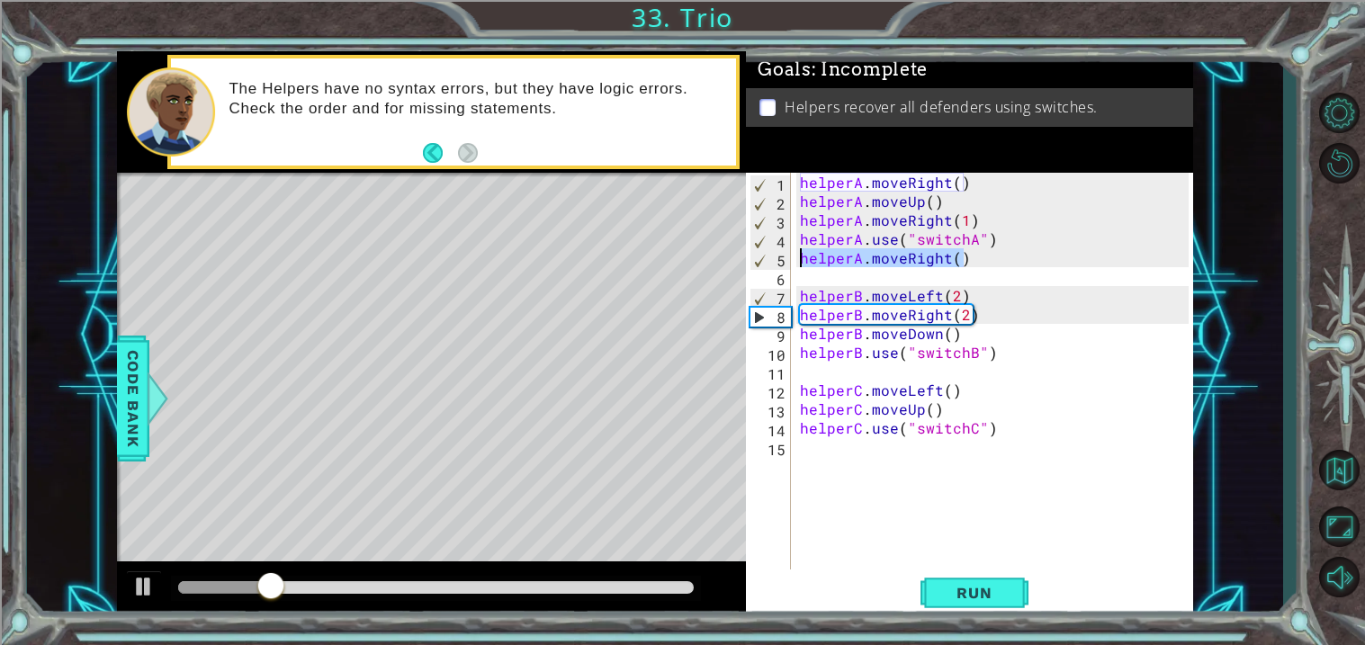
drag, startPoint x: 974, startPoint y: 255, endPoint x: 765, endPoint y: 257, distance: 209.6
click at [765, 257] on div "helperB.moveRight(2) 1 2 3 4 5 6 7 8 9 10 11 12 13 14 15 helperA . moveRight ( …" at bounding box center [967, 371] width 443 height 397
type textarea "helperA.moveRight()"
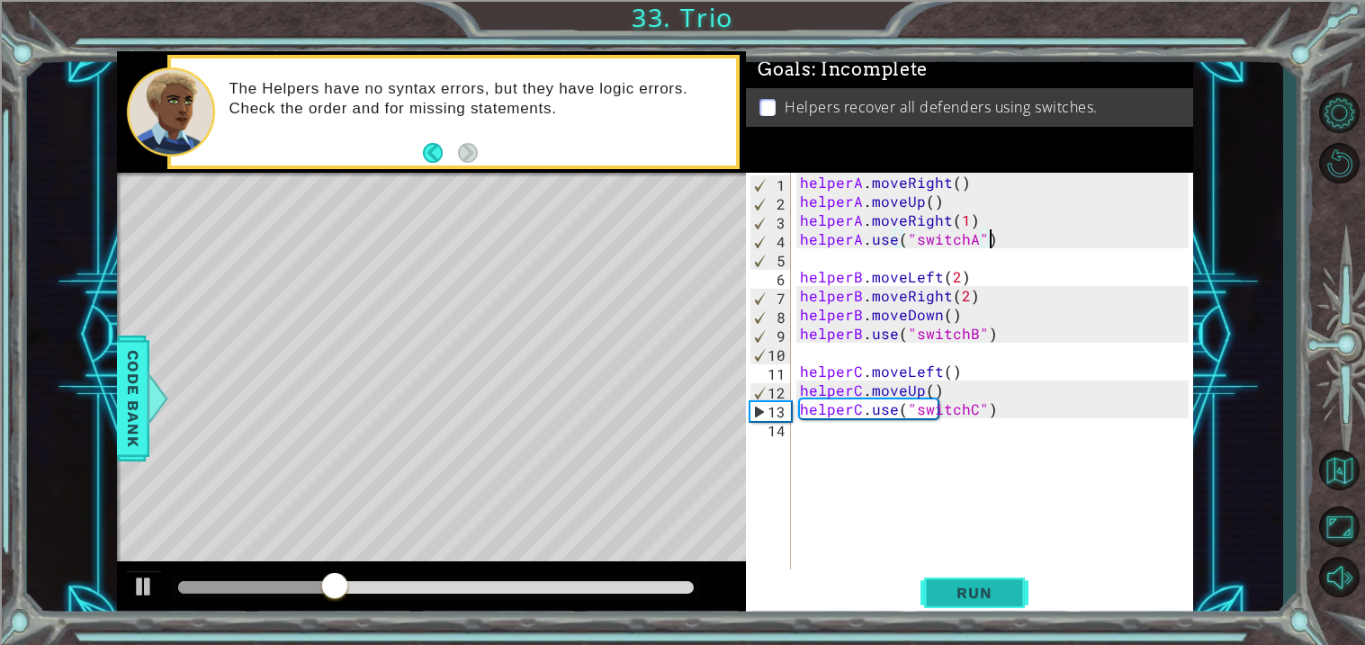
click at [937, 580] on button "Run" at bounding box center [974, 593] width 108 height 45
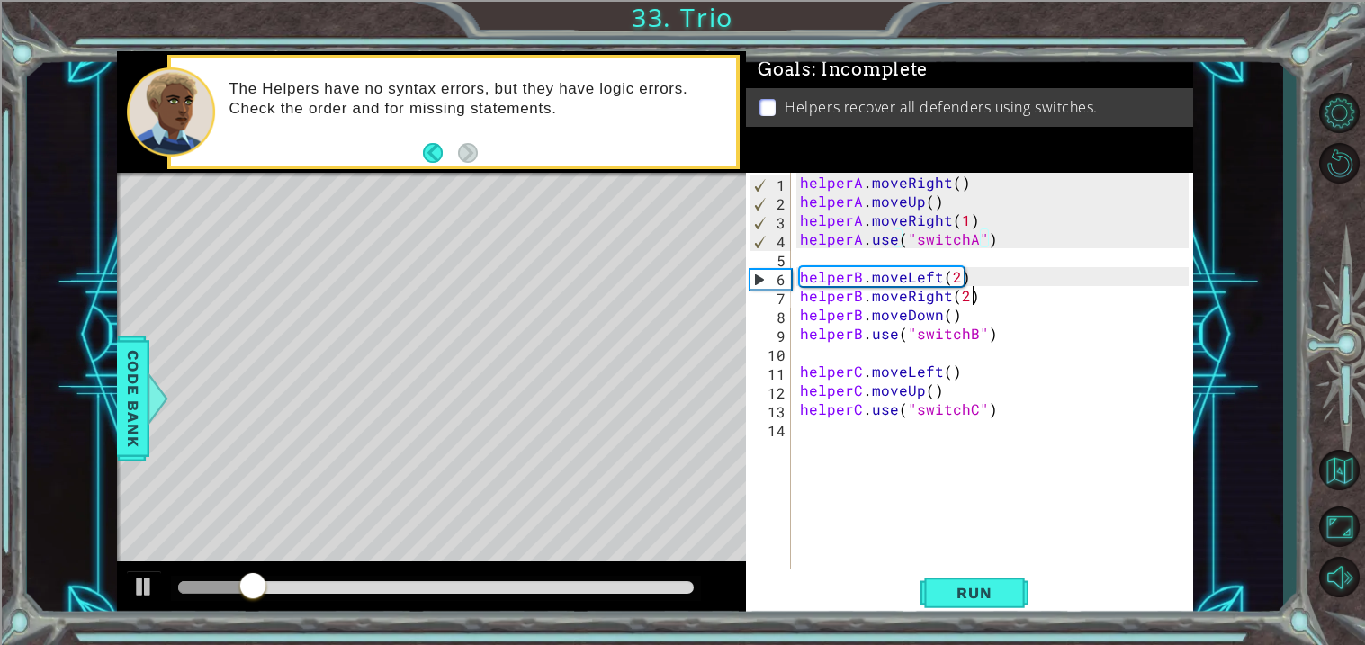
click at [987, 294] on div "helperA . moveRight ( ) helperA . moveUp ( ) helperA . moveRight ( 1 ) helperA …" at bounding box center [996, 390] width 401 height 435
type textarea "helperB.moveRight(2)"
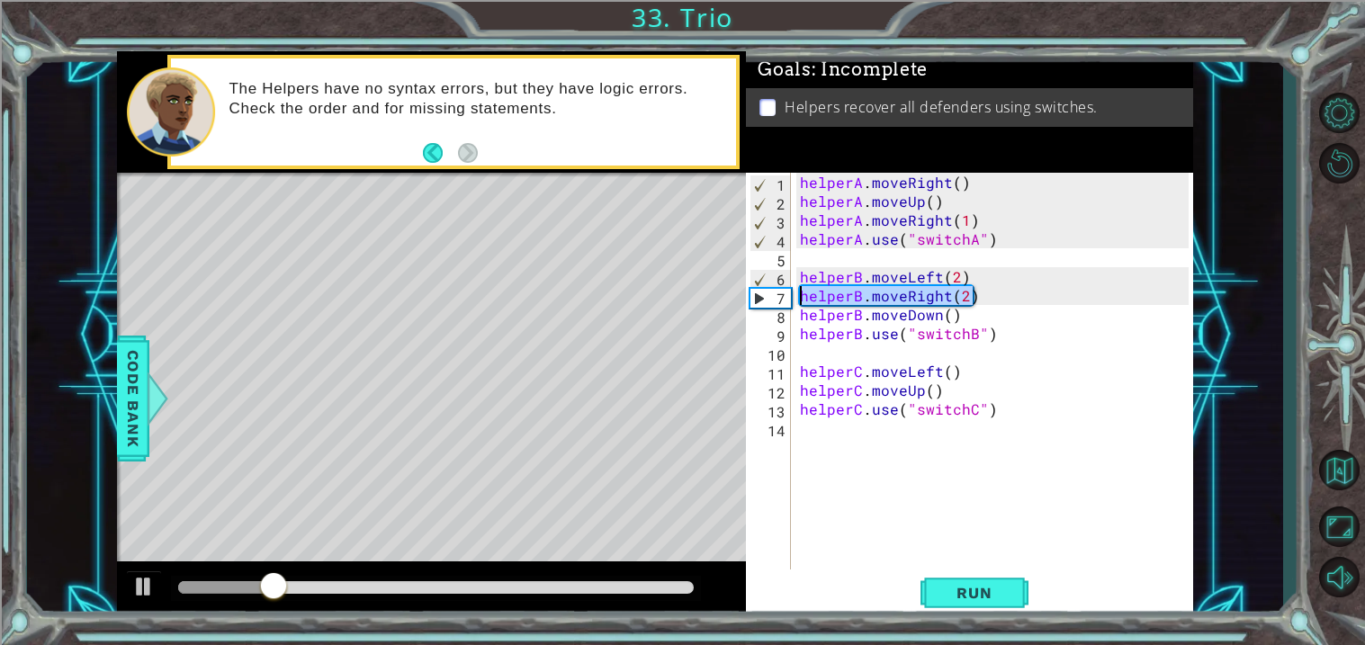
drag, startPoint x: 987, startPoint y: 294, endPoint x: 791, endPoint y: 289, distance: 196.2
click at [791, 289] on div "helperB.moveRight(2) 1 2 3 4 5 6 7 8 9 10 11 12 13 14 helperA . moveRight ( ) h…" at bounding box center [967, 371] width 443 height 397
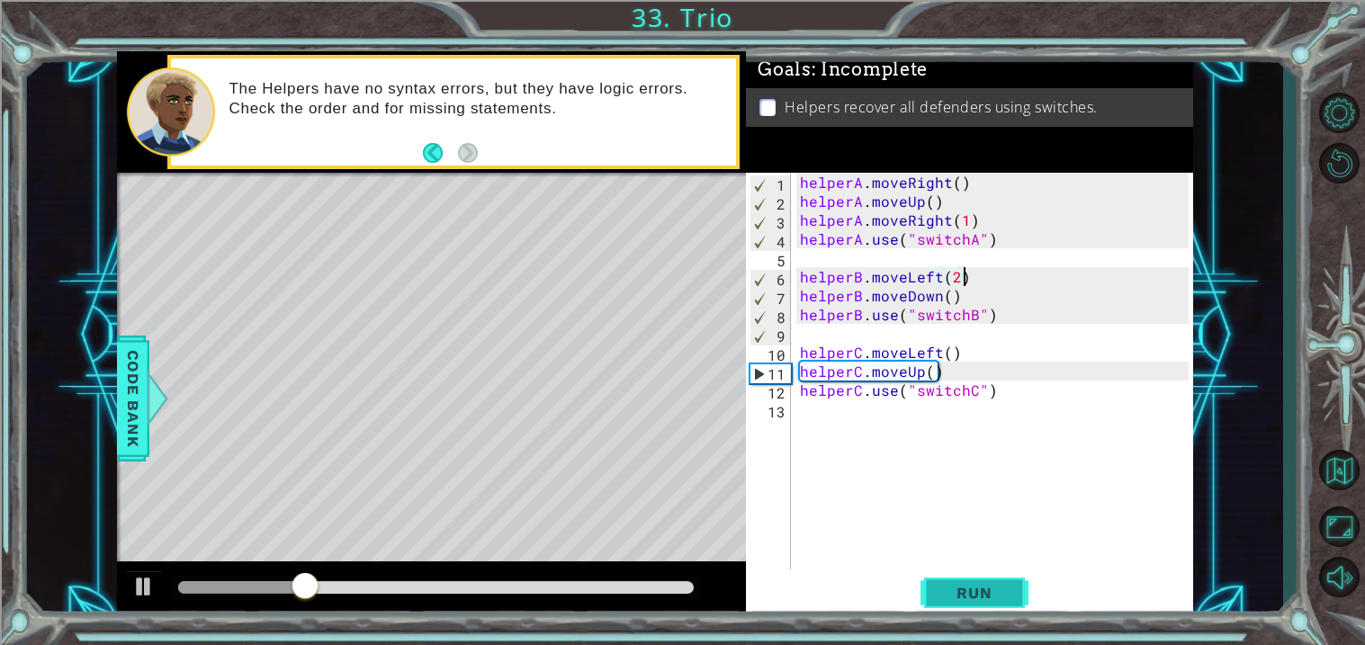
click at [946, 592] on span "Run" at bounding box center [973, 593] width 71 height 18
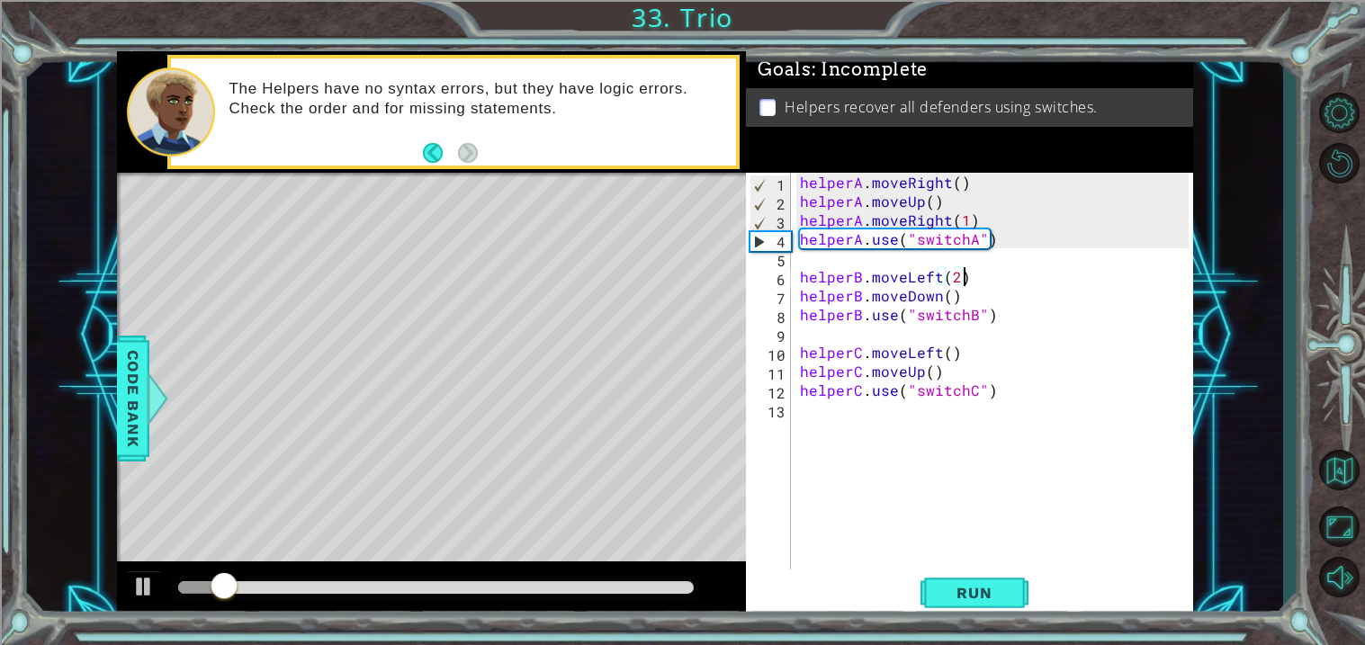
click at [978, 294] on div "helperA . moveRight ( ) helperA . moveUp ( ) helperA . moveRight ( 1 ) helperA …" at bounding box center [996, 390] width 401 height 435
type textarea "helperB.moveDown()"
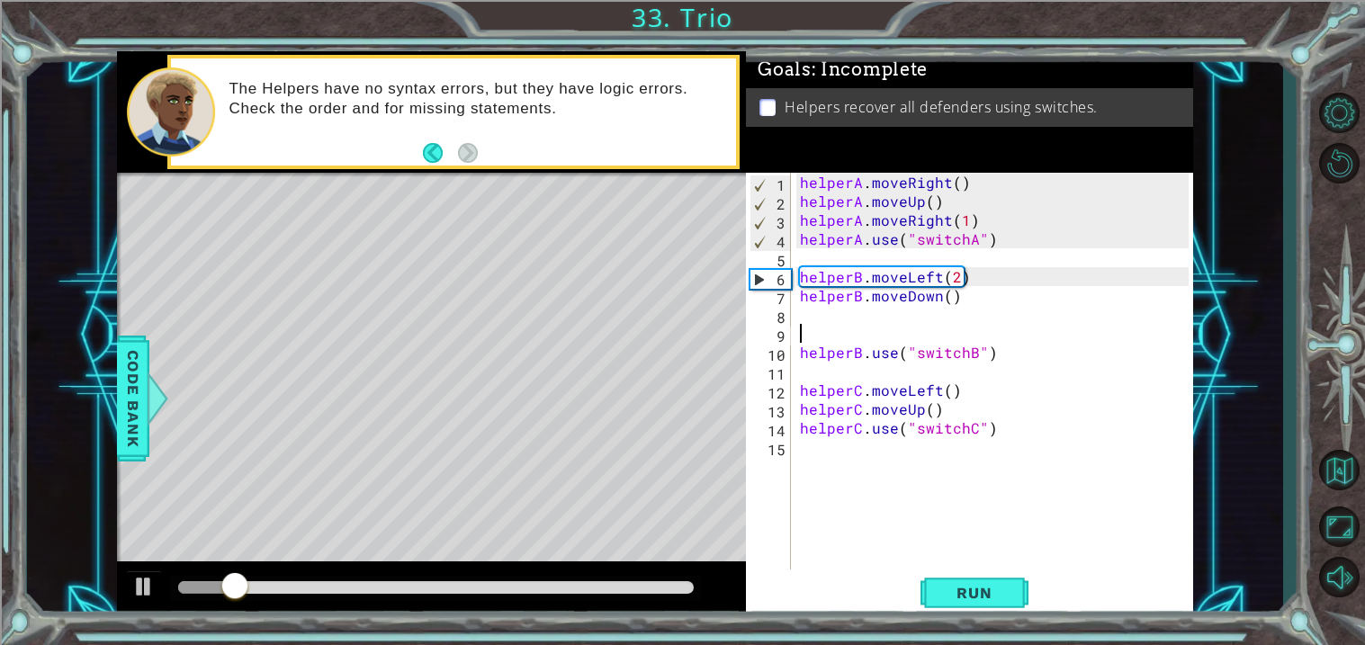
type textarea "helperB.moveDown()"
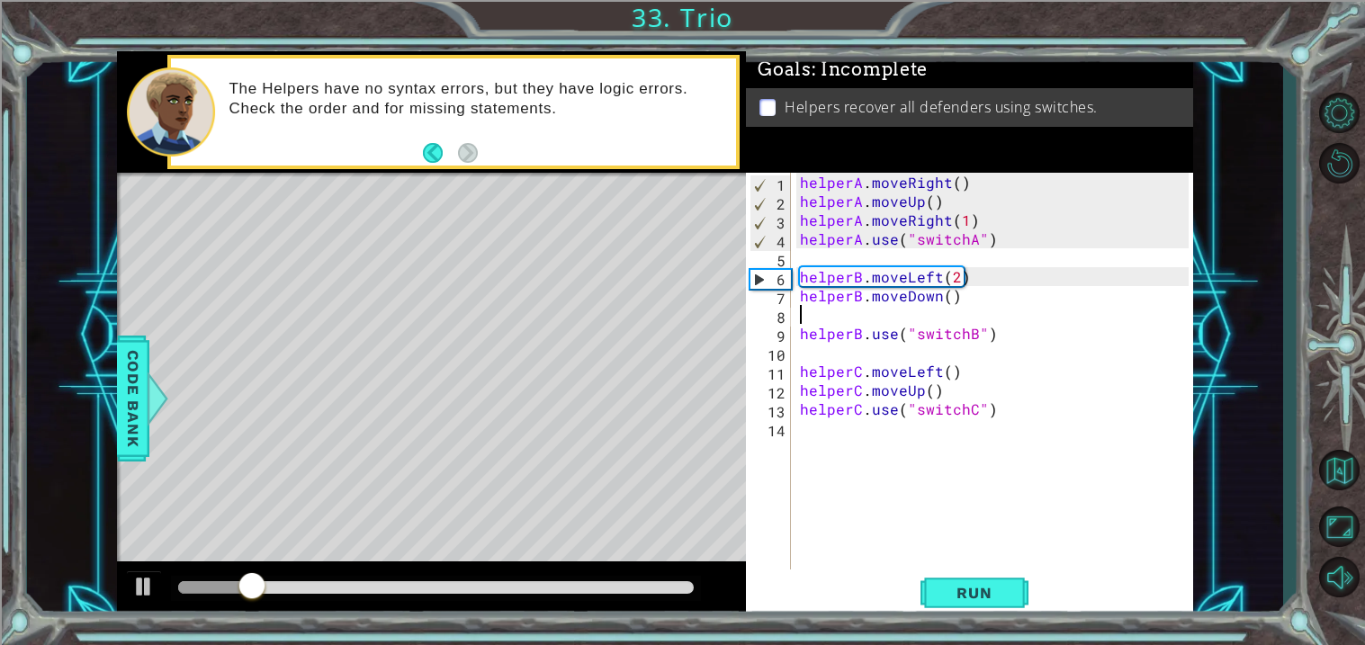
type textarea "f"
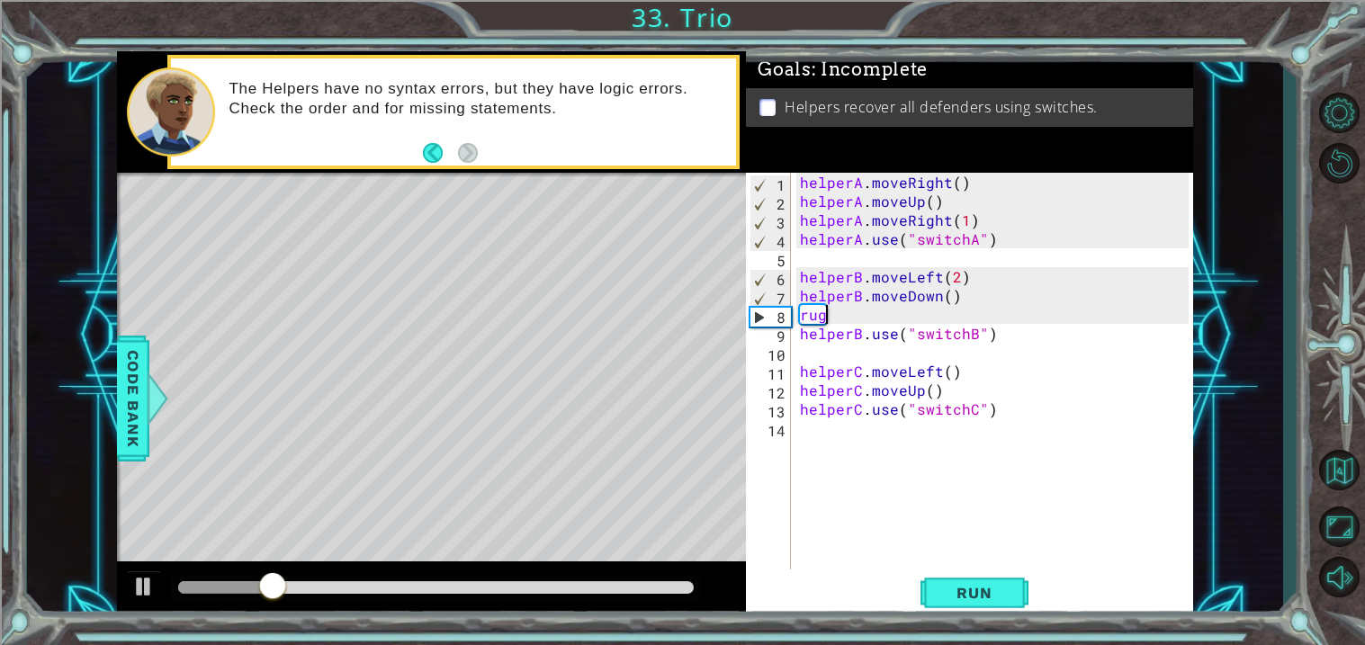
type textarea "r"
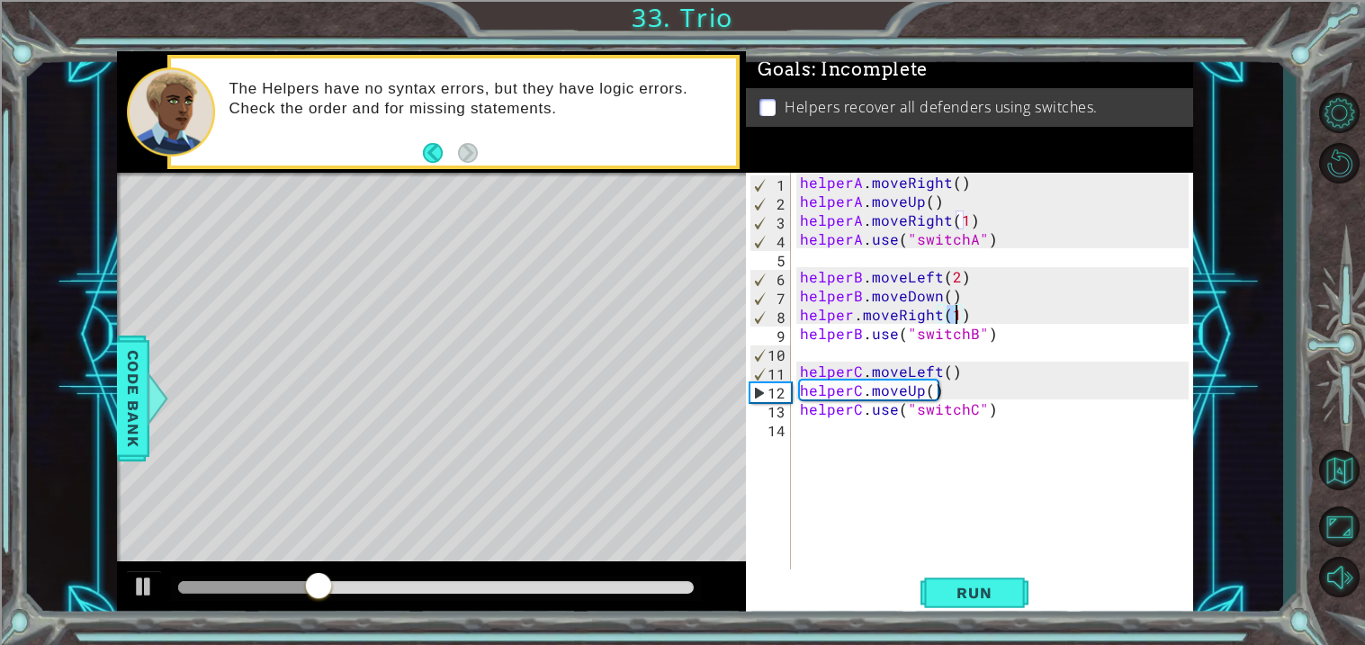
scroll to position [0, 8]
click at [851, 318] on div "helperA . moveRight ( ) helperA . moveUp ( ) helperA . moveRight ( 1 ) helperA …" at bounding box center [996, 390] width 401 height 435
click at [964, 584] on span "Run" at bounding box center [973, 593] width 71 height 18
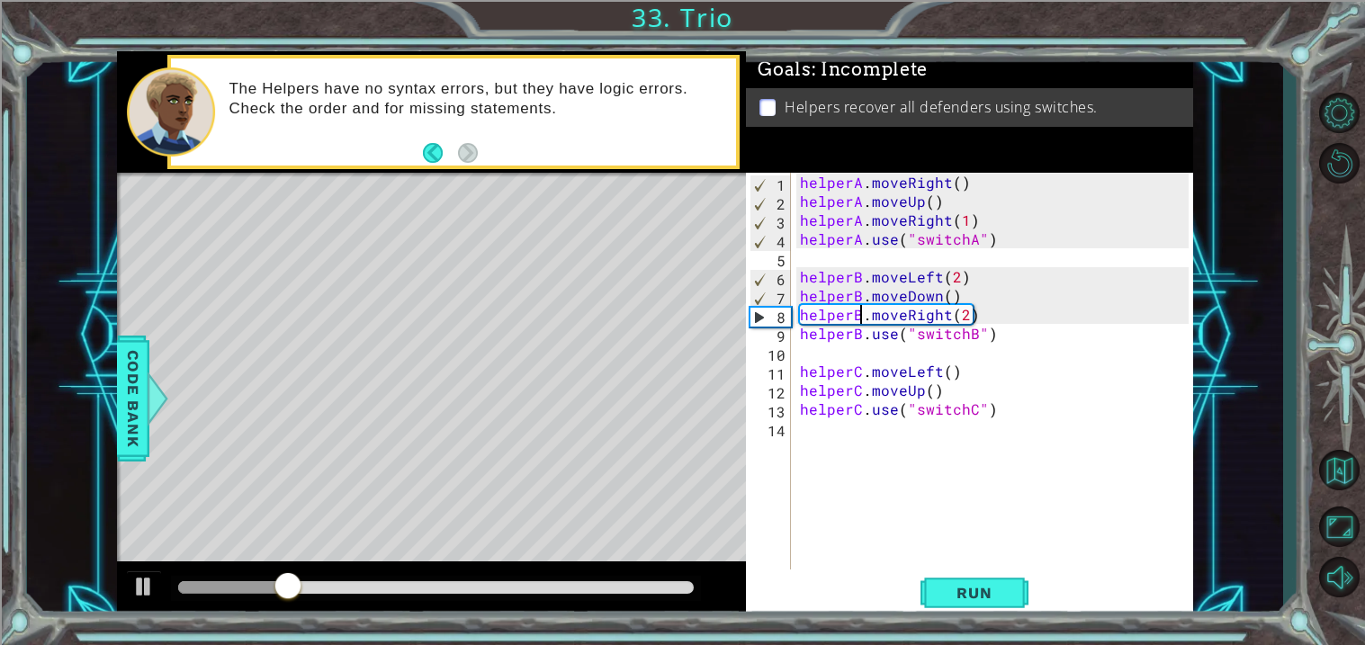
click at [959, 398] on div "helperA . moveRight ( ) helperA . moveUp ( ) helperA . moveRight ( 1 ) helperA …" at bounding box center [996, 390] width 401 height 435
type textarea "helperC.moveUp()"
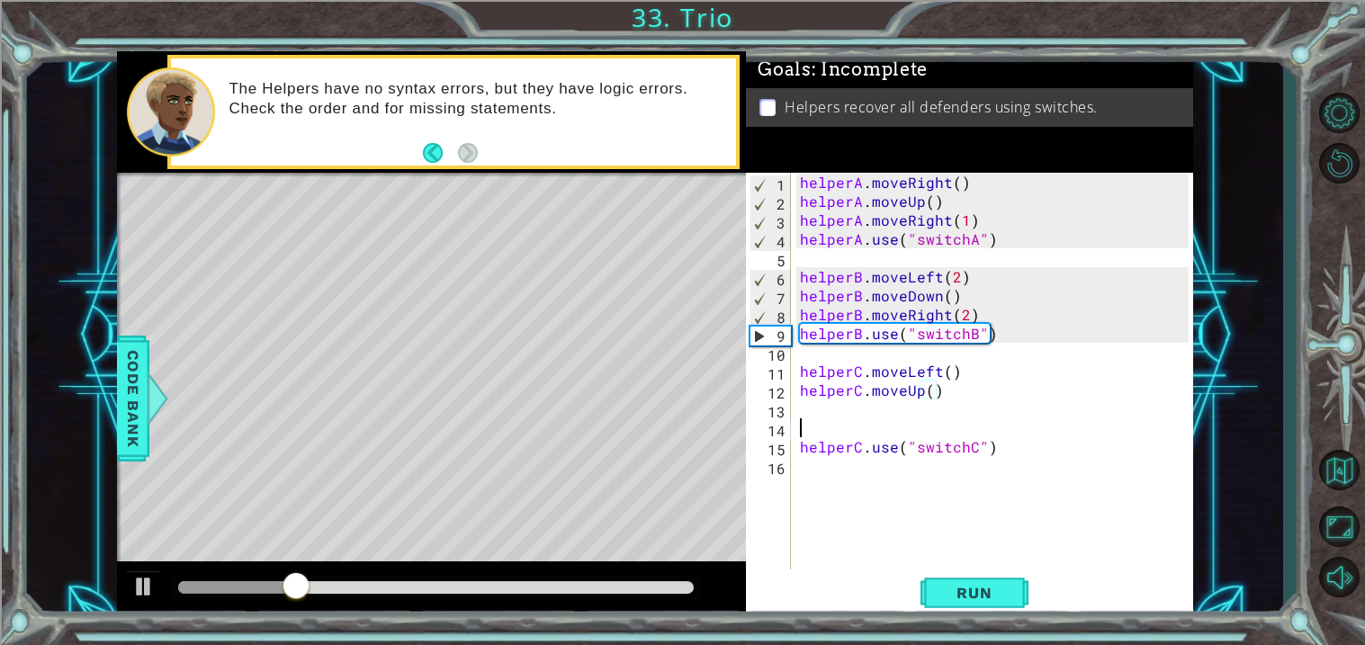
scroll to position [0, 0]
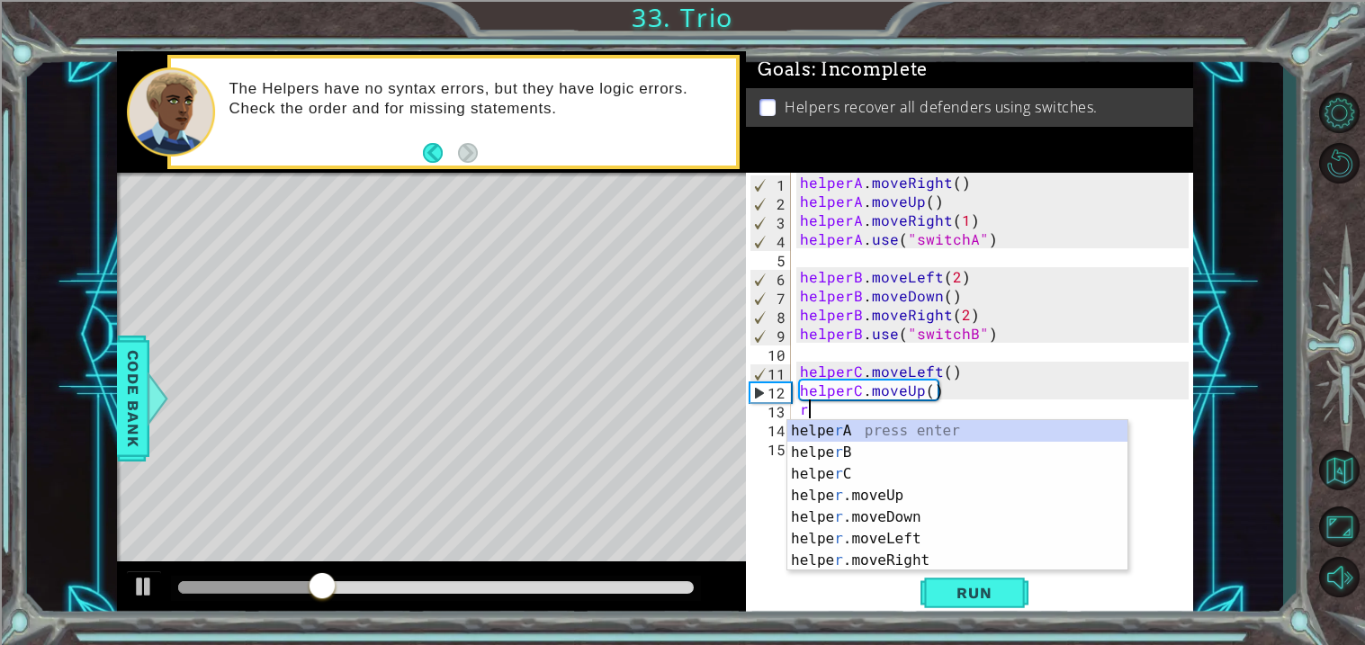
type textarea "ri"
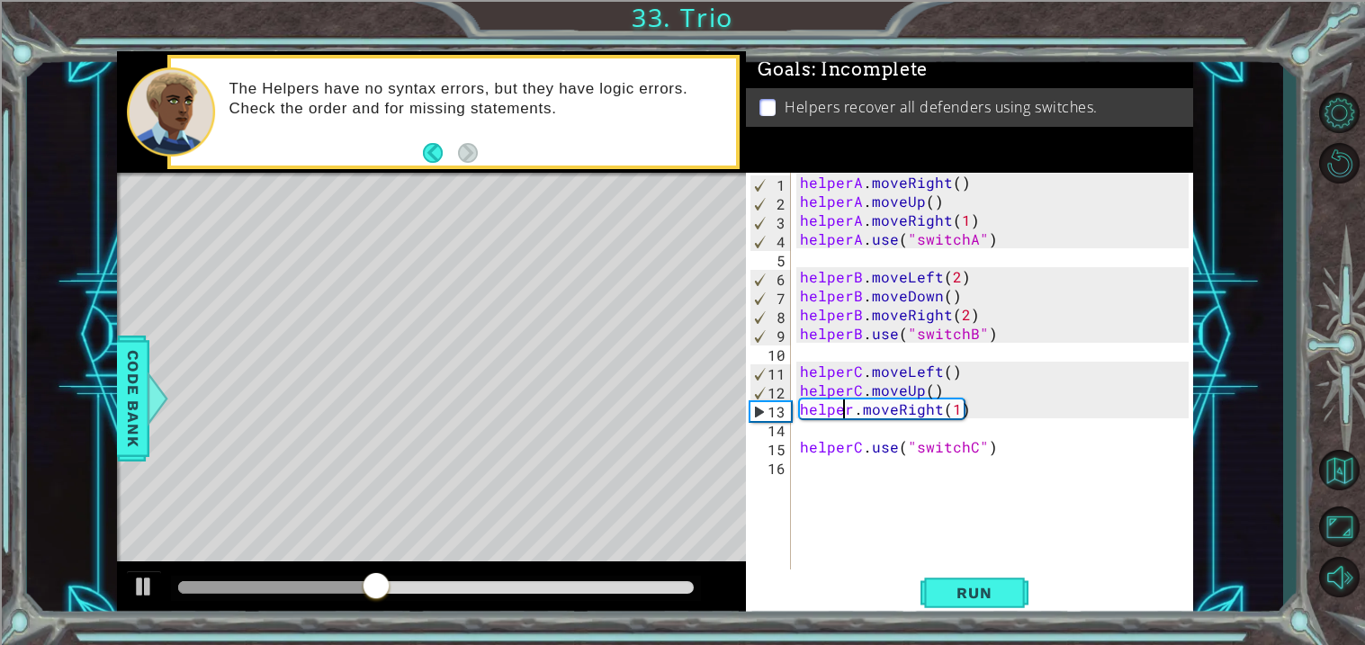
click at [848, 414] on div "helperA . moveRight ( ) helperA . moveUp ( ) helperA . moveRight ( 1 ) helperA …" at bounding box center [996, 390] width 401 height 435
click at [852, 417] on div "helperA . moveRight ( ) helperA . moveUp ( ) helperA . moveRight ( 1 ) helperA …" at bounding box center [996, 390] width 401 height 435
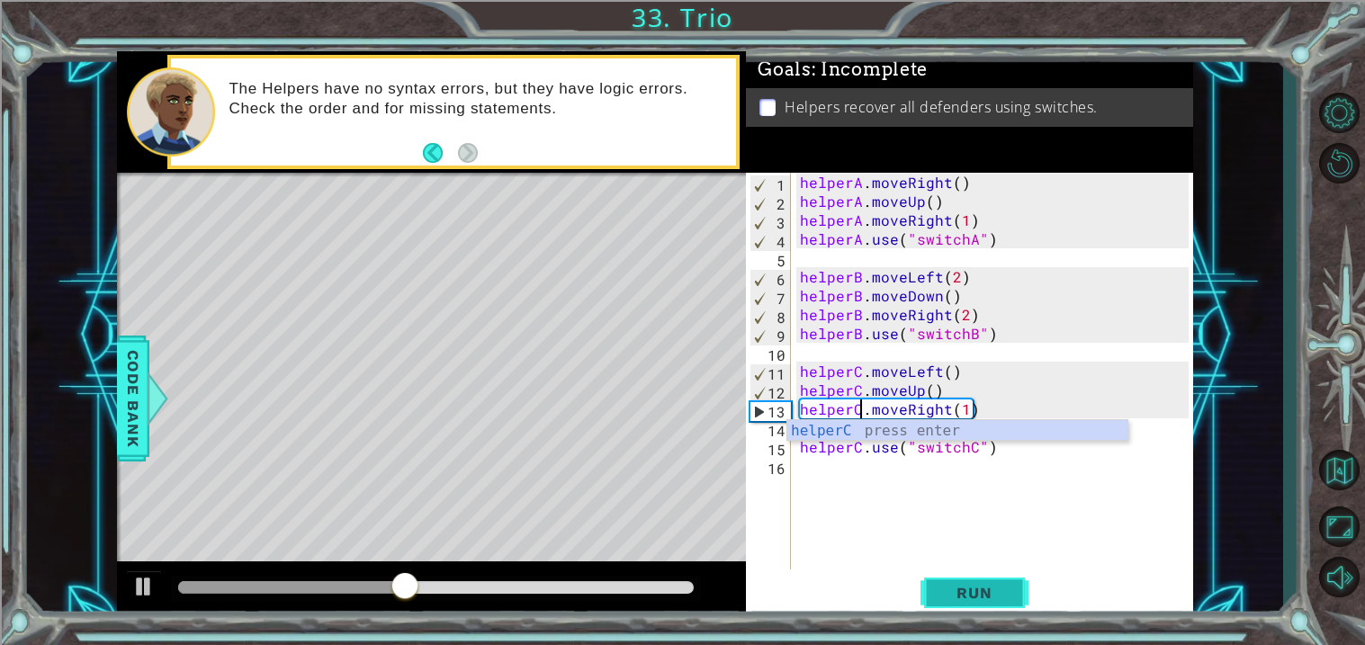
type textarea "helperC.moveRight(1)"
click at [960, 584] on span "Run" at bounding box center [973, 593] width 71 height 18
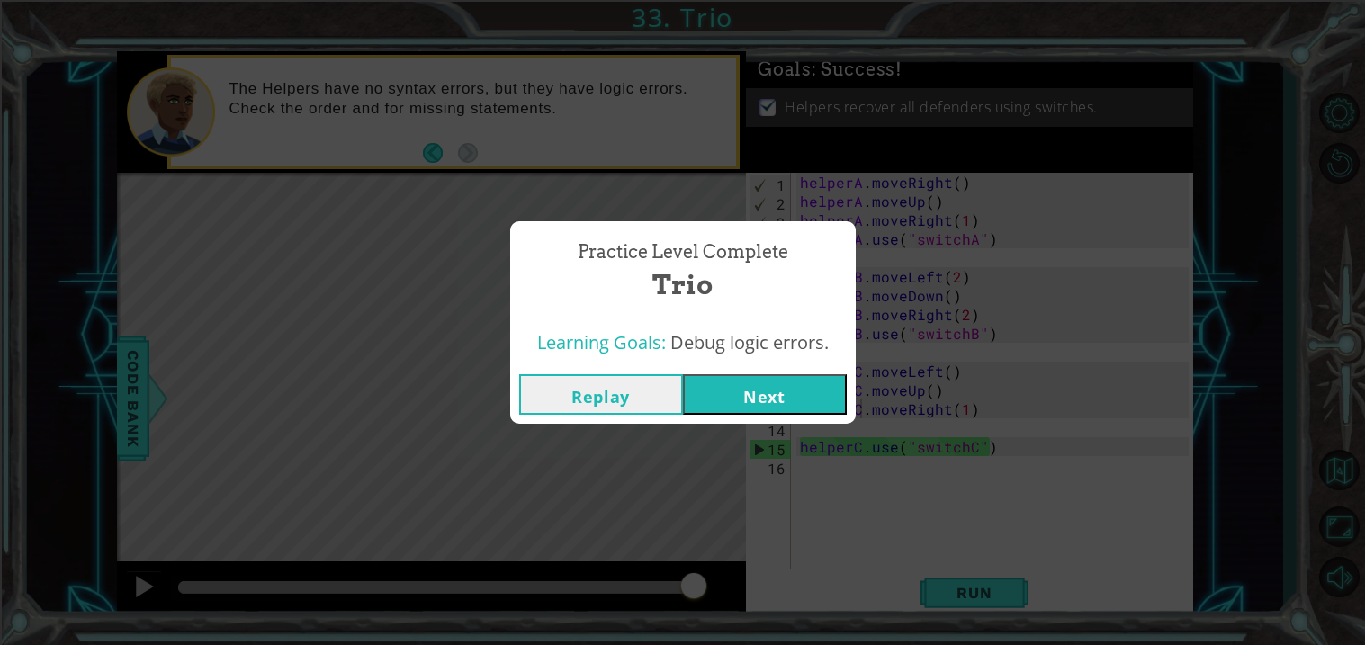
click at [784, 402] on button "Next" at bounding box center [765, 394] width 164 height 40
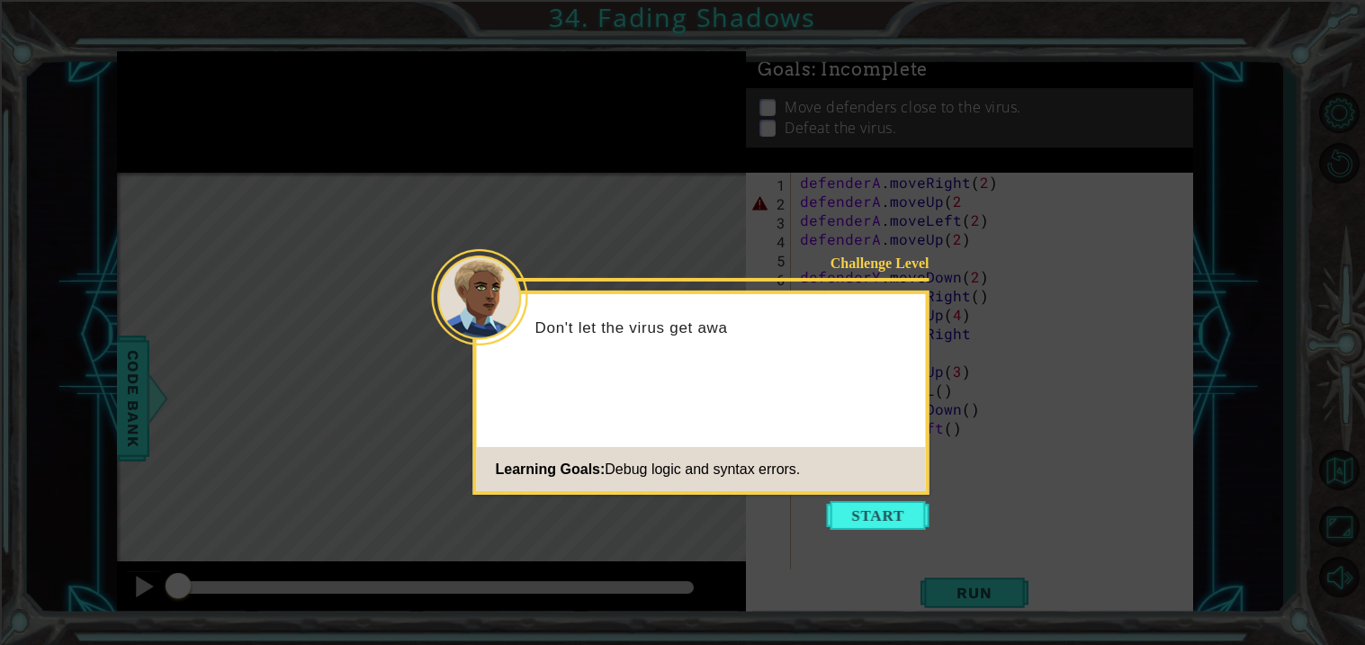
click at [872, 561] on icon at bounding box center [682, 322] width 1365 height 645
click at [902, 528] on button "Start" at bounding box center [878, 515] width 103 height 29
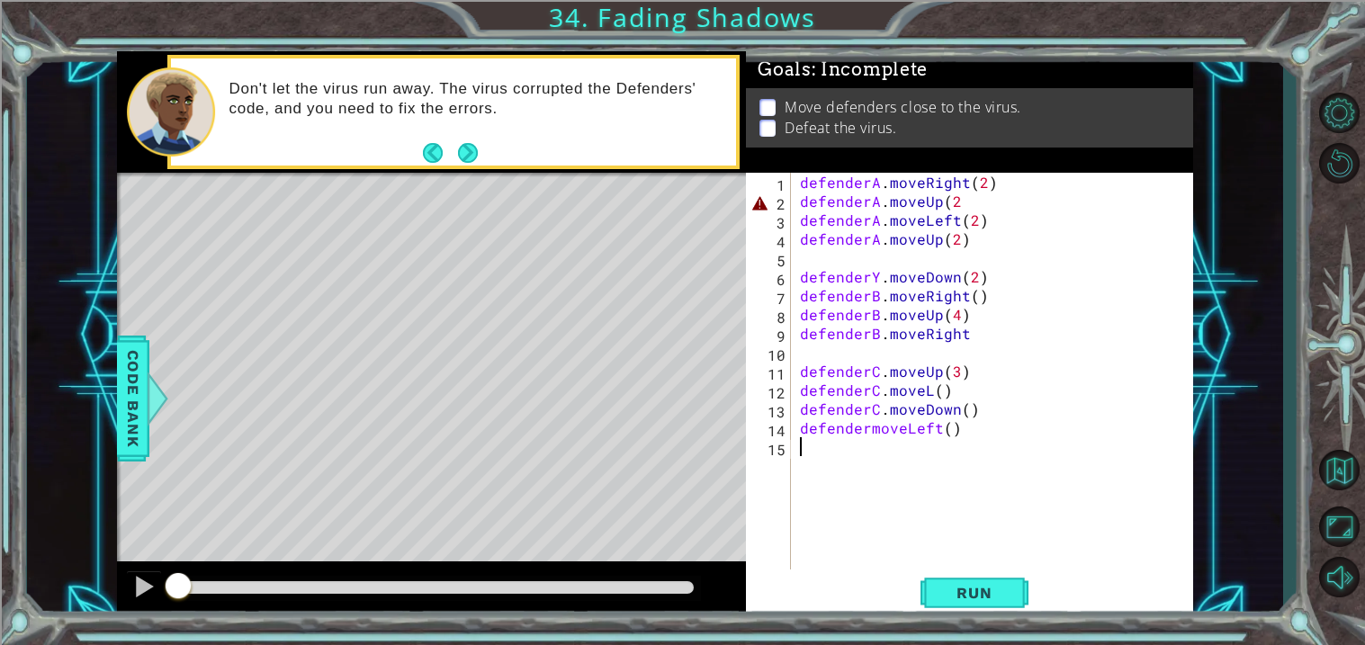
click at [1015, 202] on div "defenderA . moveRight ( 2 ) defenderA . moveUp ( 2 defenderA . moveLeft ( 2 ) d…" at bounding box center [996, 390] width 401 height 435
click at [937, 388] on div "defenderA . moveRight ( 2 ) defenderA . moveUp ( 2 ) defenderA . moveLeft ( 2 )…" at bounding box center [996, 390] width 401 height 435
click at [928, 386] on div "defenderA . moveRight ( 2 ) defenderA . moveUp ( 2 ) defenderA . moveLeft ( 2 )…" at bounding box center [996, 390] width 401 height 435
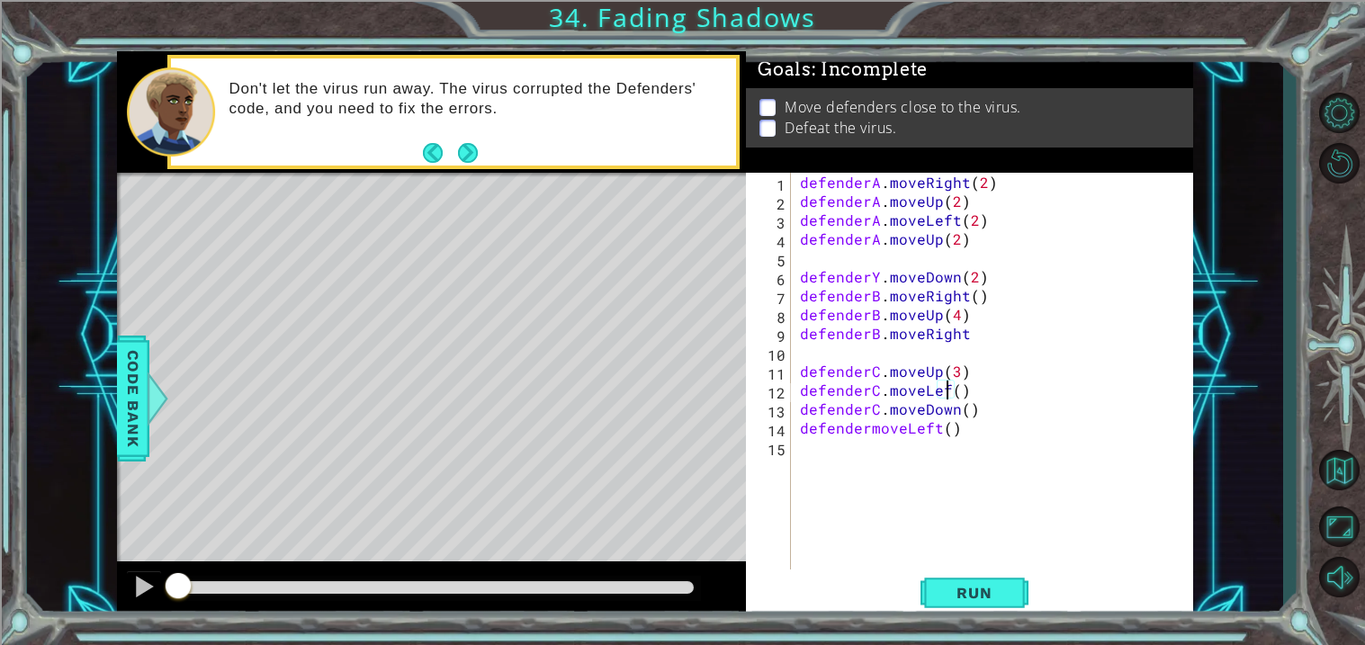
scroll to position [0, 8]
click at [876, 275] on div "defenderA . moveRight ( 2 ) defenderA . moveUp ( 2 ) defenderA . moveLeft ( 2 )…" at bounding box center [996, 390] width 401 height 435
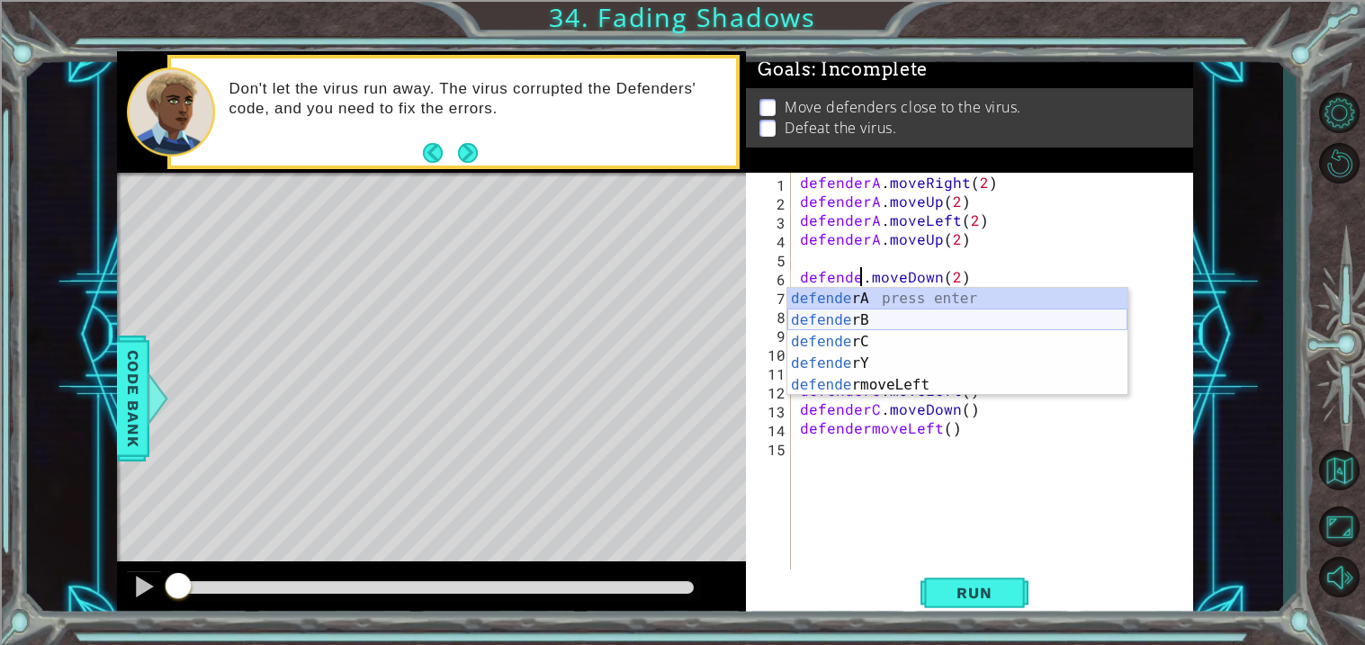
click at [881, 322] on div "defende rA press enter defende rB press enter defende rC press enter defende rY…" at bounding box center [957, 363] width 340 height 151
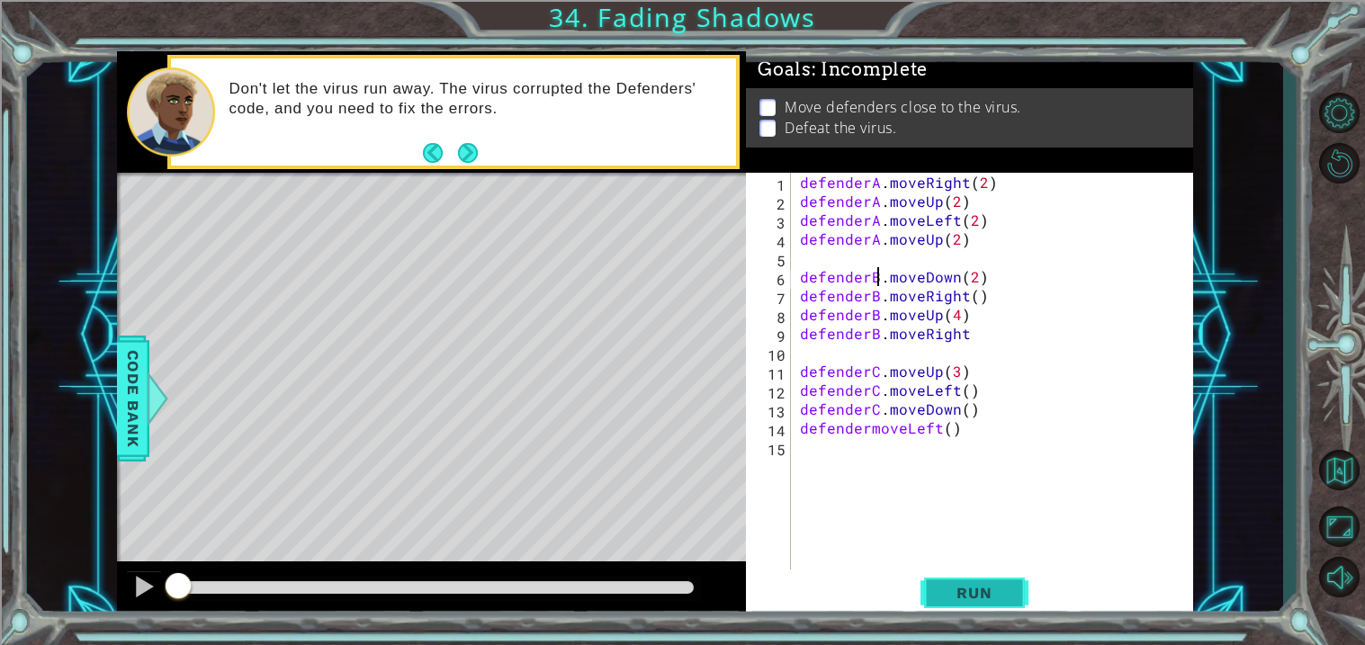
click at [965, 587] on span "Run" at bounding box center [973, 593] width 71 height 18
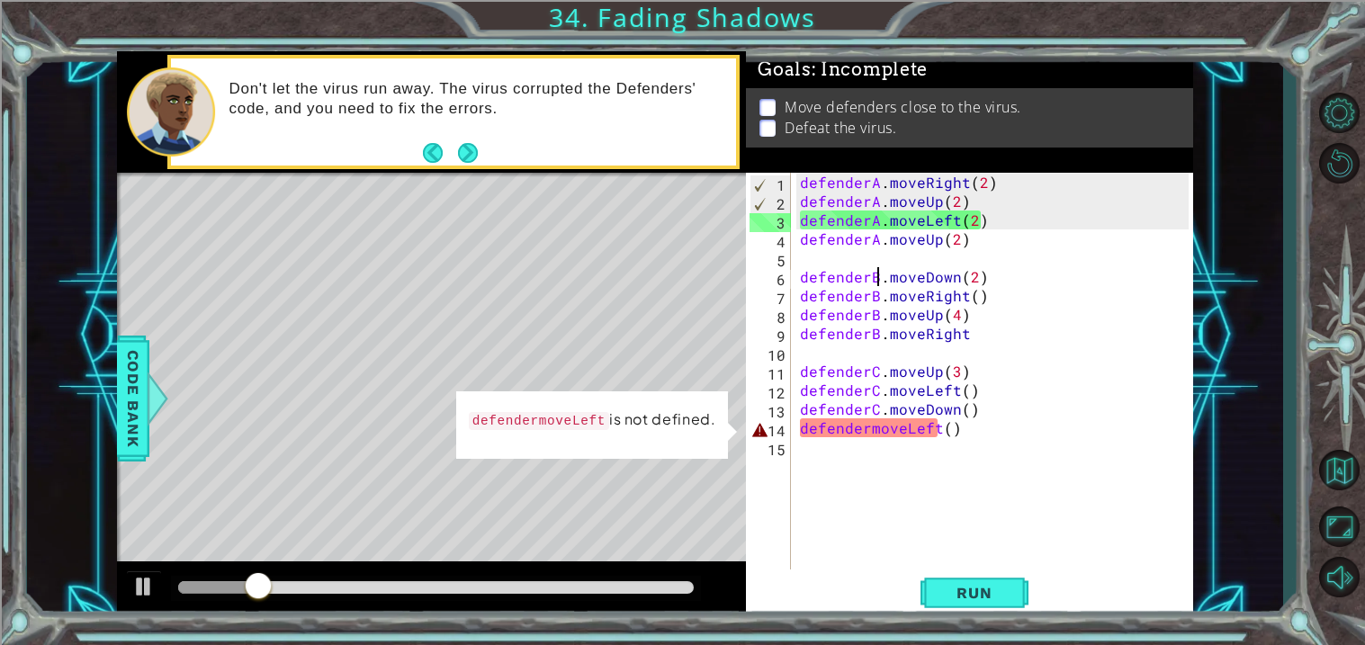
click at [865, 430] on div "defenderA . moveRight ( 2 ) defenderA . moveUp ( 2 ) defenderA . moveLeft ( 2 )…" at bounding box center [996, 390] width 401 height 435
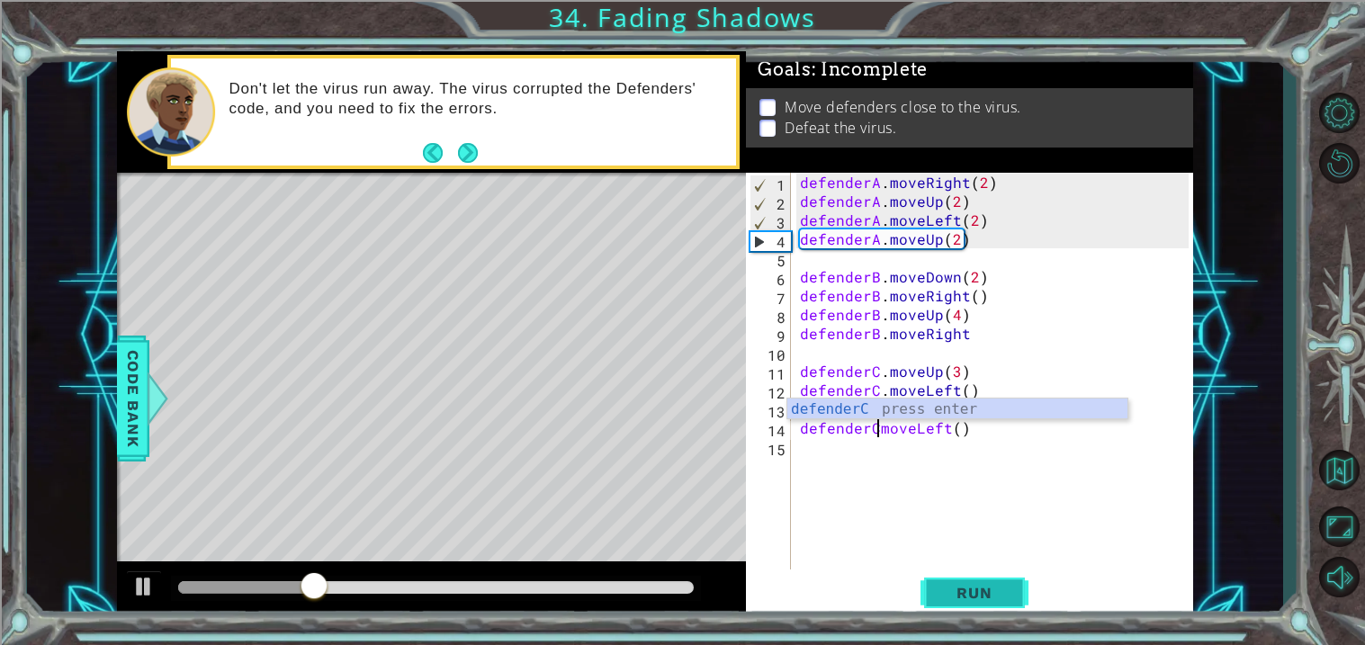
type textarea "defenderCmoveLeft()"
click at [959, 589] on span "Run" at bounding box center [973, 593] width 71 height 18
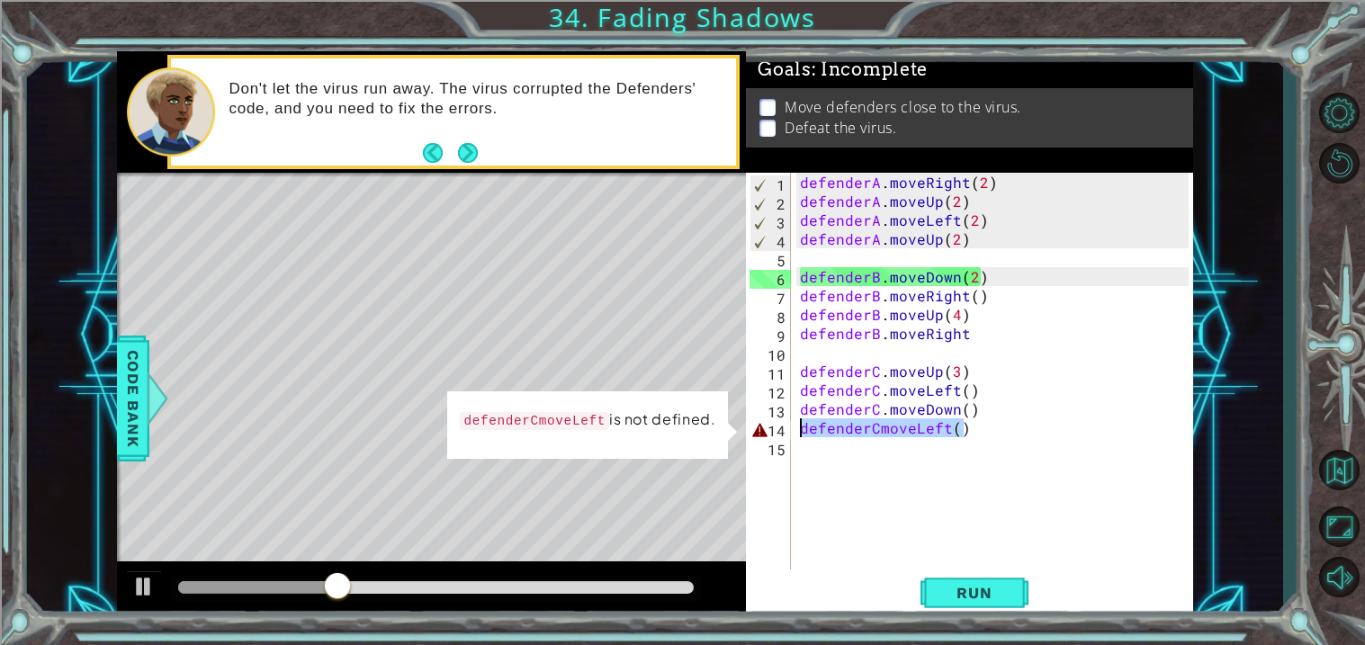
drag, startPoint x: 1006, startPoint y: 430, endPoint x: 686, endPoint y: 429, distance: 320.3
click at [686, 429] on div "1 ההההההההההההההההההההההההההההההההההההההההההההההההההההההההההההההההההההההההההההה…" at bounding box center [655, 335] width 1077 height 568
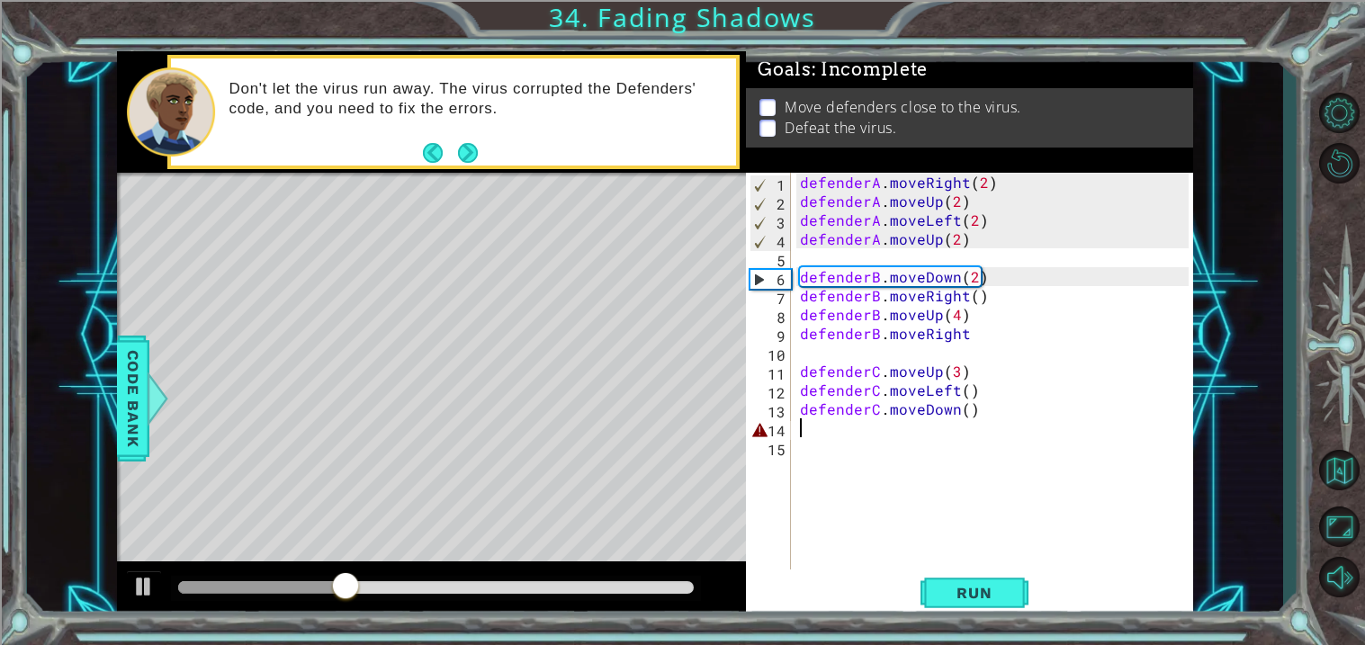
scroll to position [0, 0]
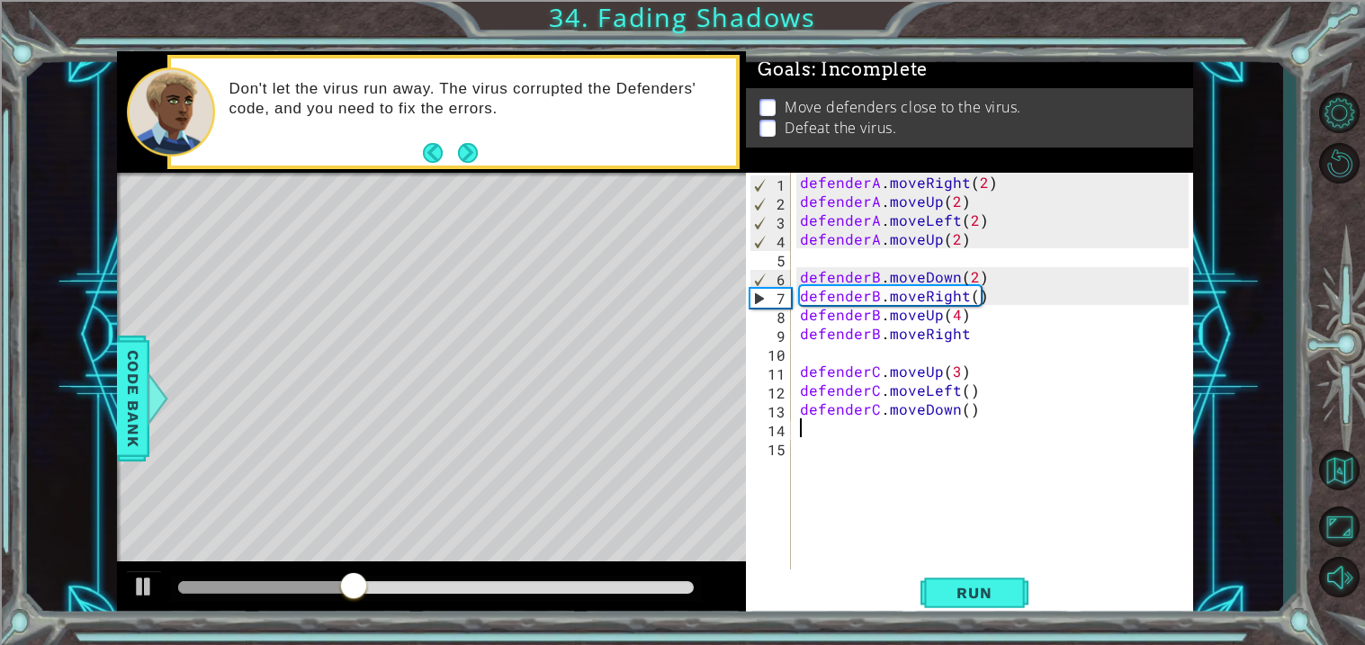
type textarea "defenderC.moveDown()"
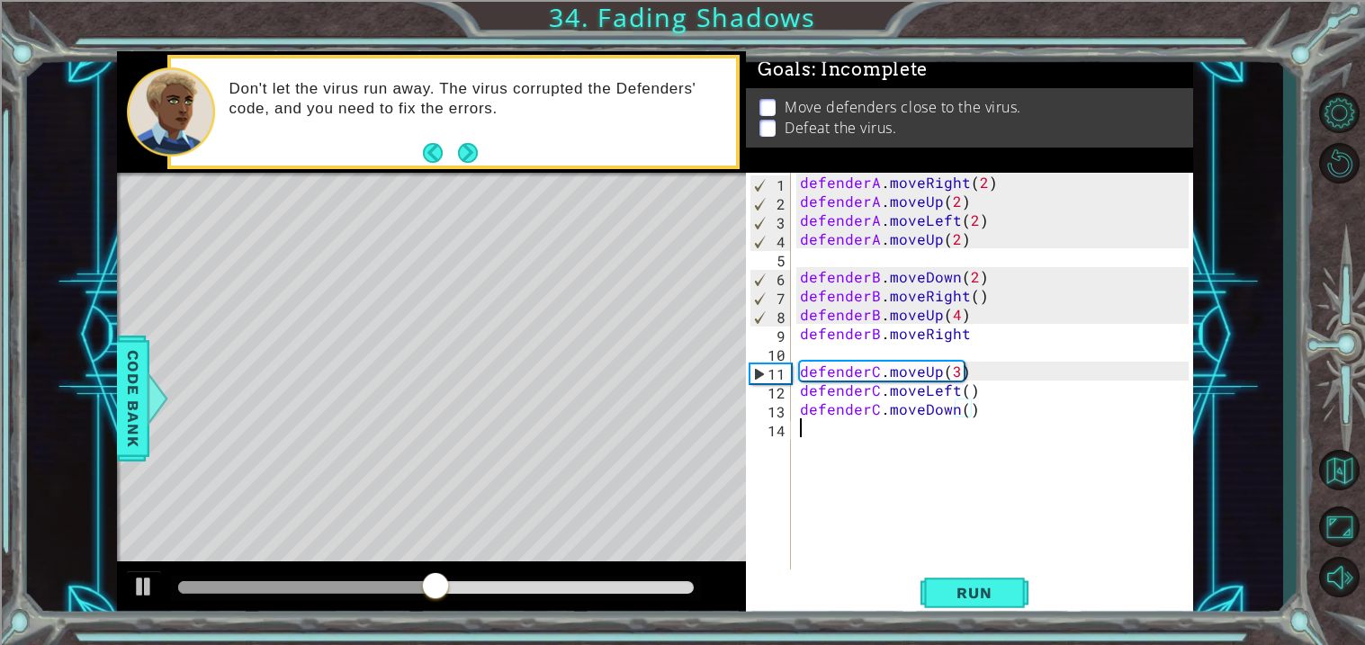
click at [820, 429] on div "defenderA . moveRight ( 2 ) defenderA . moveUp ( 2 ) defenderA . moveLeft ( 2 )…" at bounding box center [996, 390] width 401 height 435
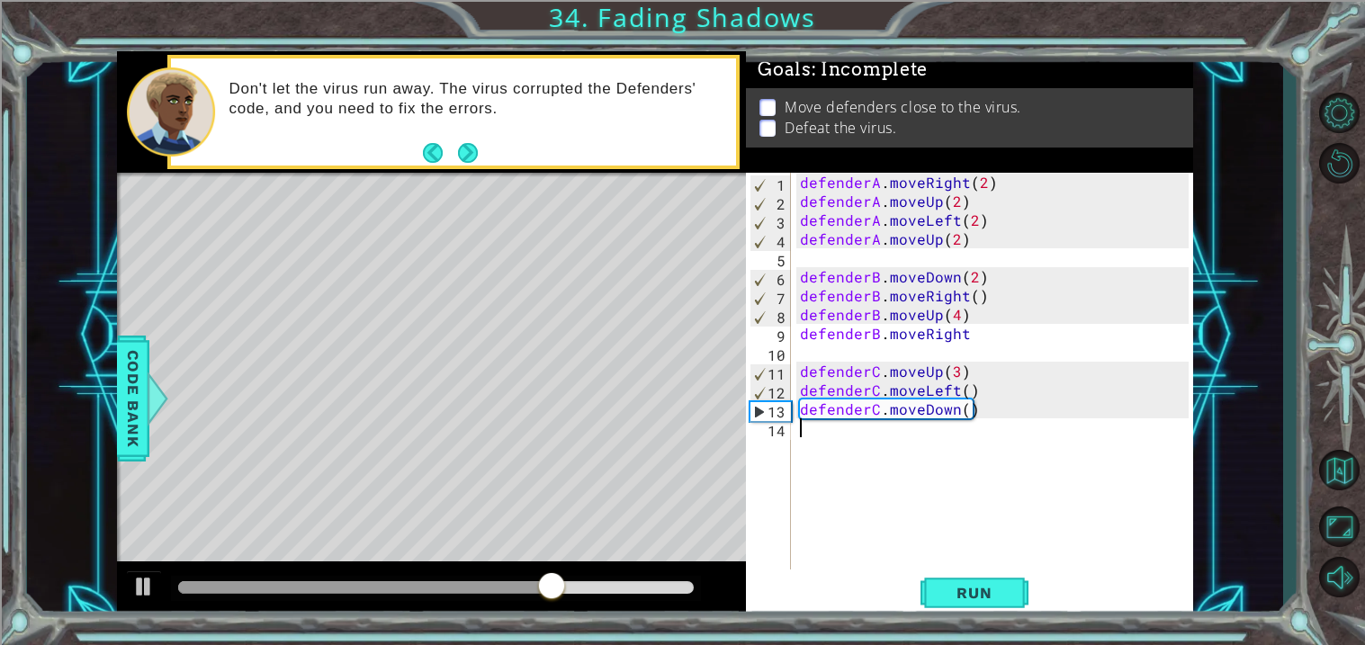
paste textarea "“Well, to tell you the truth, the peach I ate would be considered a bad peach, …"
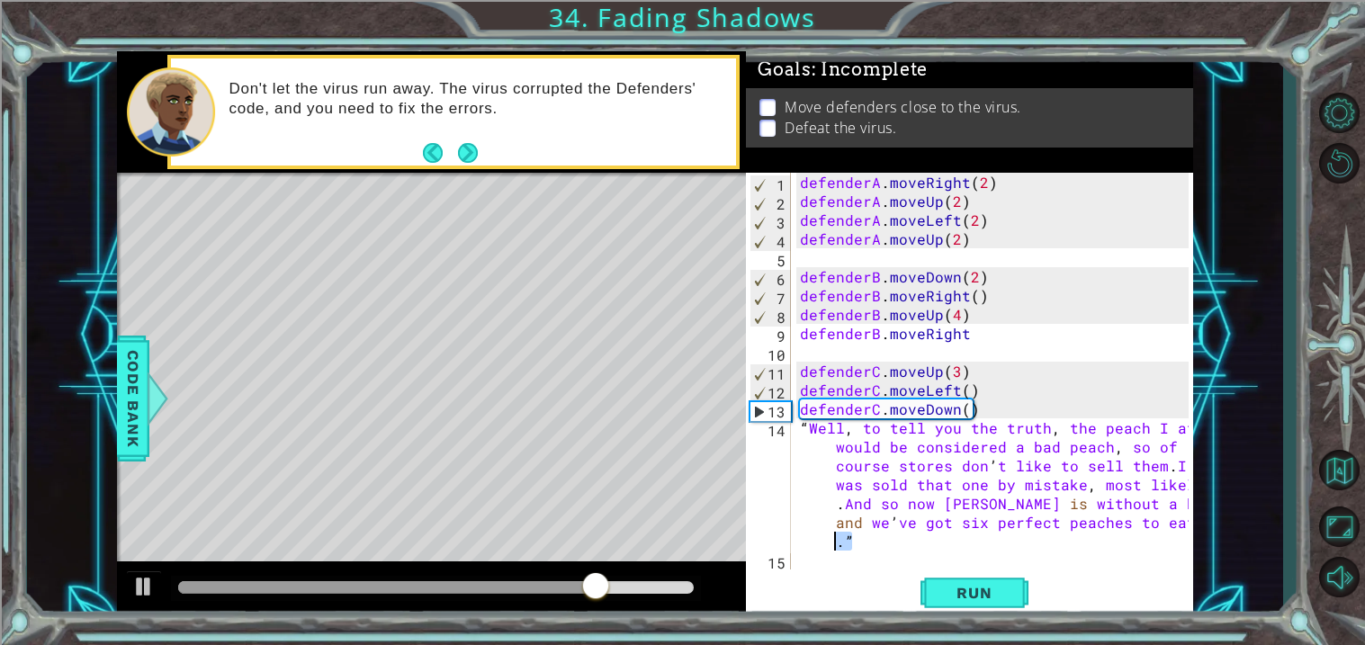
drag, startPoint x: 865, startPoint y: 549, endPoint x: 821, endPoint y: 540, distance: 45.9
click at [821, 540] on div "defenderA . moveRight ( 2 ) defenderA . moveUp ( 2 ) defenderA . moveLeft ( 2 )…" at bounding box center [996, 390] width 401 height 435
click at [812, 550] on div "defenderA . moveRight ( 2 ) defenderA . moveUp ( 2 ) defenderA . moveLeft ( 2 )…" at bounding box center [992, 371] width 392 height 397
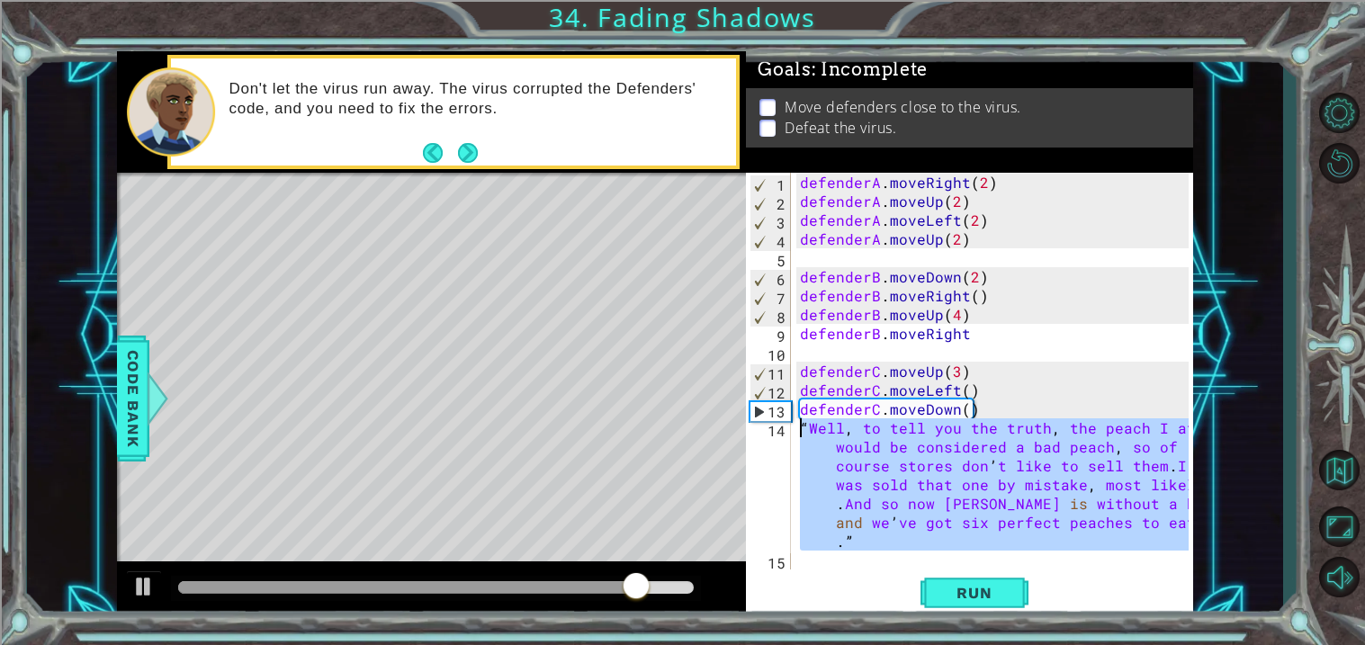
drag, startPoint x: 811, startPoint y: 553, endPoint x: 771, endPoint y: 425, distance: 134.6
click at [771, 425] on div "“Well, to tell you the truth, the peach I ate would be considered a bad peach, …" at bounding box center [967, 371] width 443 height 397
type textarea "“Well, to tell you the truth, the peach I ate would be considered a bad peach, …"
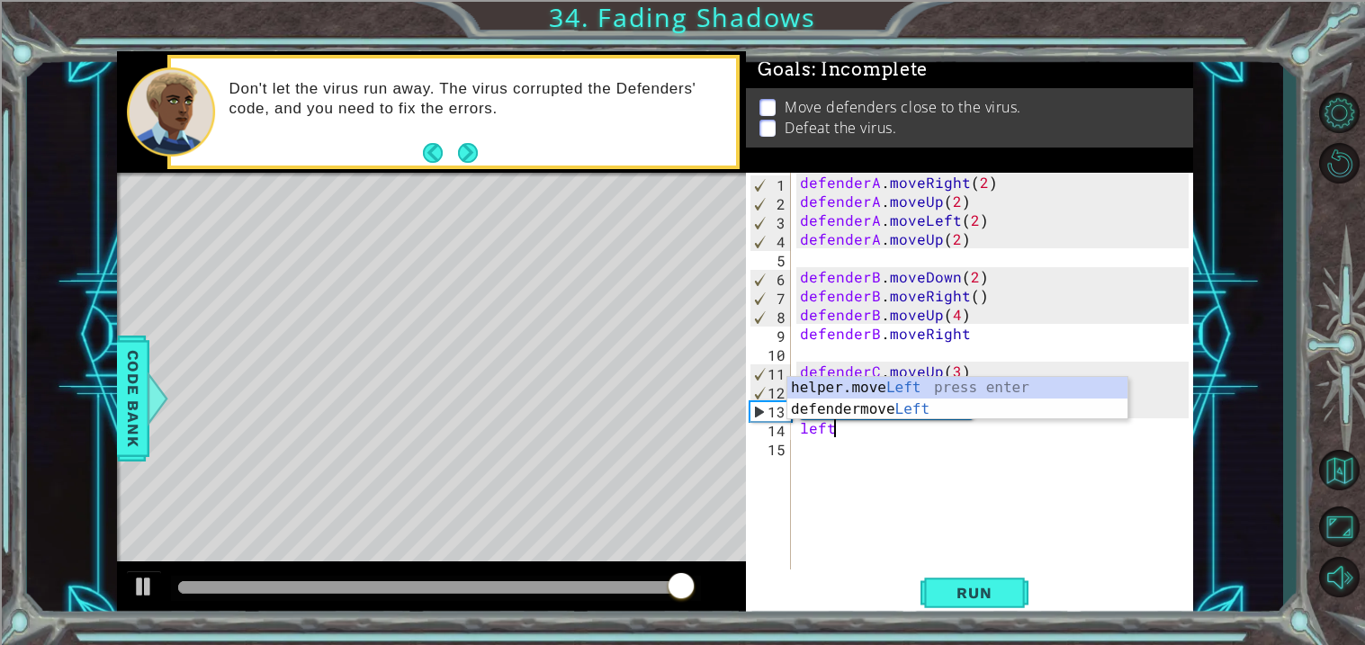
scroll to position [0, 1]
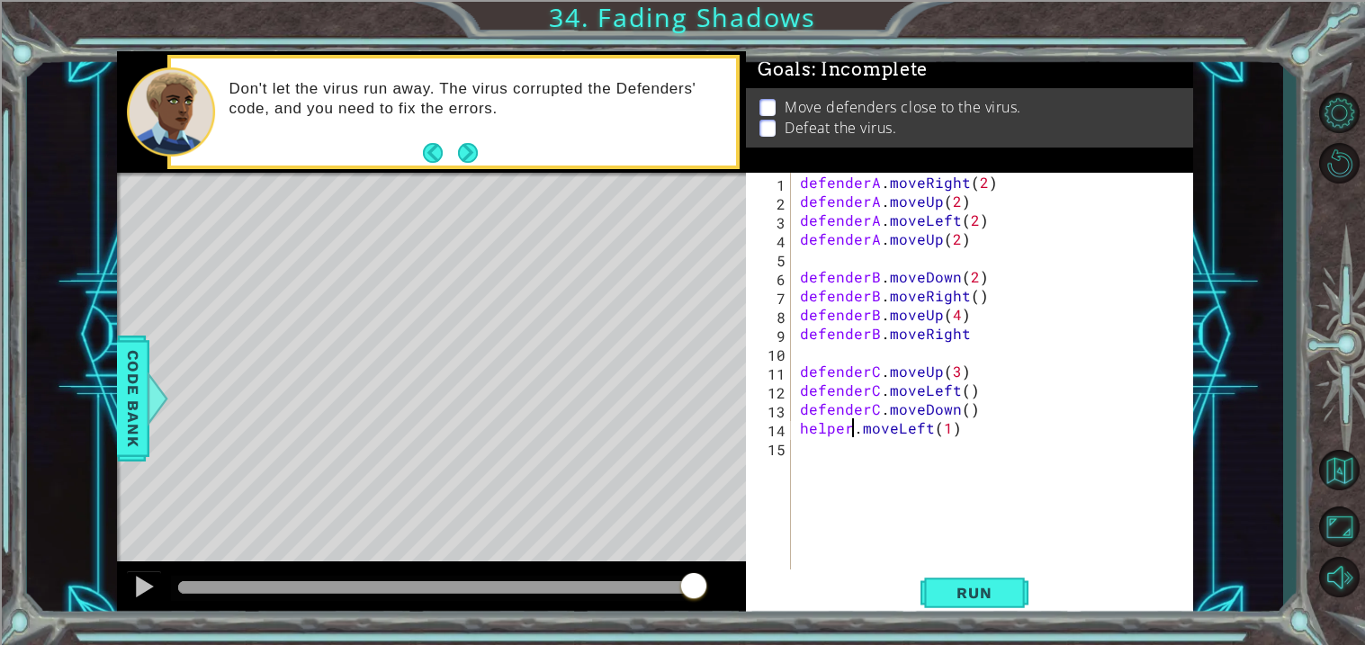
click at [851, 434] on div "defenderA . moveRight ( 2 ) defenderA . moveUp ( 2 ) defenderA . moveLeft ( 2 )…" at bounding box center [996, 390] width 401 height 435
click at [954, 240] on div "defenderA . moveRight ( 2 ) defenderA . moveUp ( 2 ) defenderA . moveLeft ( 2 )…" at bounding box center [996, 390] width 401 height 435
click at [973, 274] on div "defenderA . moveRight ( 2 ) defenderA . moveUp ( 2 ) defenderA . moveLeft ( 2 )…" at bounding box center [996, 390] width 401 height 435
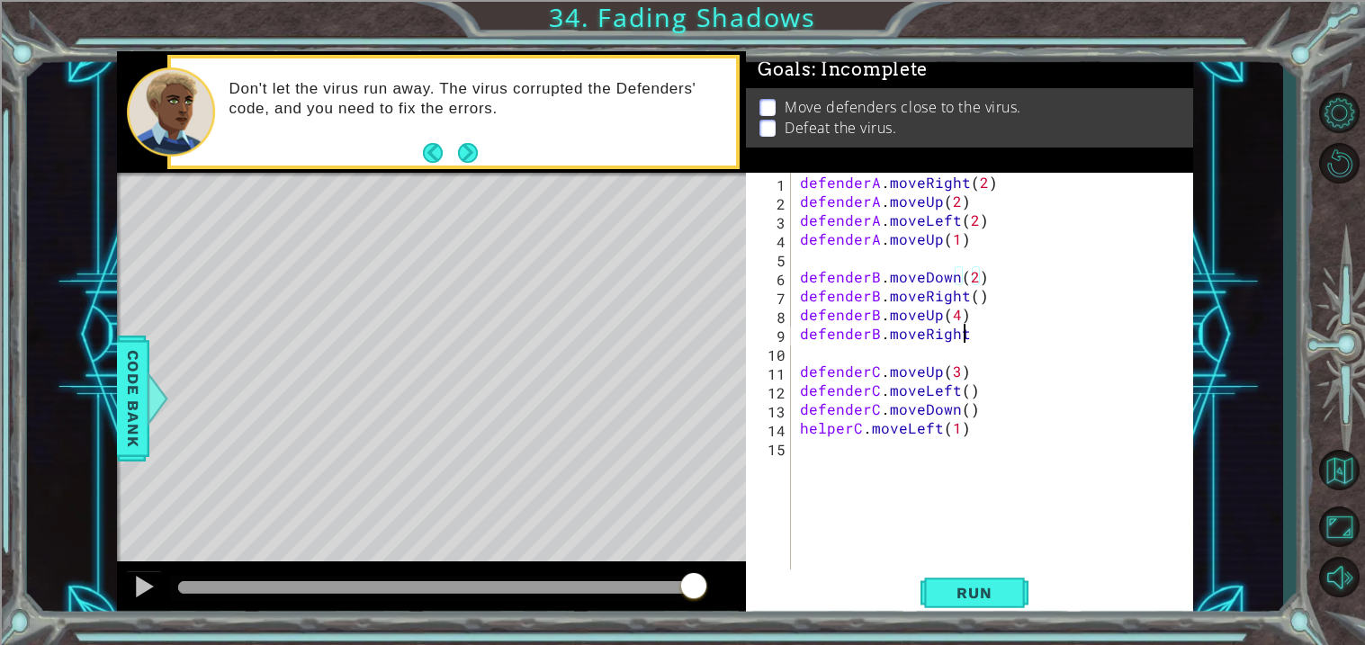
click at [971, 335] on div "defenderA . moveRight ( 2 ) defenderA . moveUp ( 2 ) defenderA . moveLeft ( 2 )…" at bounding box center [996, 390] width 401 height 435
type textarea "defenderB.moveRight"
click at [960, 605] on button "Run" at bounding box center [974, 593] width 108 height 45
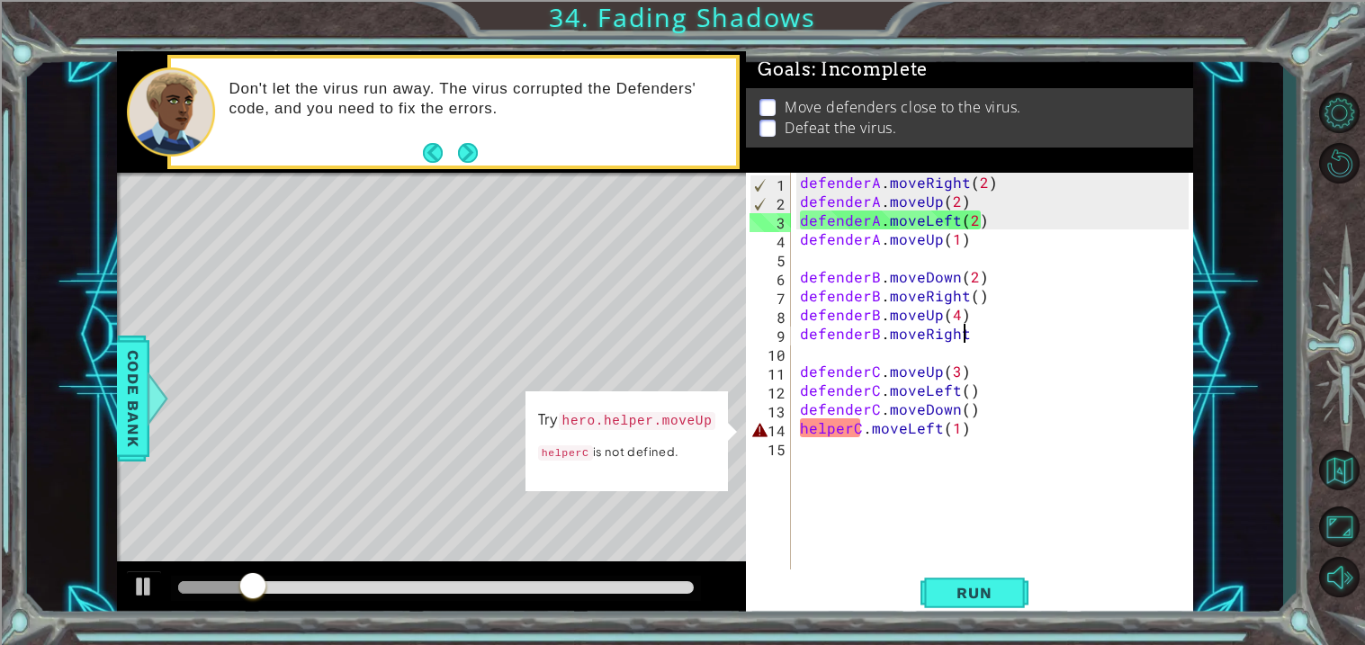
click at [946, 441] on div "defenderA . moveRight ( 2 ) defenderA . moveUp ( 2 ) defenderA . moveLeft ( 2 )…" at bounding box center [996, 390] width 401 height 435
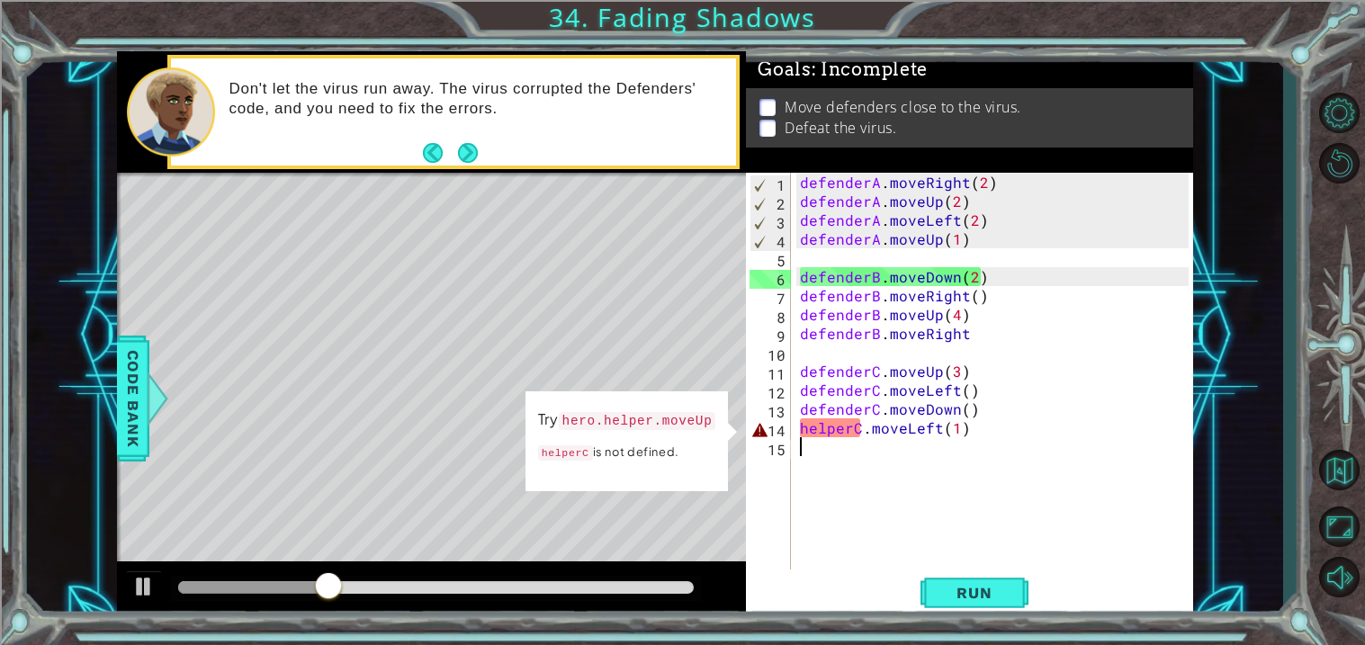
click at [851, 435] on div "defenderA . moveRight ( 2 ) defenderA . moveUp ( 2 ) defenderA . moveLeft ( 2 )…" at bounding box center [996, 390] width 401 height 435
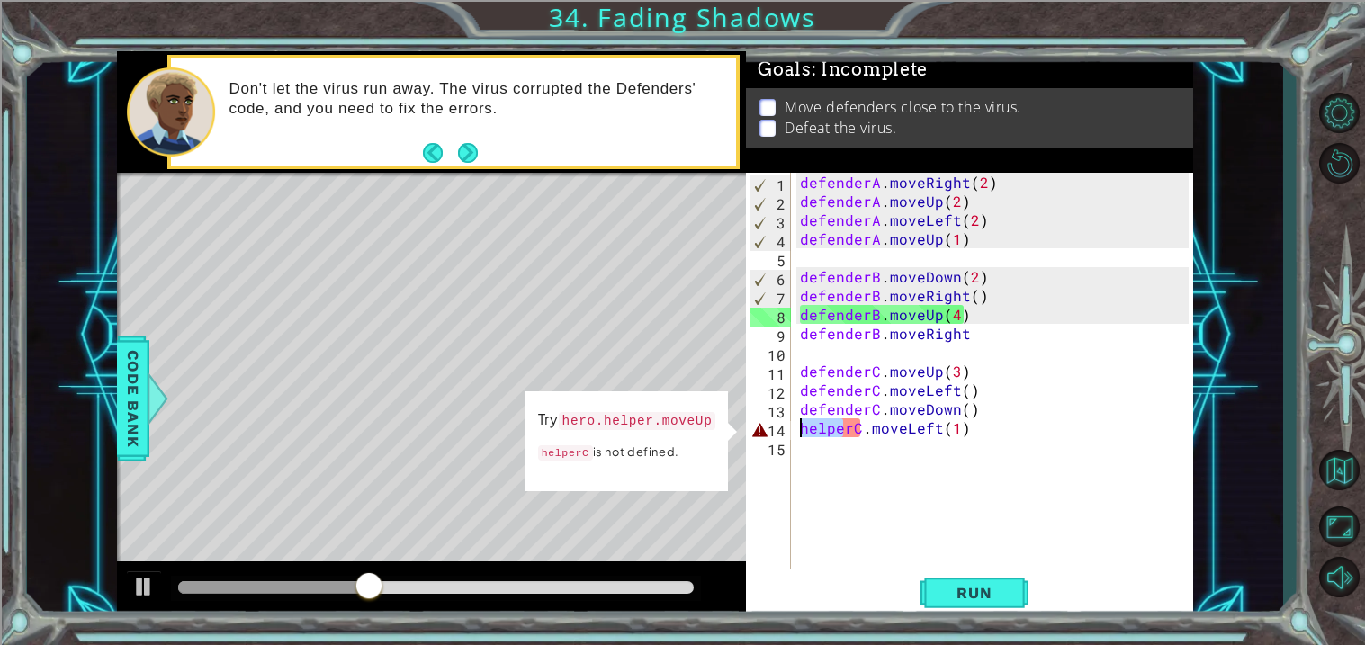
drag, startPoint x: 843, startPoint y: 433, endPoint x: 767, endPoint y: 430, distance: 75.6
click at [767, 430] on div "helperC.moveLeft(1) 1 2 3 4 5 6 7 8 9 10 11 12 13 14 15 defenderA . moveRight (…" at bounding box center [967, 371] width 443 height 397
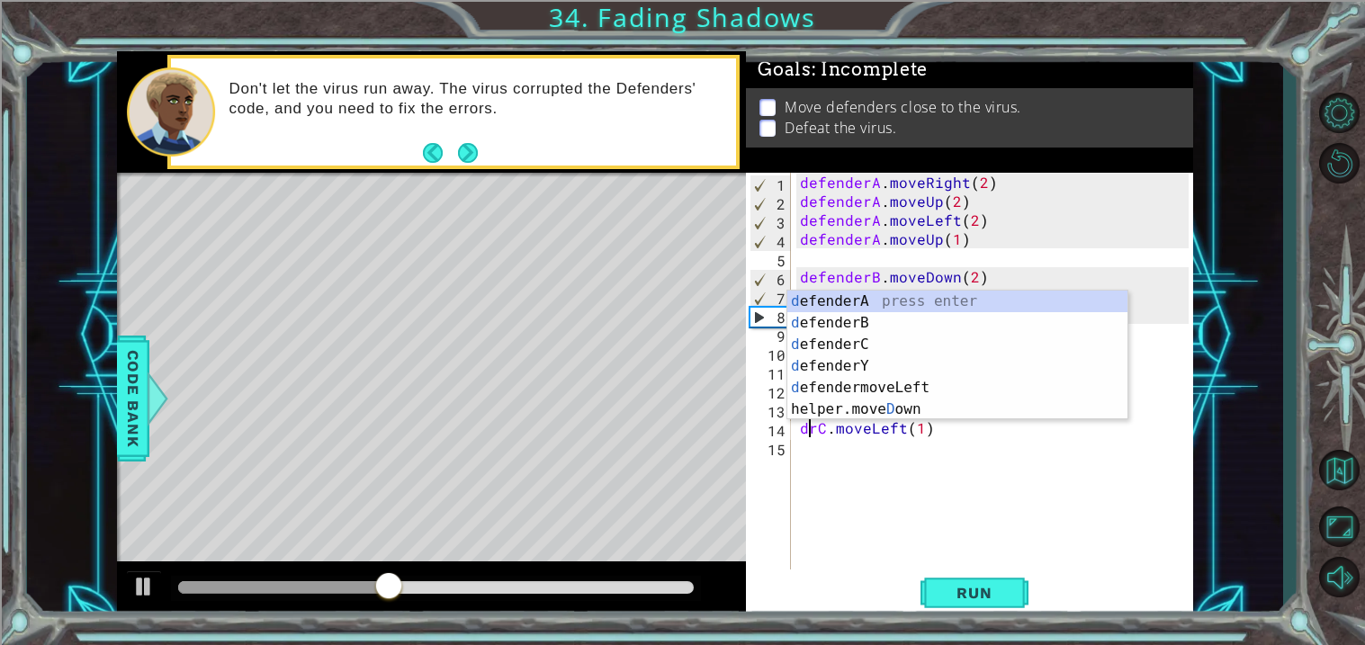
scroll to position [0, 1]
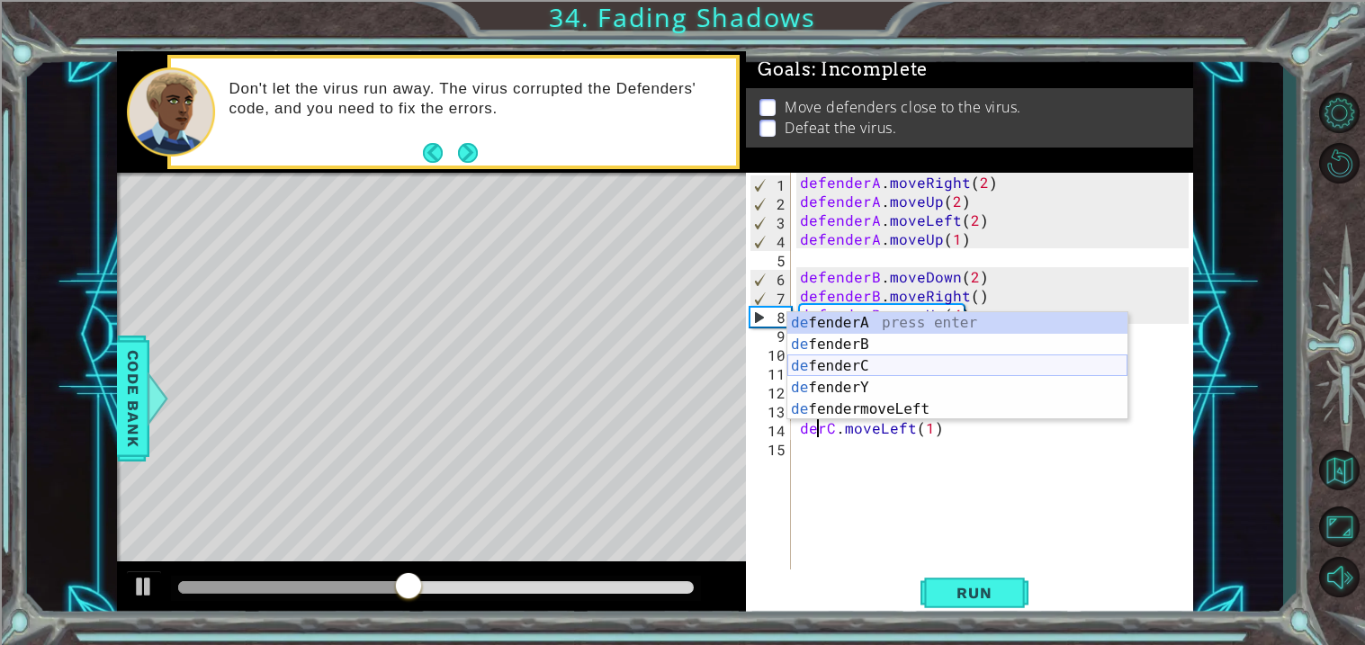
click at [868, 360] on div "de fenderA press enter de fenderB press enter de fenderC press enter de fenderY…" at bounding box center [957, 387] width 340 height 151
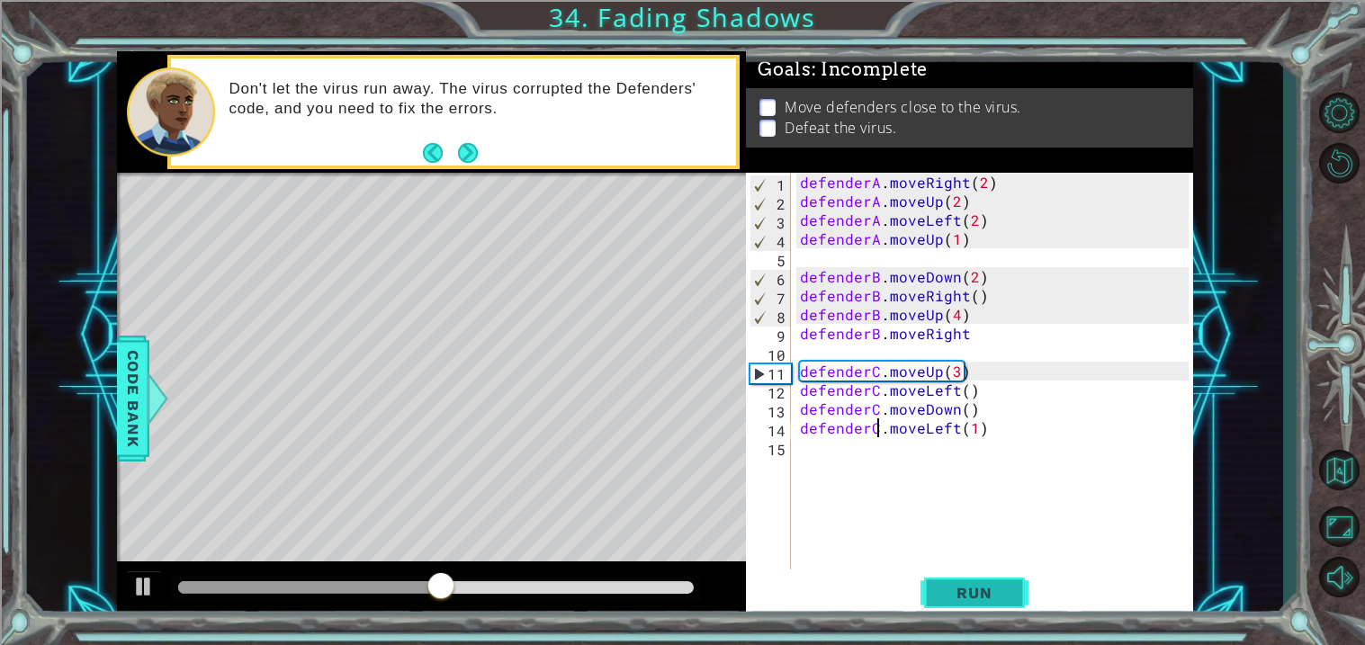
type textarea "defenderC.moveLeft(1)"
click at [972, 608] on button "Run" at bounding box center [974, 593] width 108 height 45
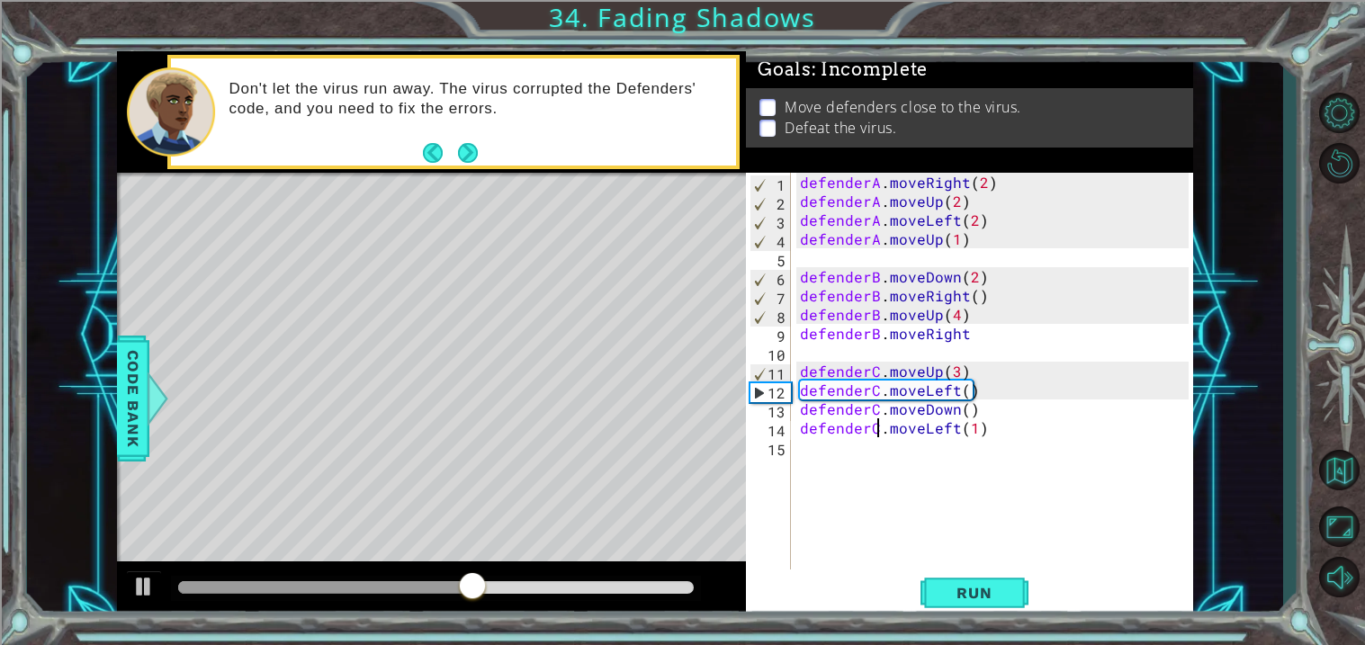
click at [976, 343] on div "defenderA . moveRight ( 2 ) defenderA . moveUp ( 2 ) defenderA . moveLeft ( 2 )…" at bounding box center [996, 390] width 401 height 435
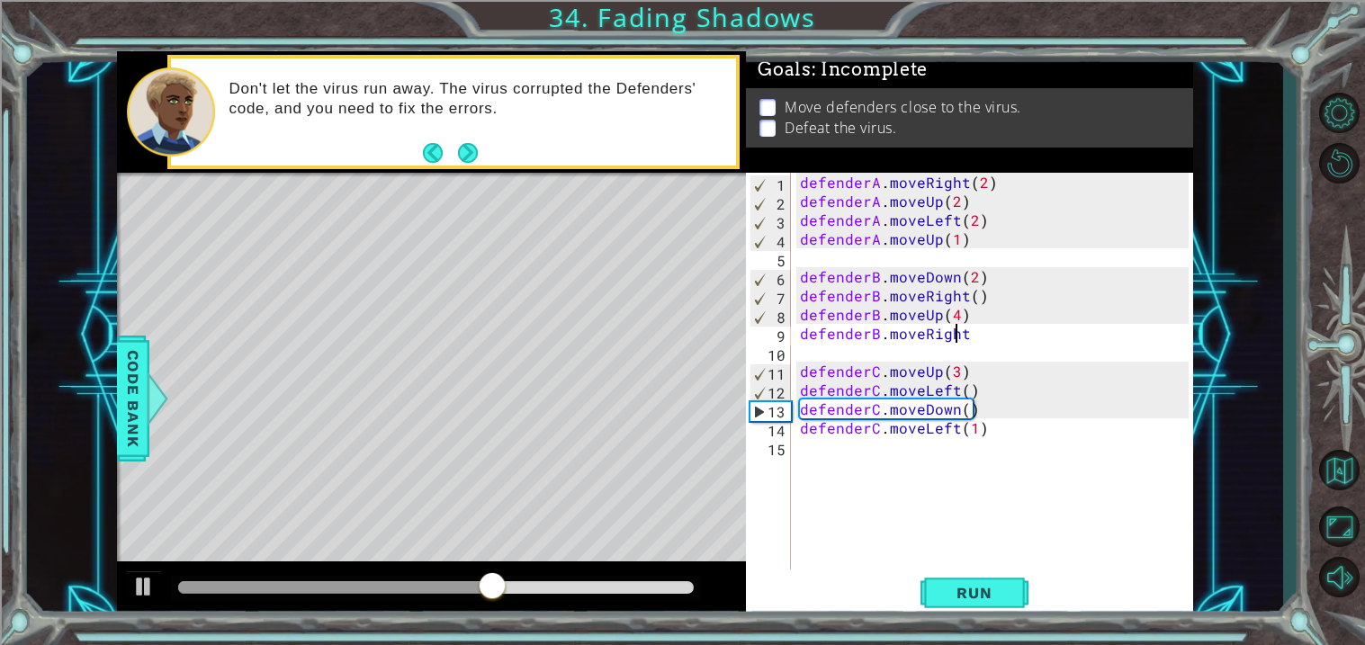
click at [957, 324] on div "defenderA . moveRight ( 2 ) defenderA . moveUp ( 2 ) defenderA . moveLeft ( 2 )…" at bounding box center [996, 390] width 401 height 435
click at [982, 326] on div "defenderA . moveRight ( 2 ) defenderA . moveUp ( 2 ) defenderA . moveLeft ( 2 )…" at bounding box center [996, 390] width 401 height 435
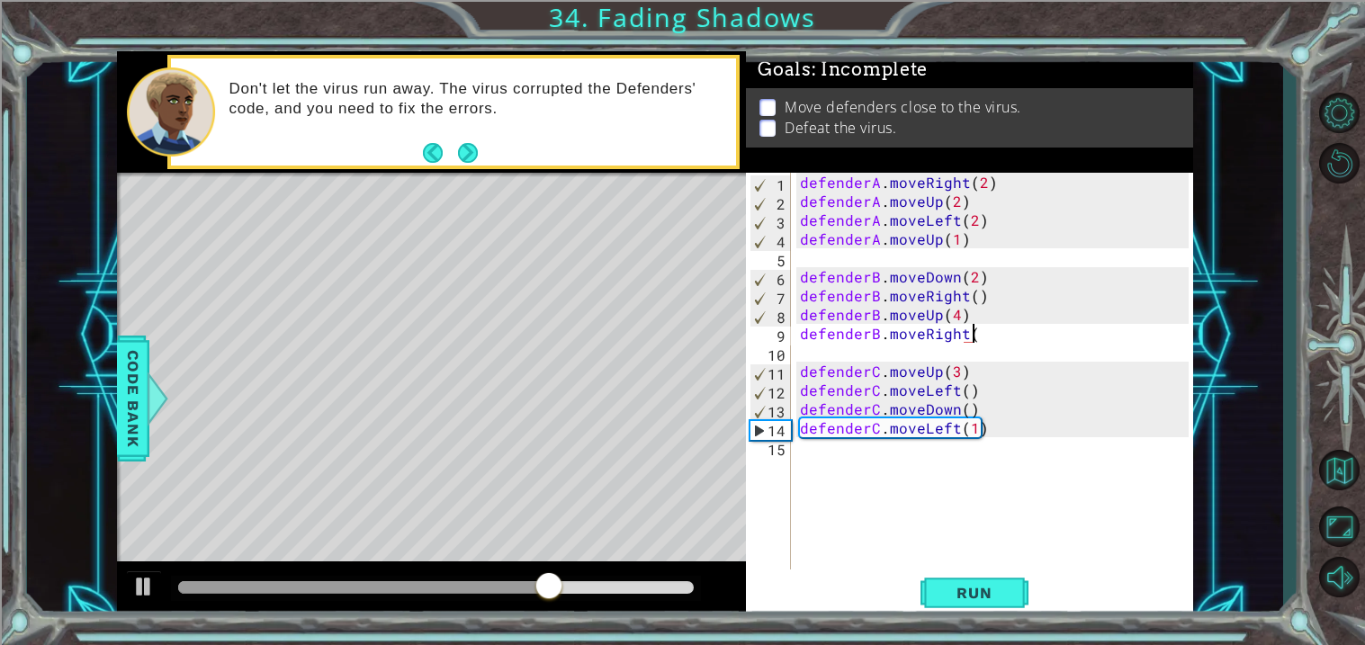
scroll to position [0, 10]
type textarea "defenderB.moveRight()"
click at [994, 598] on span "Run" at bounding box center [973, 593] width 71 height 18
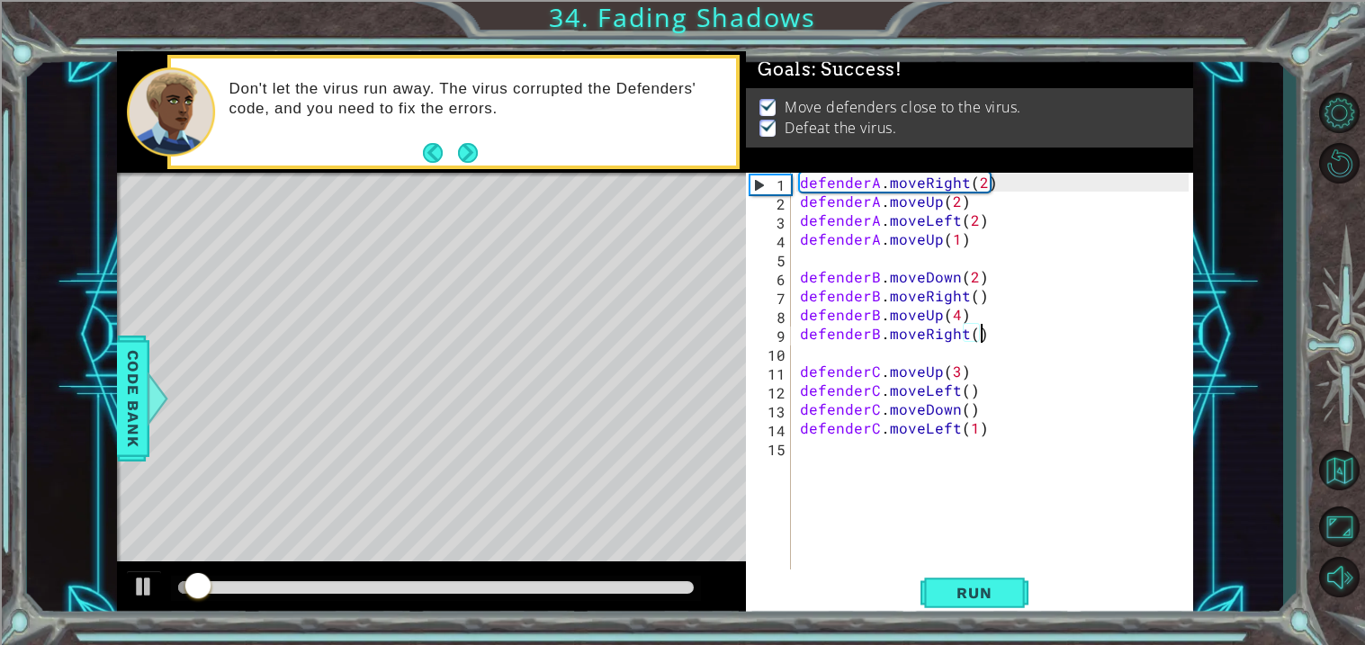
click at [659, 596] on div at bounding box center [436, 588] width 530 height 25
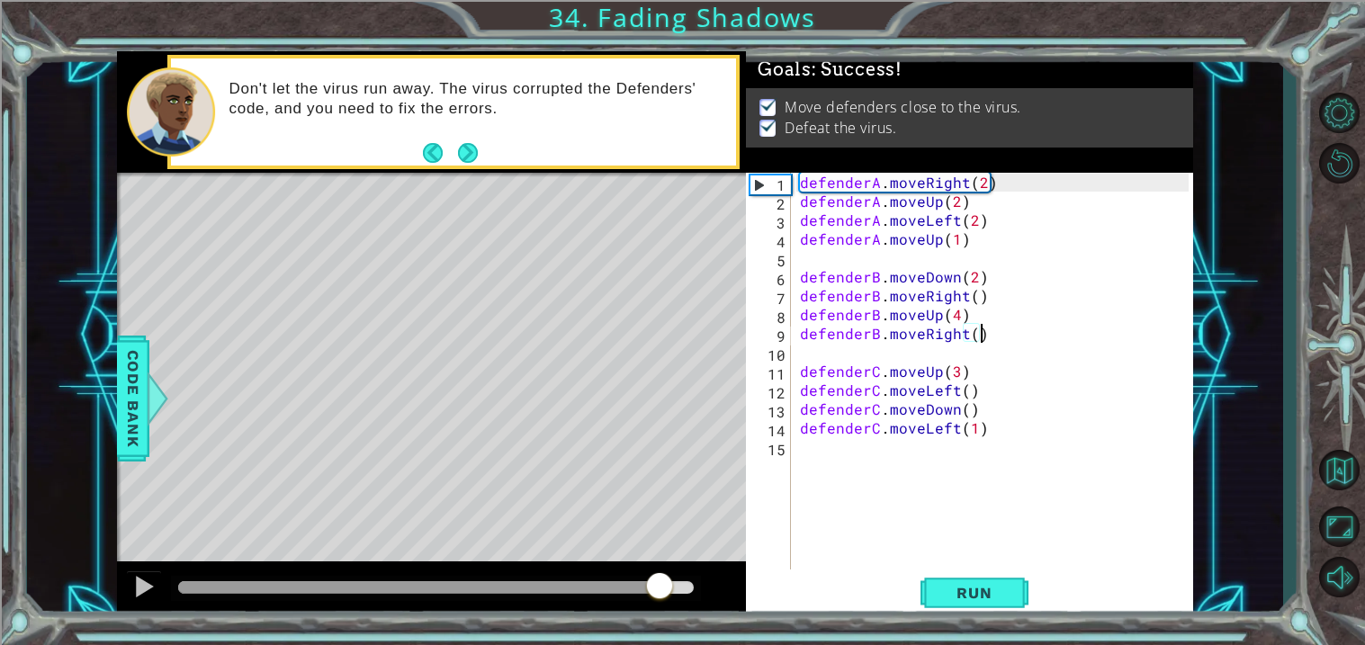
click at [659, 588] on div at bounding box center [436, 587] width 516 height 13
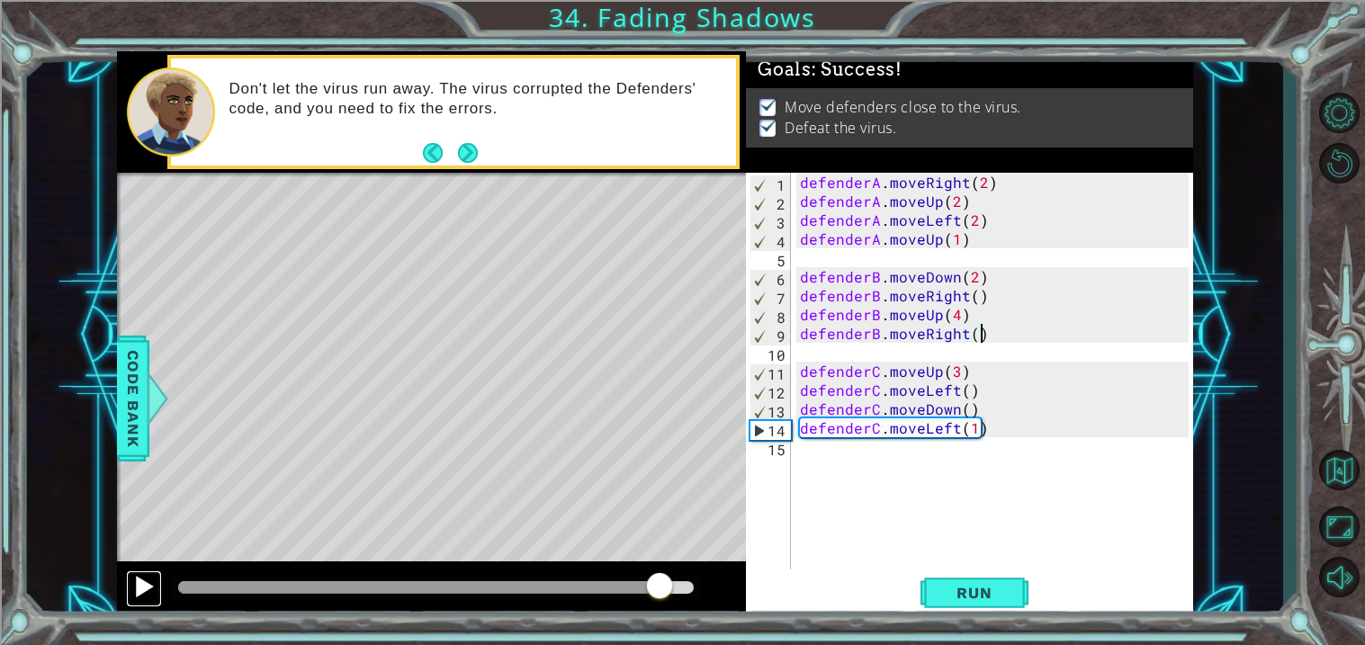
click at [133, 594] on div at bounding box center [143, 586] width 23 height 23
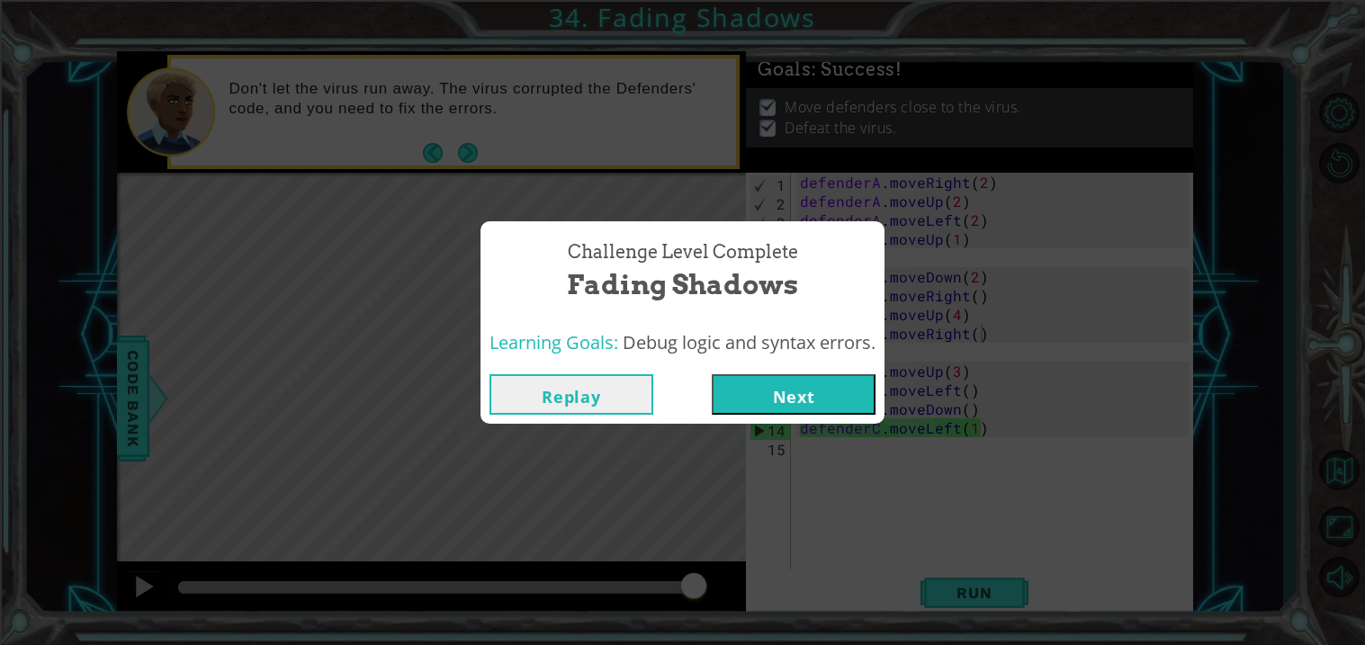
click at [765, 403] on button "Next" at bounding box center [794, 394] width 164 height 40
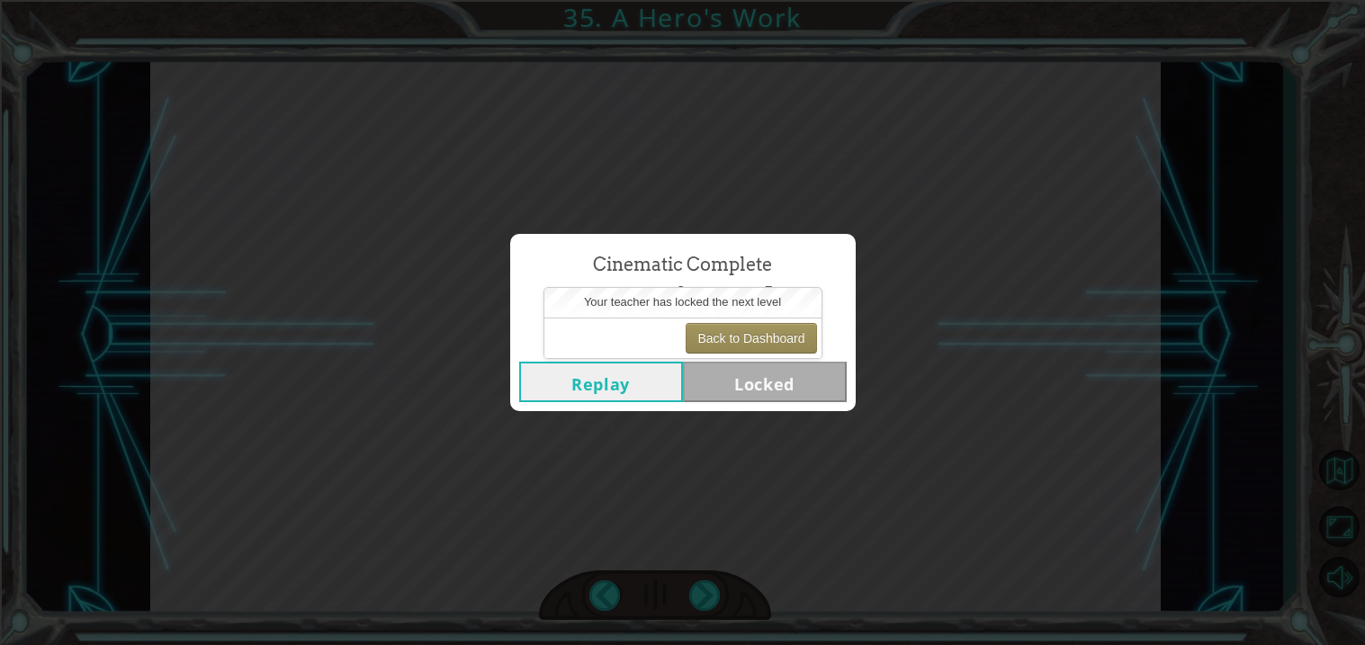
click at [1020, 206] on div "Cinematic Complete A Hero's Work Replay Locked" at bounding box center [682, 322] width 1365 height 645
click at [783, 349] on button "Back to Dashboard" at bounding box center [751, 338] width 130 height 31
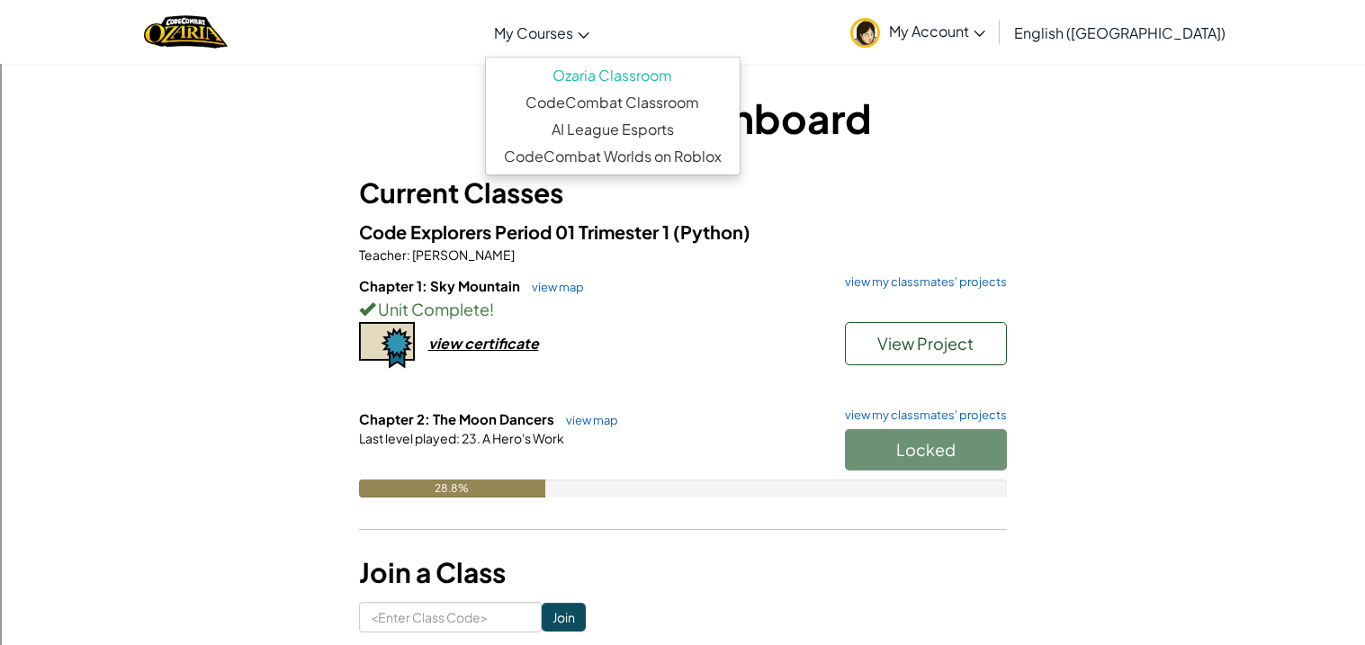
click at [573, 34] on span "My Courses" at bounding box center [533, 32] width 79 height 19
click at [578, 103] on link "CodeCombat Classroom" at bounding box center [613, 102] width 254 height 27
